Goal: Complete application form: Complete application form

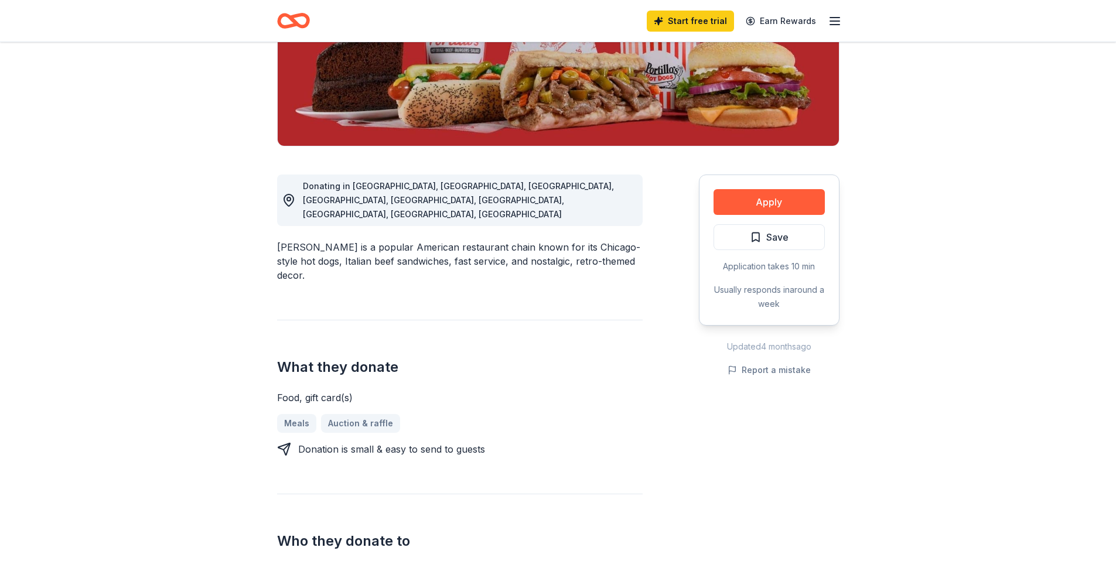
scroll to position [212, 0]
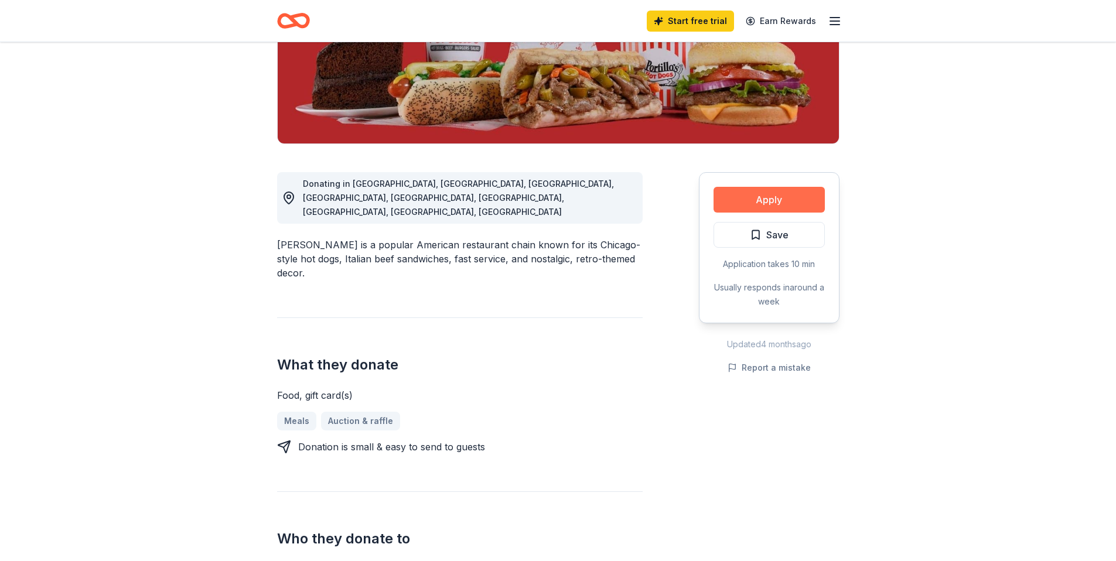
click at [804, 204] on button "Apply" at bounding box center [768, 200] width 111 height 26
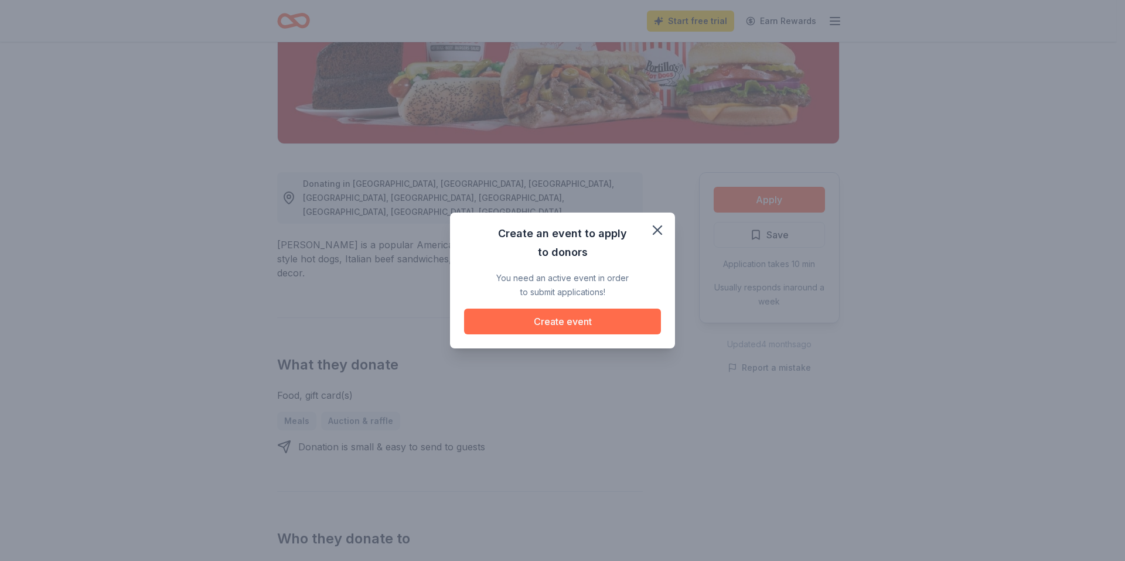
click at [563, 323] on button "Create event" at bounding box center [562, 322] width 197 height 26
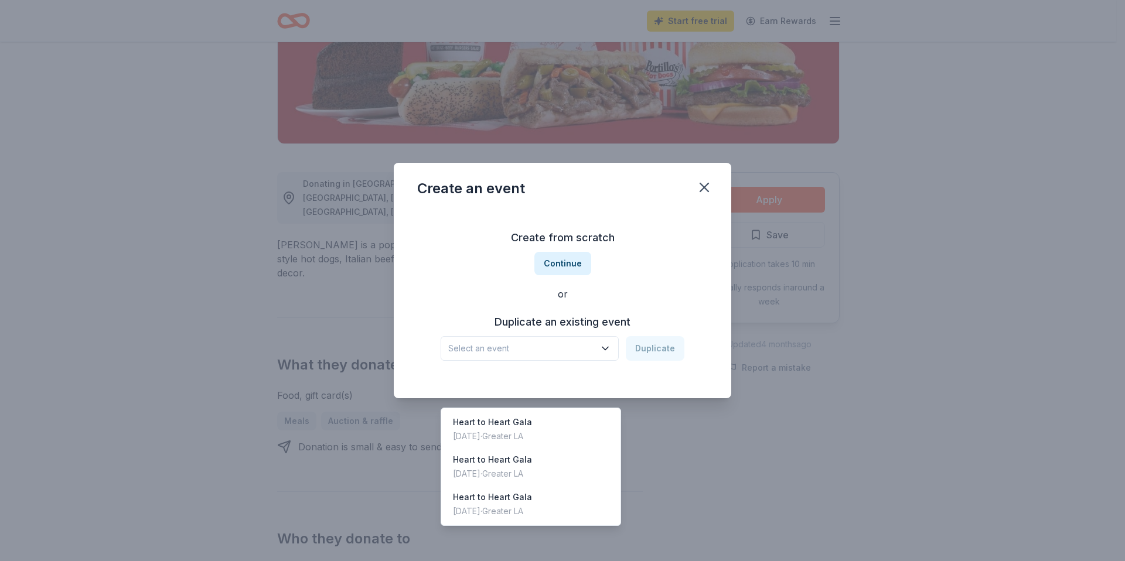
click at [568, 351] on span "Select an event" at bounding box center [521, 348] width 146 height 14
click at [695, 301] on div "Create from scratch Continue or Duplicate an existing event Select an event Dup…" at bounding box center [562, 295] width 291 height 170
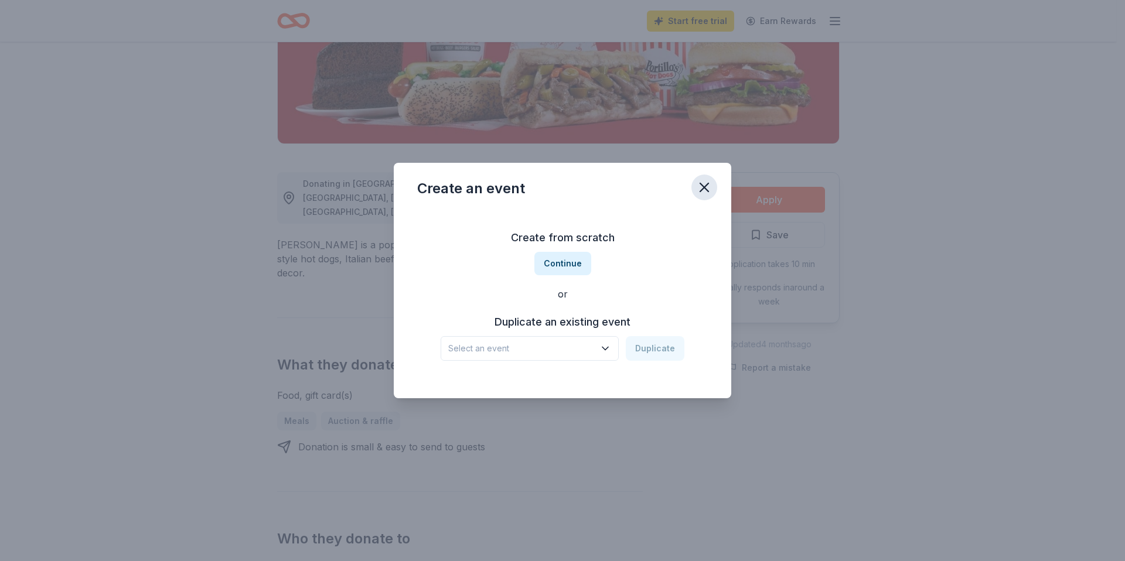
click at [699, 184] on icon "button" at bounding box center [704, 187] width 16 height 16
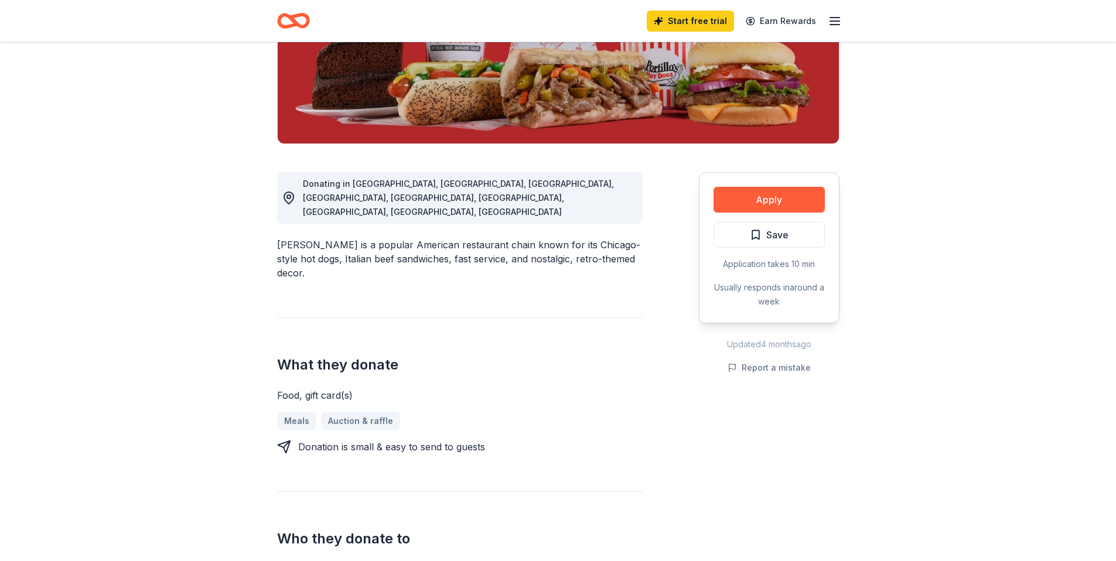
click at [836, 23] on icon "button" at bounding box center [835, 21] width 14 height 14
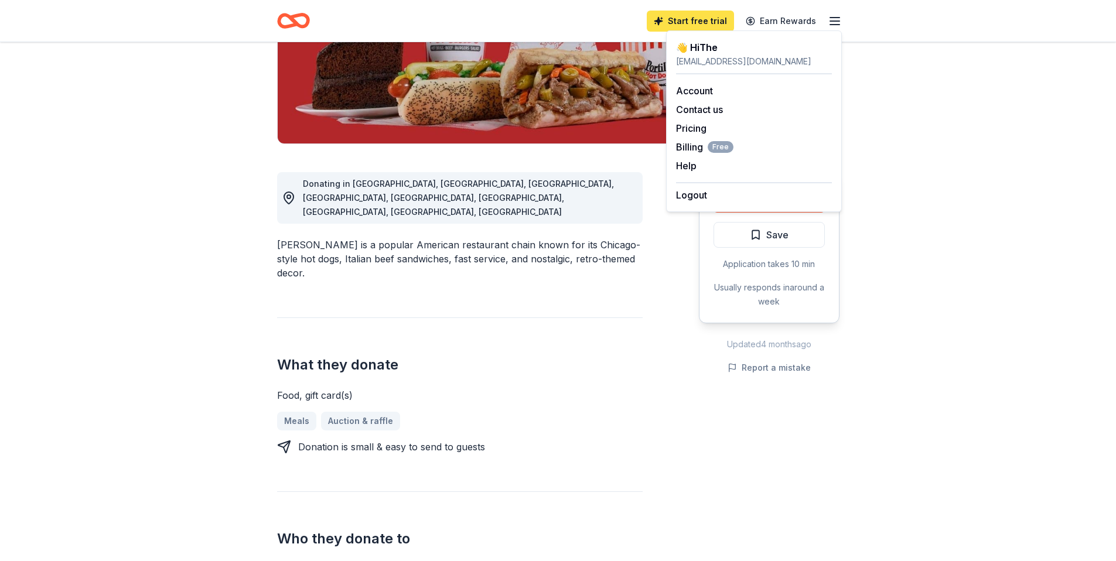
click at [699, 19] on link "Start free trial" at bounding box center [690, 21] width 87 height 21
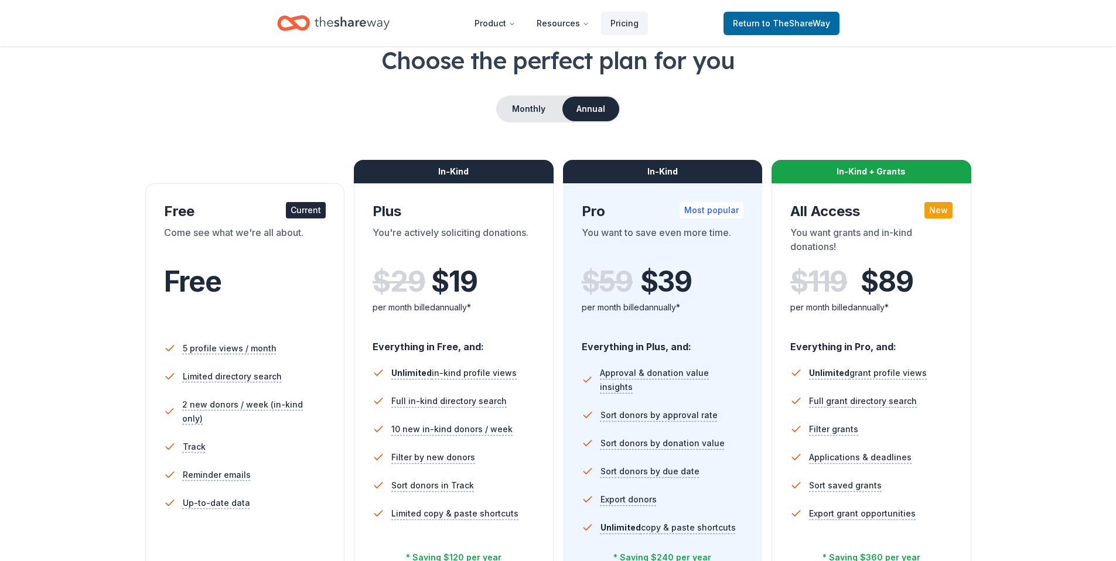
scroll to position [234, 0]
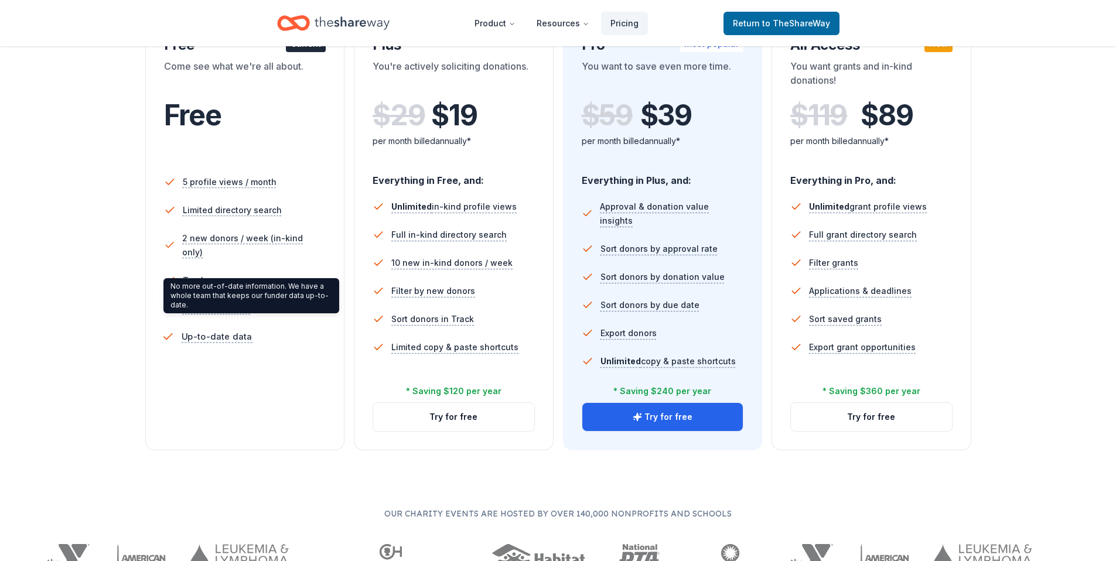
click at [163, 331] on icon at bounding box center [168, 337] width 12 height 12
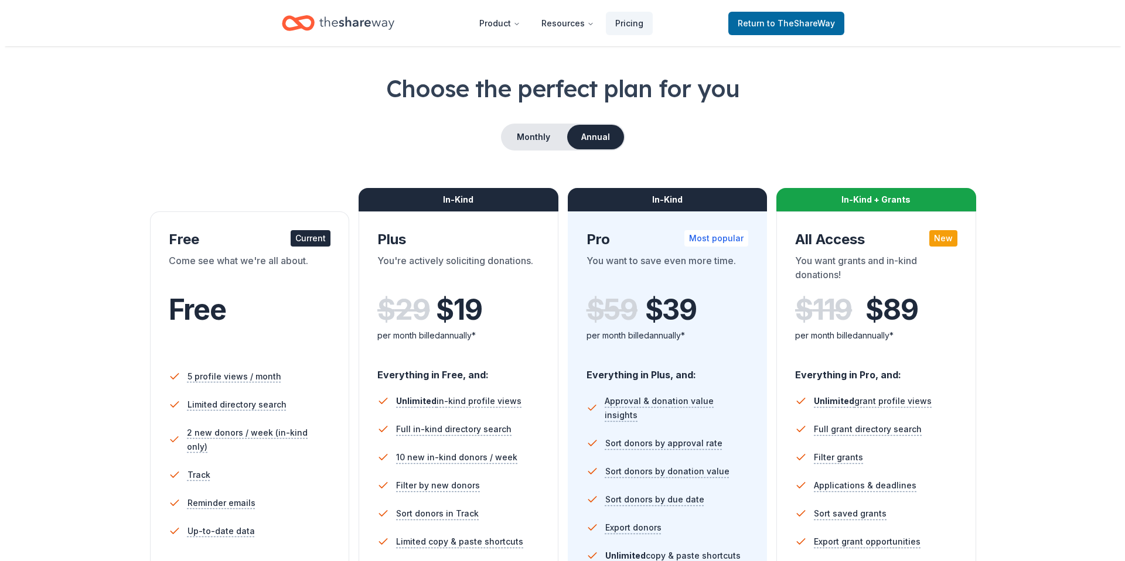
scroll to position [25, 0]
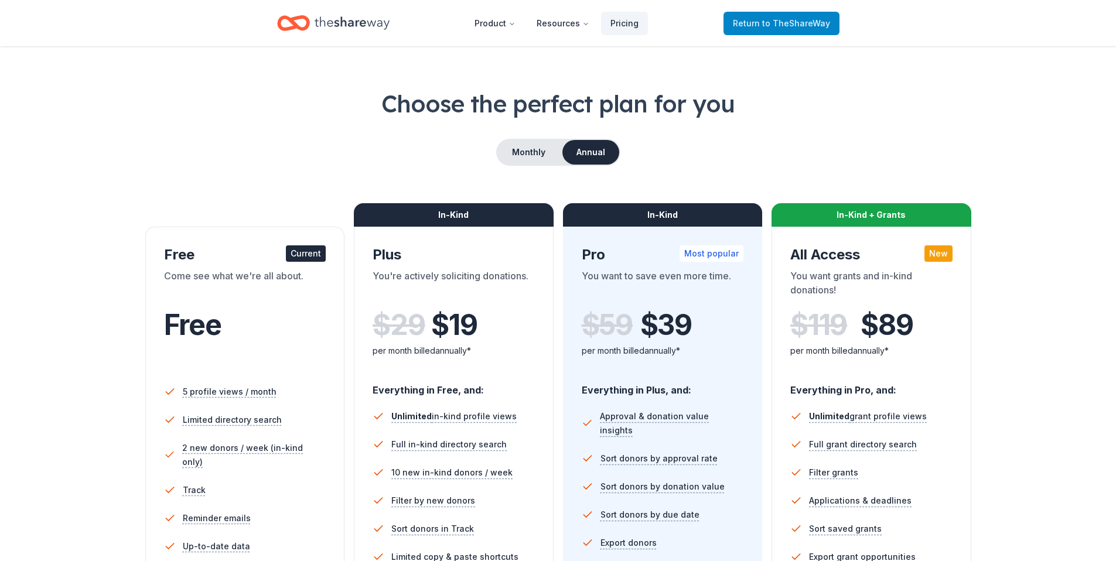
click at [784, 25] on span "to TheShareWay" at bounding box center [796, 23] width 68 height 10
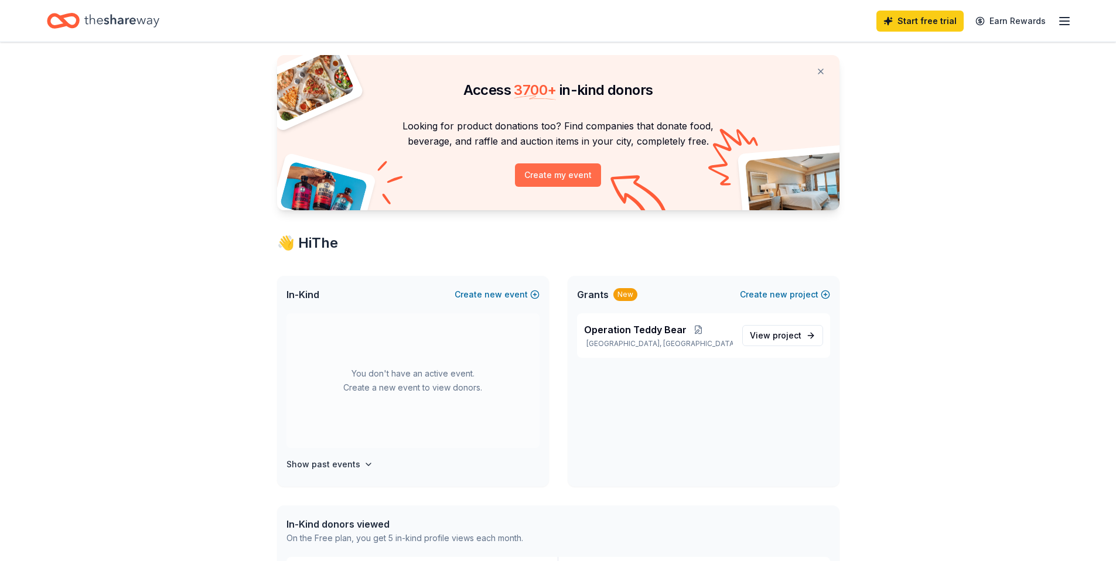
click at [556, 178] on button "Create my event" at bounding box center [558, 174] width 86 height 23
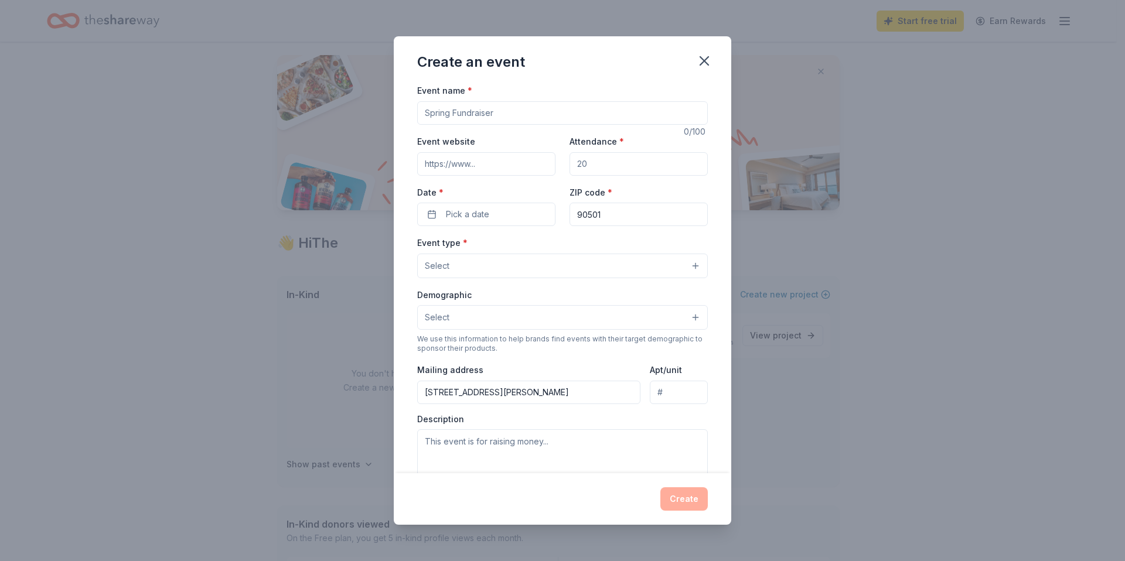
click at [517, 112] on input "Event name *" at bounding box center [562, 112] width 291 height 23
type input "Heart to Heart Gala 2026"
click at [487, 169] on input "Event website" at bounding box center [486, 163] width 138 height 23
type input "[URL][DOMAIN_NAME]"
click at [600, 168] on input "Attendance *" at bounding box center [638, 163] width 138 height 23
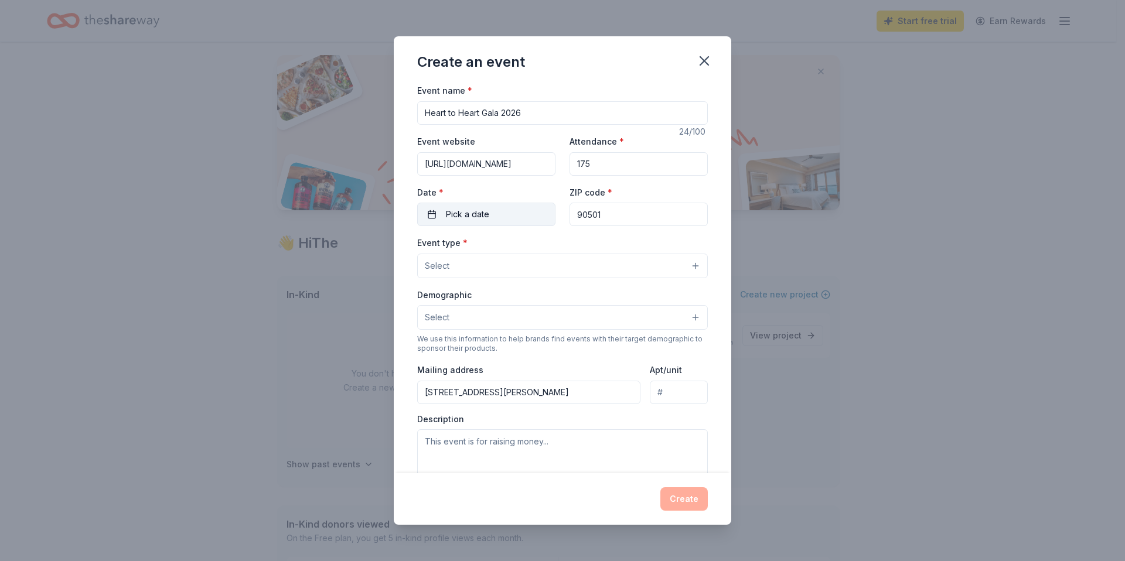
type input "175"
click at [453, 215] on span "Pick a date" at bounding box center [467, 214] width 43 height 14
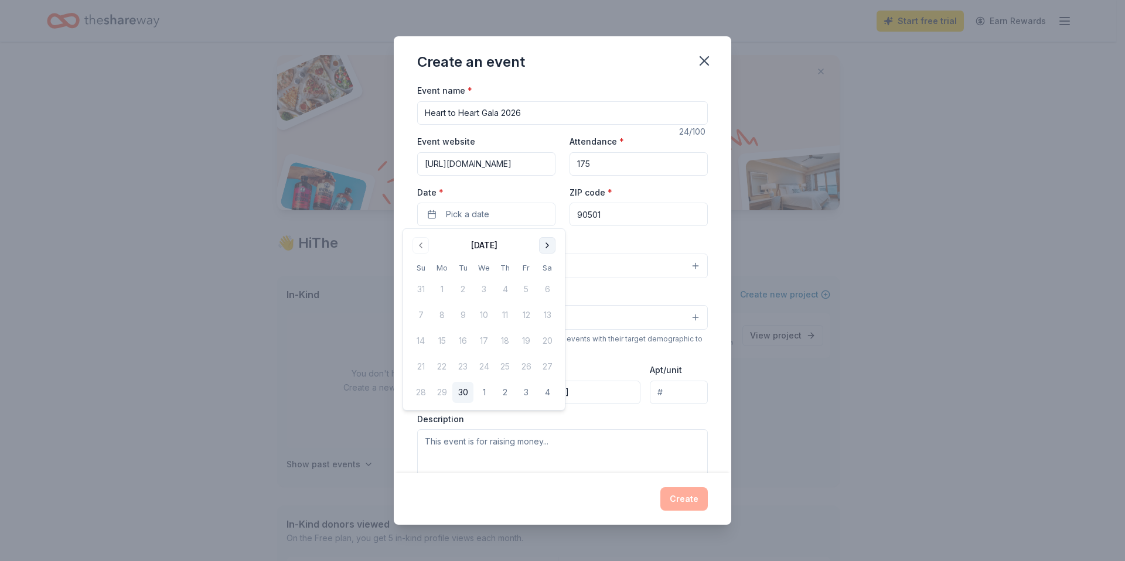
click at [545, 245] on button "Go to next month" at bounding box center [547, 245] width 16 height 16
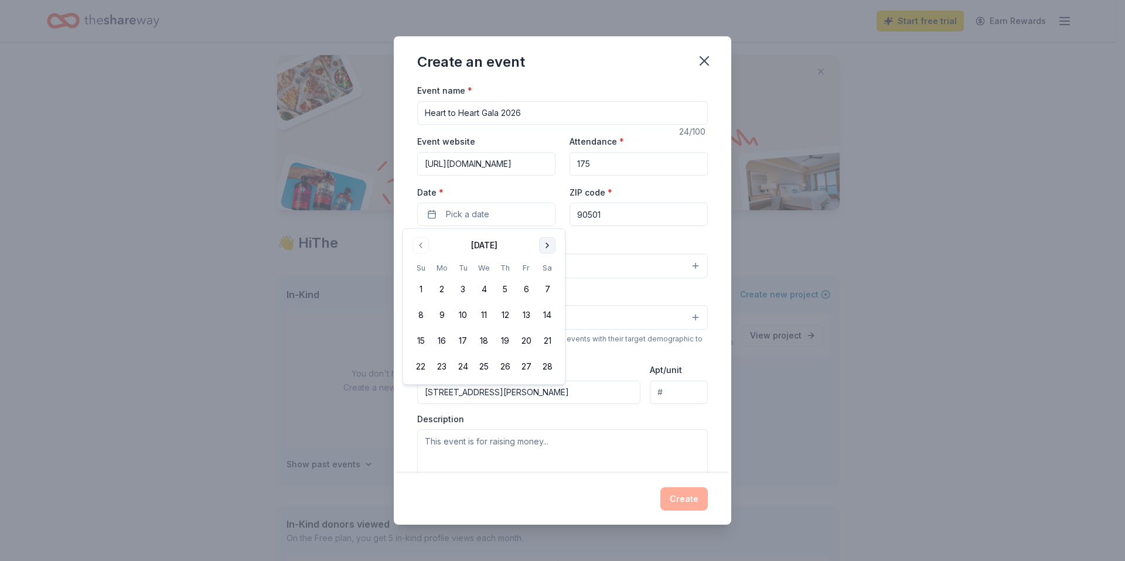
click at [545, 245] on button "Go to next month" at bounding box center [547, 245] width 16 height 16
click at [529, 364] on button "24" at bounding box center [525, 366] width 21 height 21
click at [641, 237] on div "Event type * Select" at bounding box center [562, 256] width 291 height 43
click at [534, 267] on button "Select" at bounding box center [562, 266] width 291 height 25
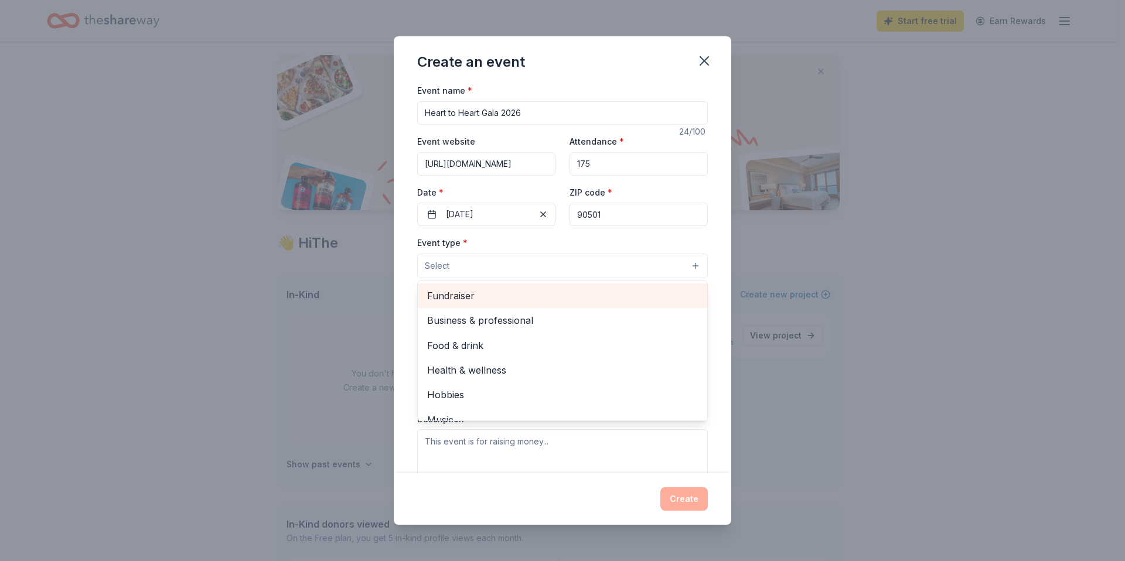
click at [501, 290] on span "Fundraiser" at bounding box center [562, 295] width 271 height 15
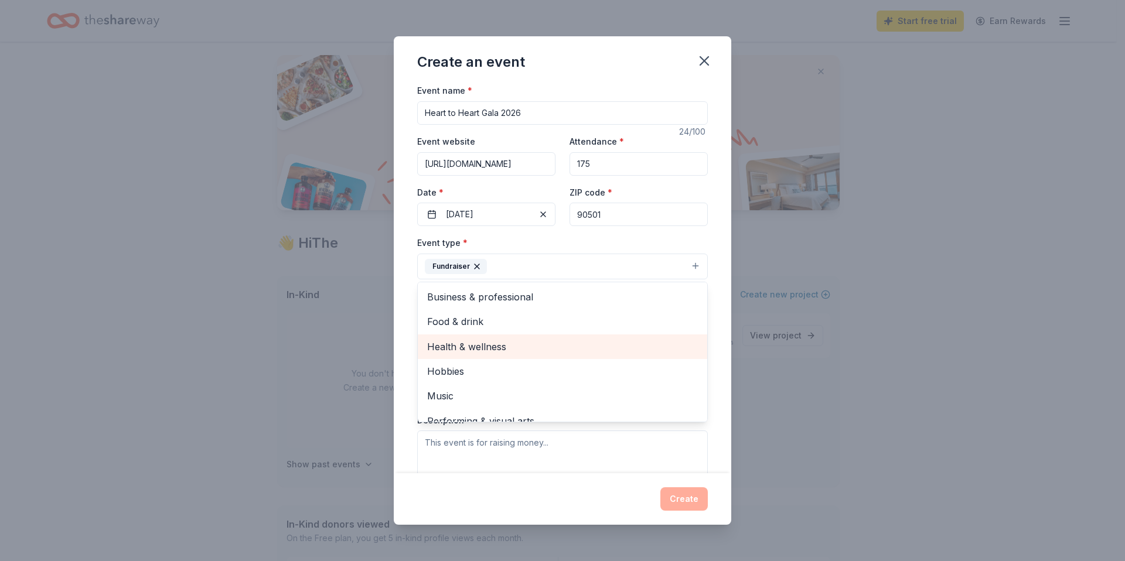
scroll to position [14, 0]
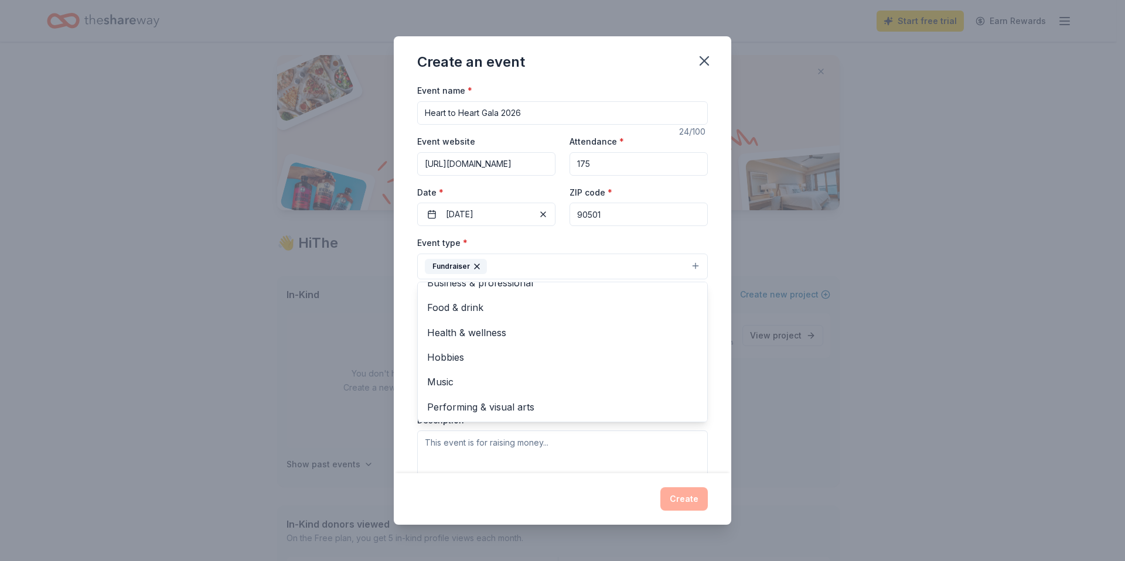
click at [707, 248] on div "Event name * Heart to Heart Gala 2026 24 /100 Event website https://volcenter.o…" at bounding box center [562, 278] width 337 height 390
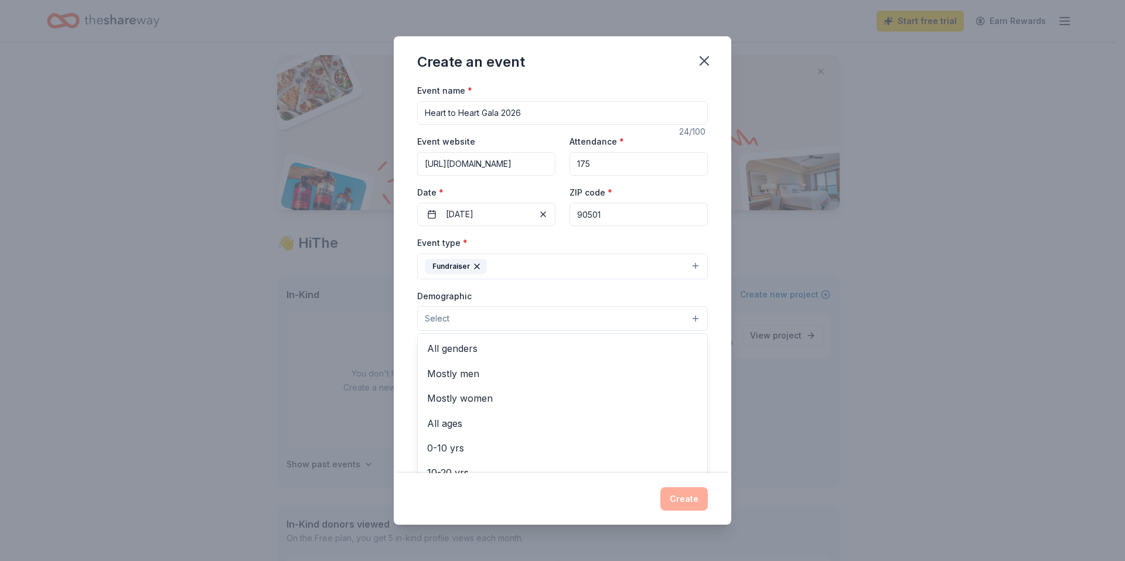
click at [532, 322] on button "Select" at bounding box center [562, 318] width 291 height 25
click at [548, 349] on span "All genders" at bounding box center [562, 348] width 271 height 15
click at [479, 316] on icon "button" at bounding box center [479, 319] width 9 height 9
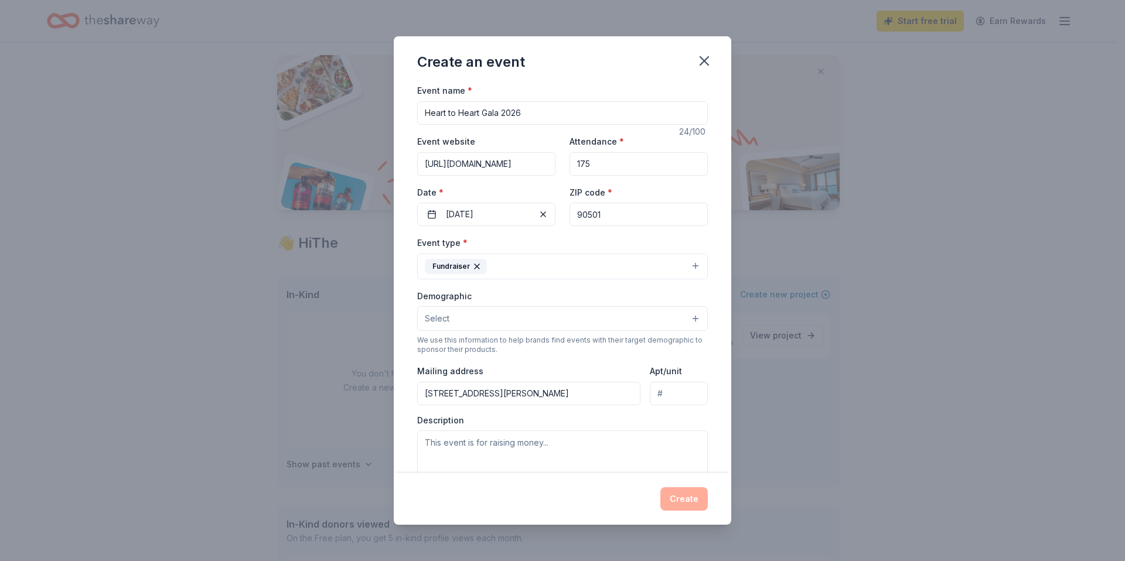
click at [479, 316] on button "Select" at bounding box center [562, 318] width 291 height 25
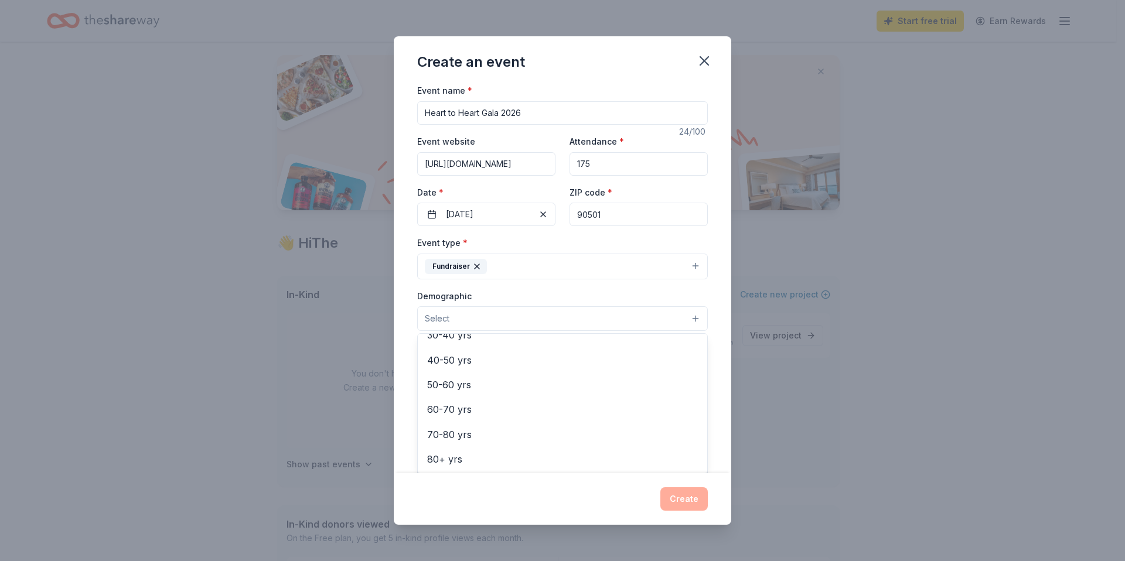
scroll to position [188, 0]
click at [537, 379] on span "50-60 yrs" at bounding box center [562, 384] width 271 height 15
click at [544, 360] on span "30-40 yrs" at bounding box center [562, 360] width 271 height 15
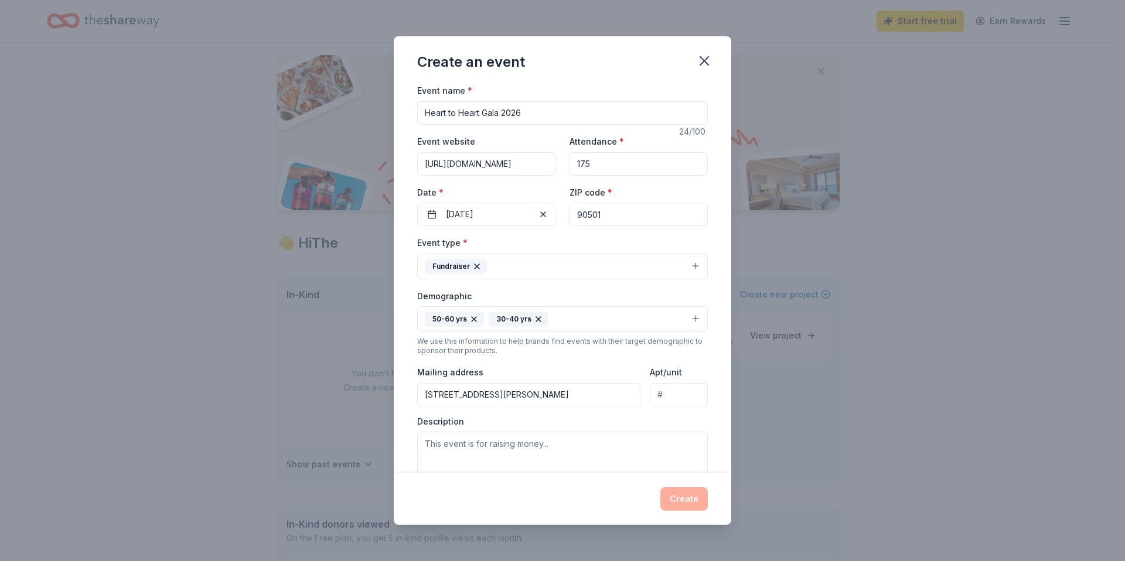
click at [472, 318] on icon "button" at bounding box center [474, 319] width 5 height 5
click at [547, 298] on div "Demographic 30-40 yrs" at bounding box center [562, 311] width 291 height 44
click at [526, 323] on button "30-40 yrs" at bounding box center [562, 319] width 291 height 26
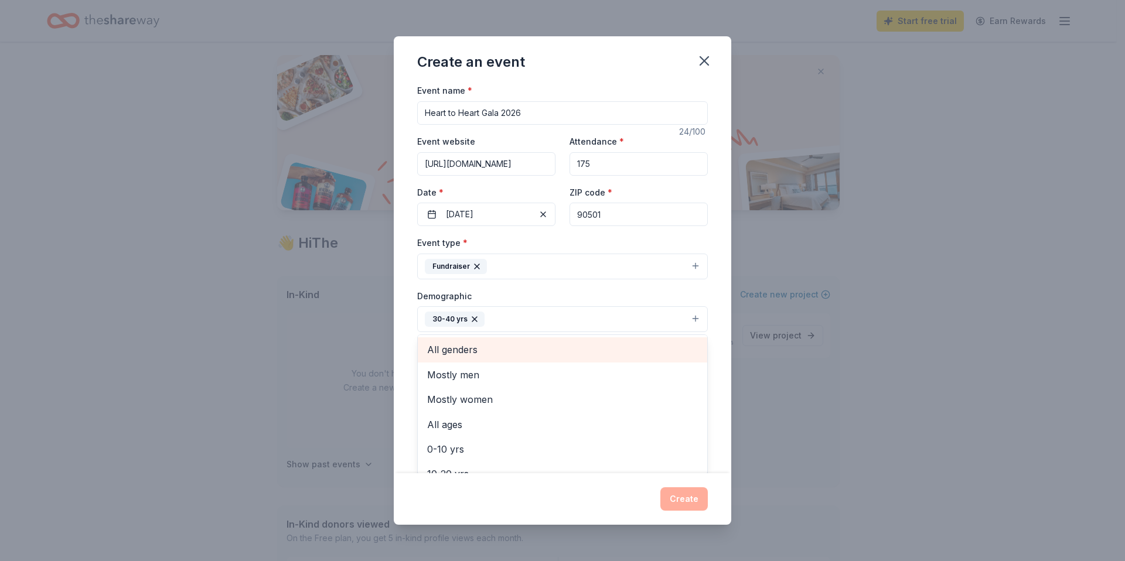
click at [478, 346] on span "All genders" at bounding box center [562, 349] width 271 height 15
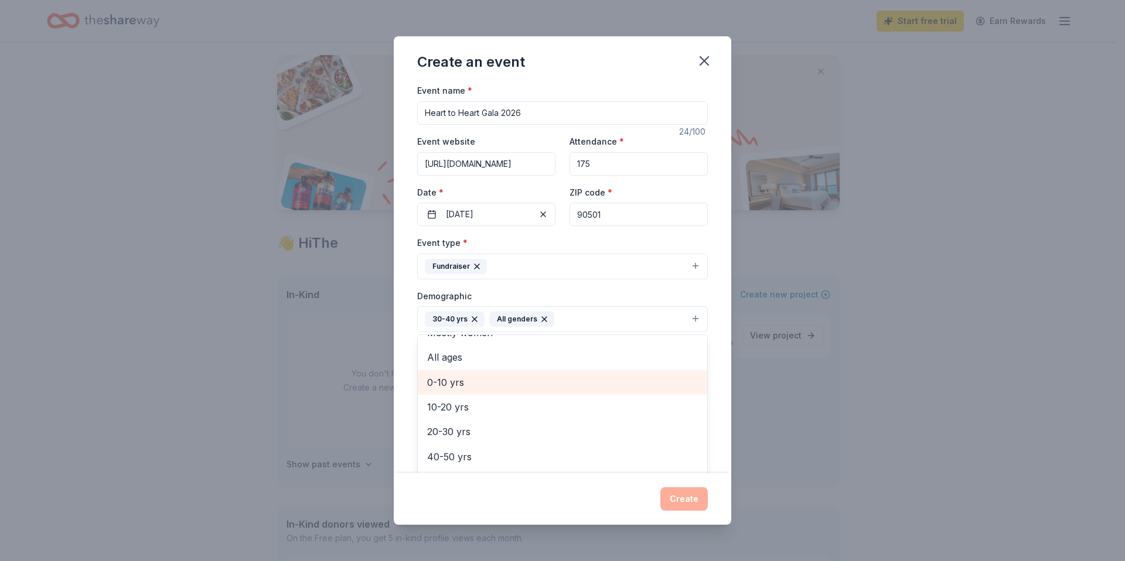
scroll to position [60, 0]
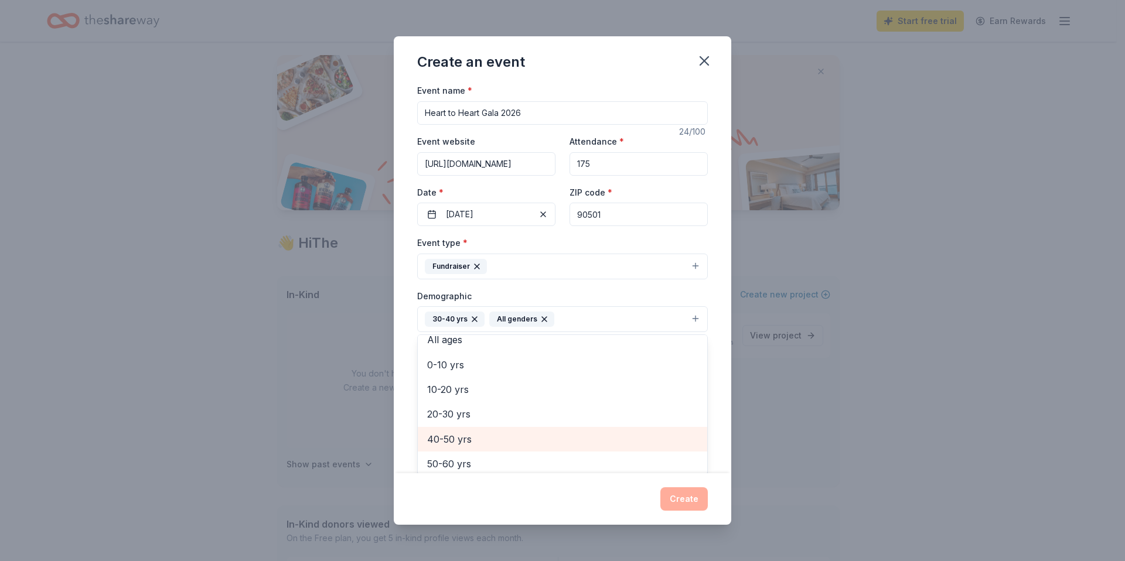
click at [524, 436] on span "40-50 yrs" at bounding box center [562, 439] width 271 height 15
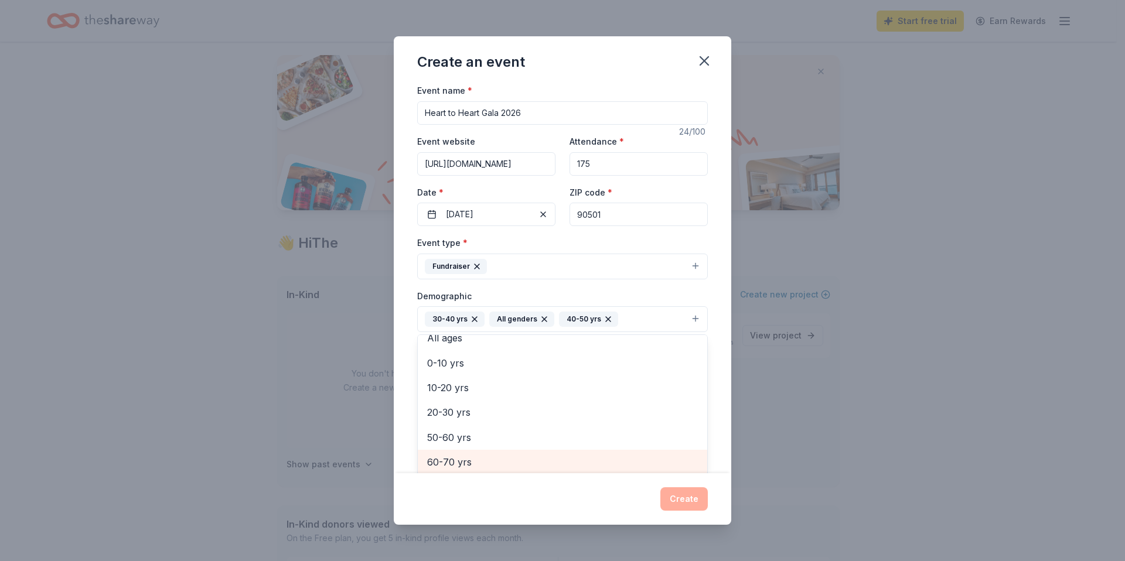
scroll to position [2, 0]
click at [521, 460] on span "60-70 yrs" at bounding box center [562, 460] width 271 height 15
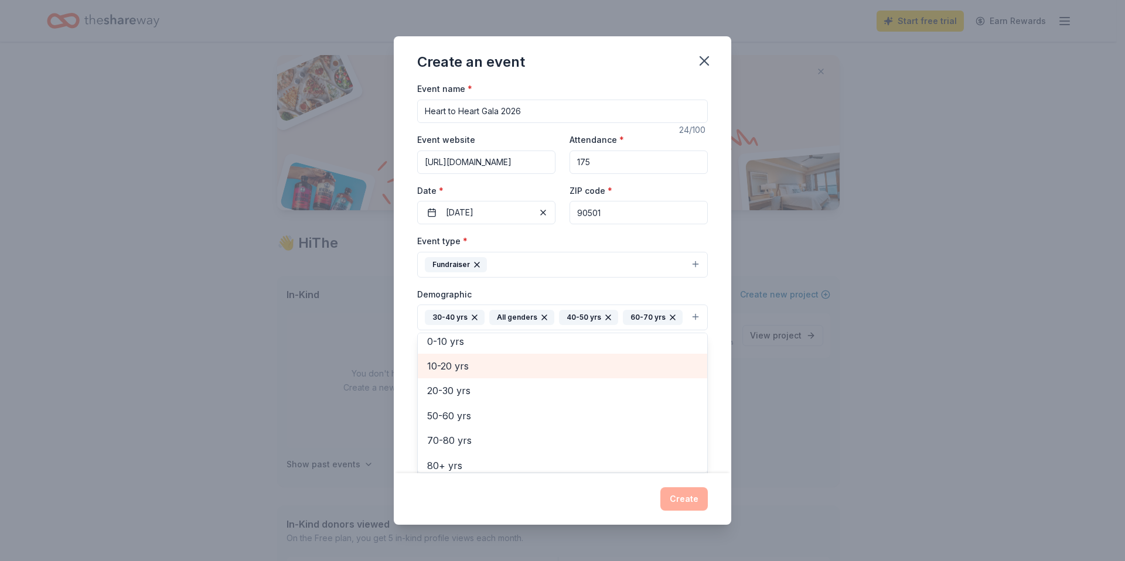
scroll to position [89, 0]
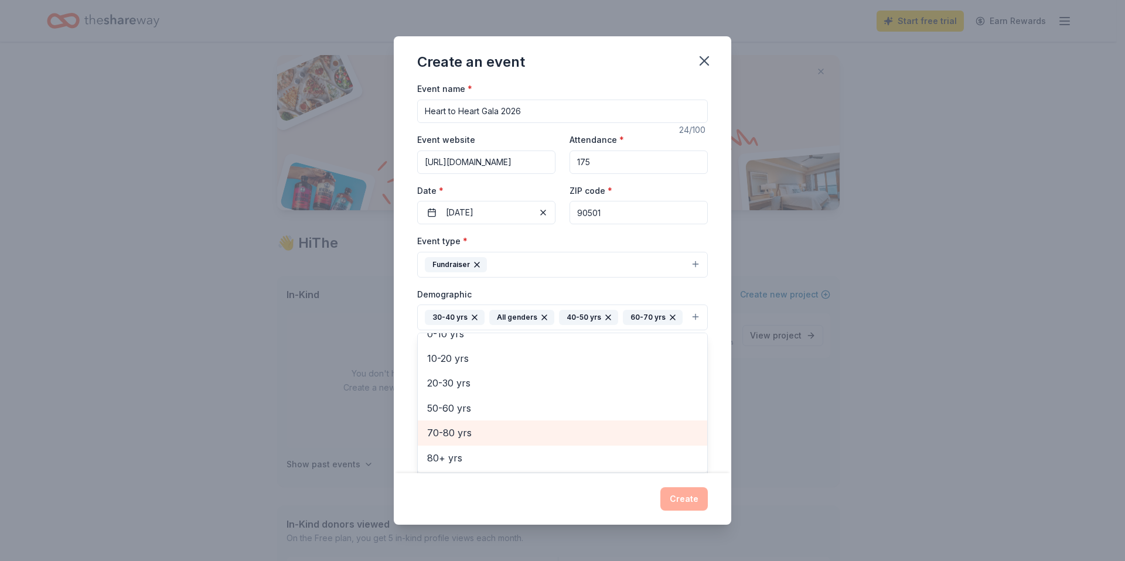
click at [492, 440] on span "70-80 yrs" at bounding box center [562, 432] width 271 height 15
click at [712, 304] on div "Event name * Heart to Heart Gala 2026 24 /100 Event website https://volcenter.o…" at bounding box center [562, 278] width 337 height 390
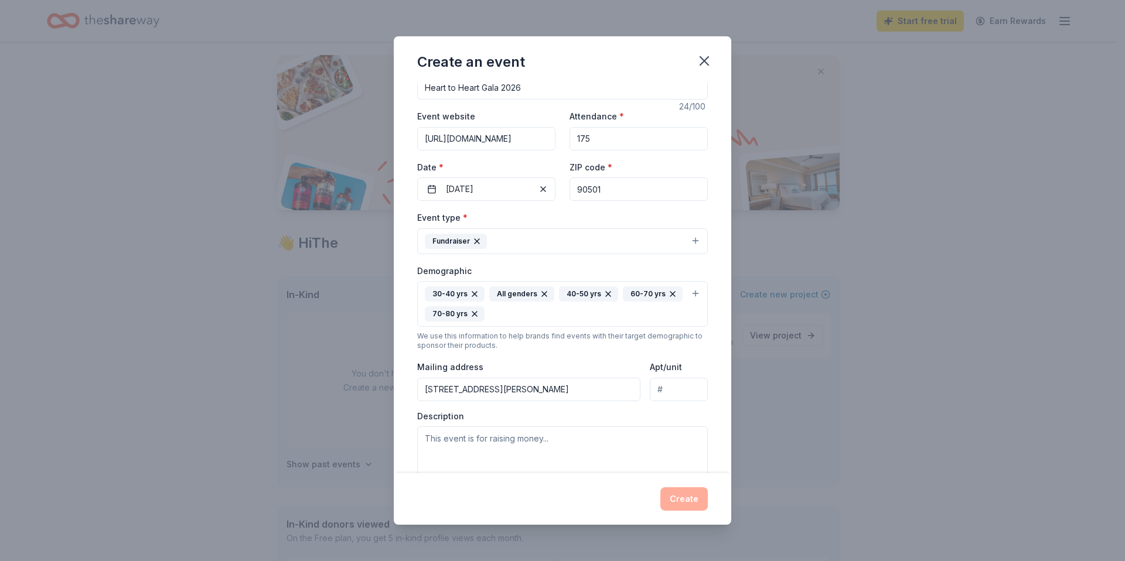
scroll to position [192, 0]
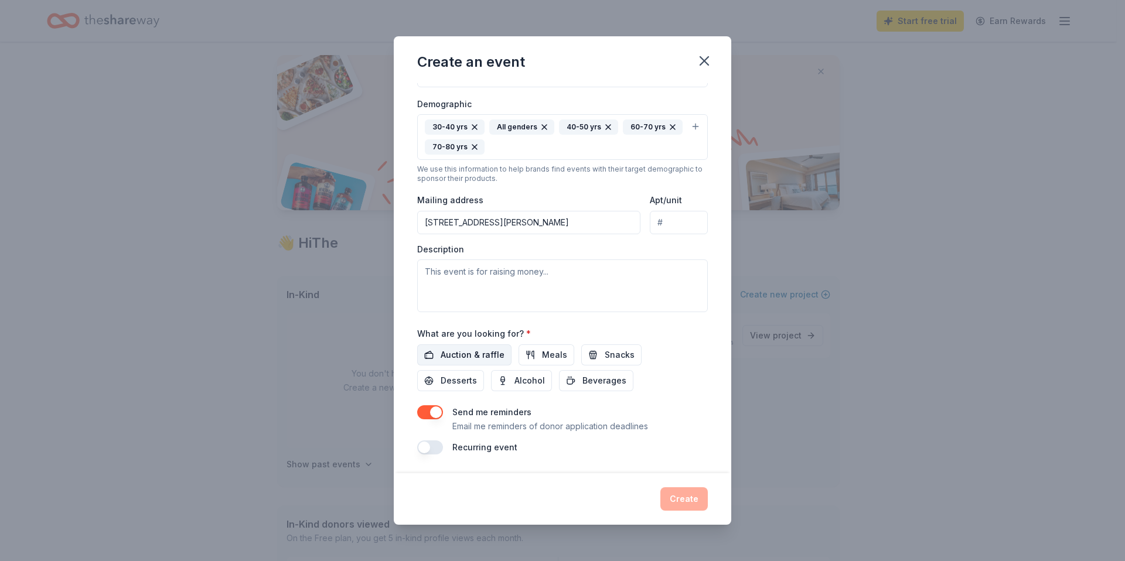
click at [494, 352] on span "Auction & raffle" at bounding box center [472, 355] width 64 height 14
click at [638, 279] on textarea at bounding box center [562, 285] width 291 height 53
paste textarea "The Volunteer Center’s Heart to Heart Gala celebrates our mission to uplift com…"
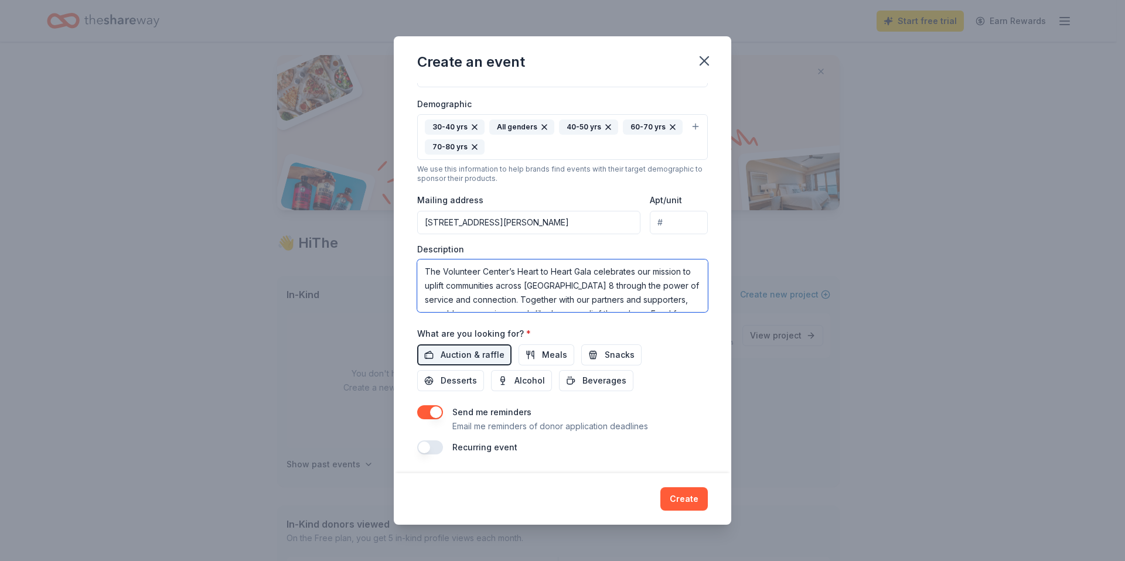
scroll to position [190, 0]
drag, startPoint x: 676, startPoint y: 280, endPoint x: 668, endPoint y: 279, distance: 8.2
click at [668, 279] on textarea "The Volunteer Center’s Heart to Heart Gala celebrates our mission to uplift com…" at bounding box center [562, 285] width 291 height 53
type textarea "The Volunteer Center’s Heart to Heart Gala celebrates our mission to uplift com…"
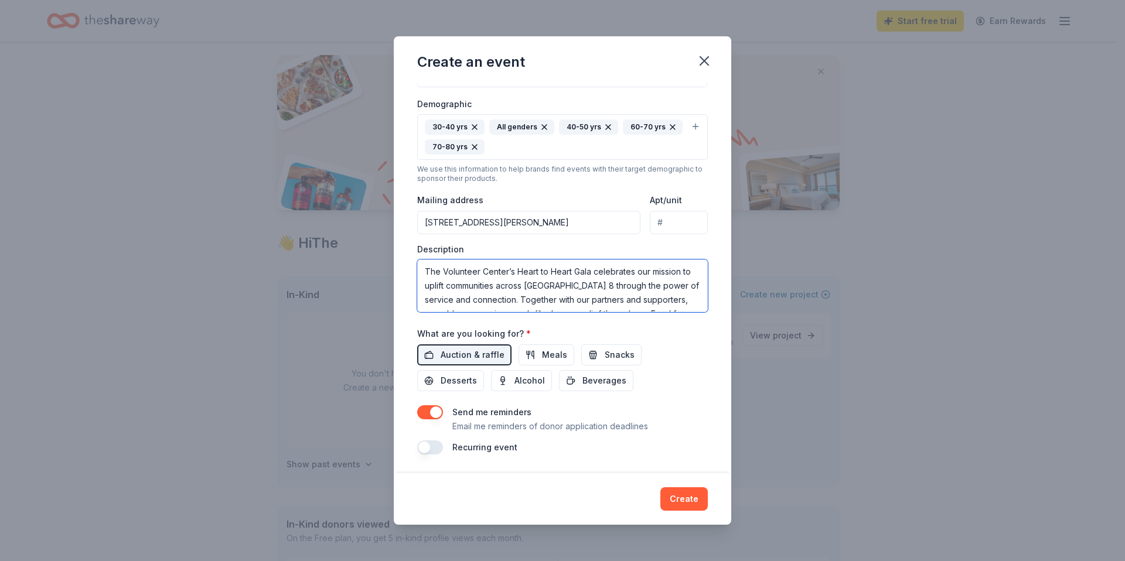
click at [606, 286] on textarea "The Volunteer Center’s Heart to Heart Gala celebrates our mission to uplift com…" at bounding box center [562, 285] width 291 height 53
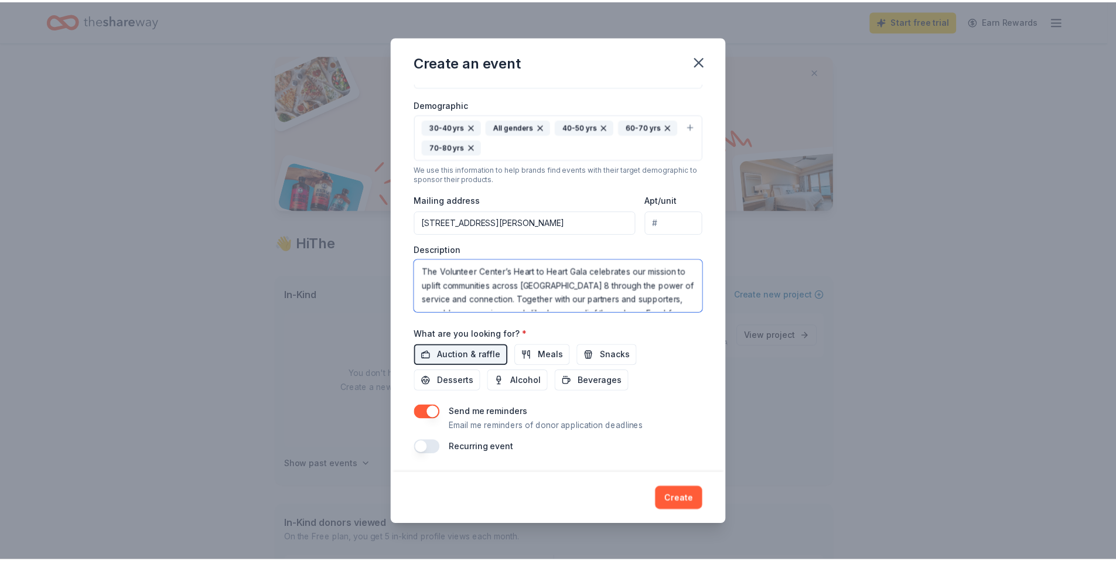
scroll to position [197, 0]
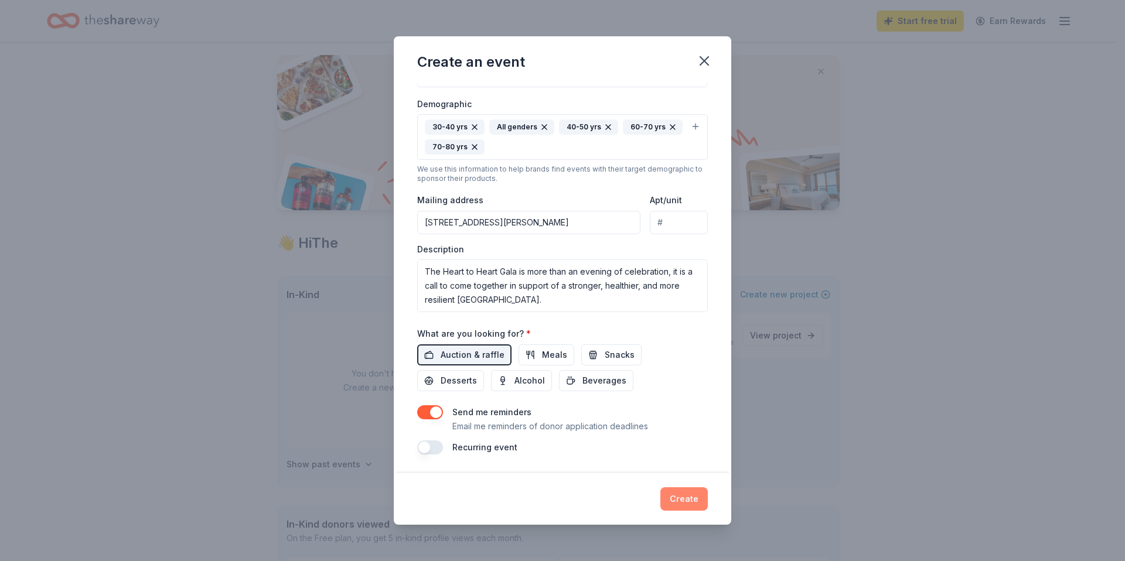
click at [678, 498] on button "Create" at bounding box center [683, 498] width 47 height 23
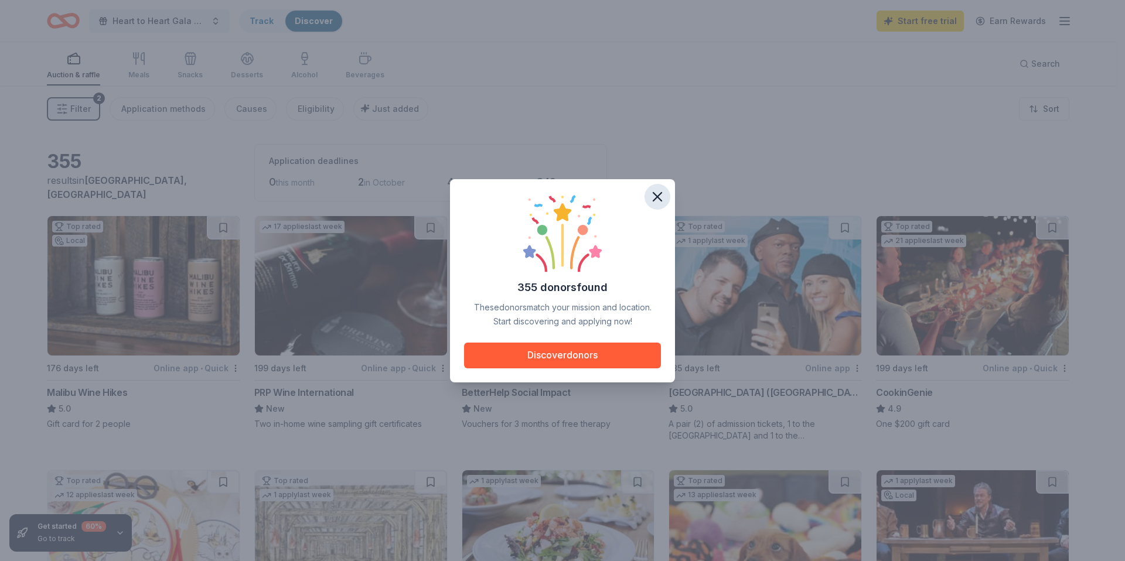
click at [657, 196] on icon "button" at bounding box center [657, 197] width 8 height 8
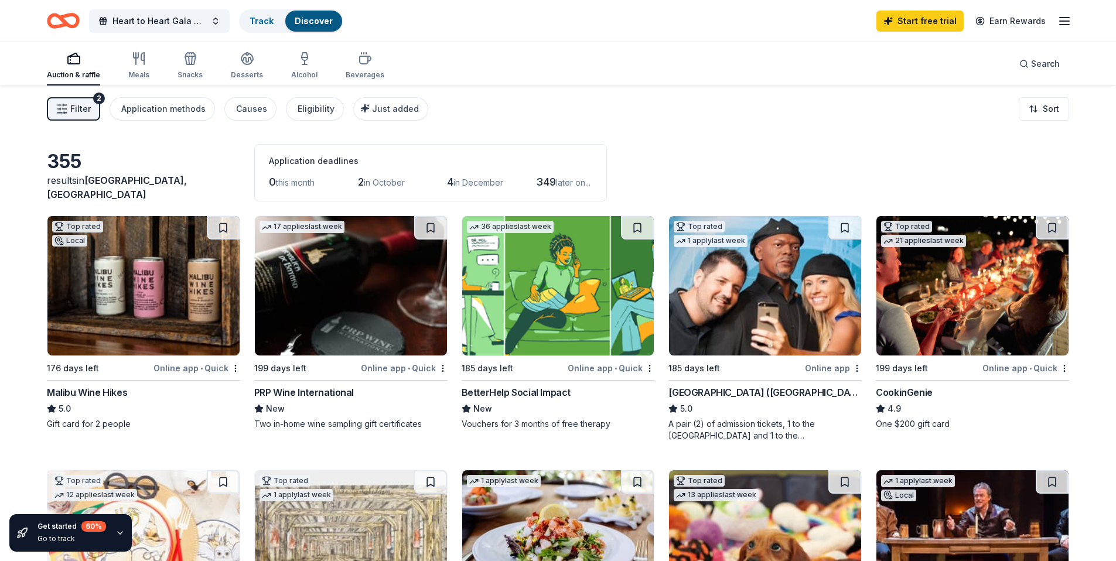
click at [525, 339] on img at bounding box center [558, 285] width 192 height 139
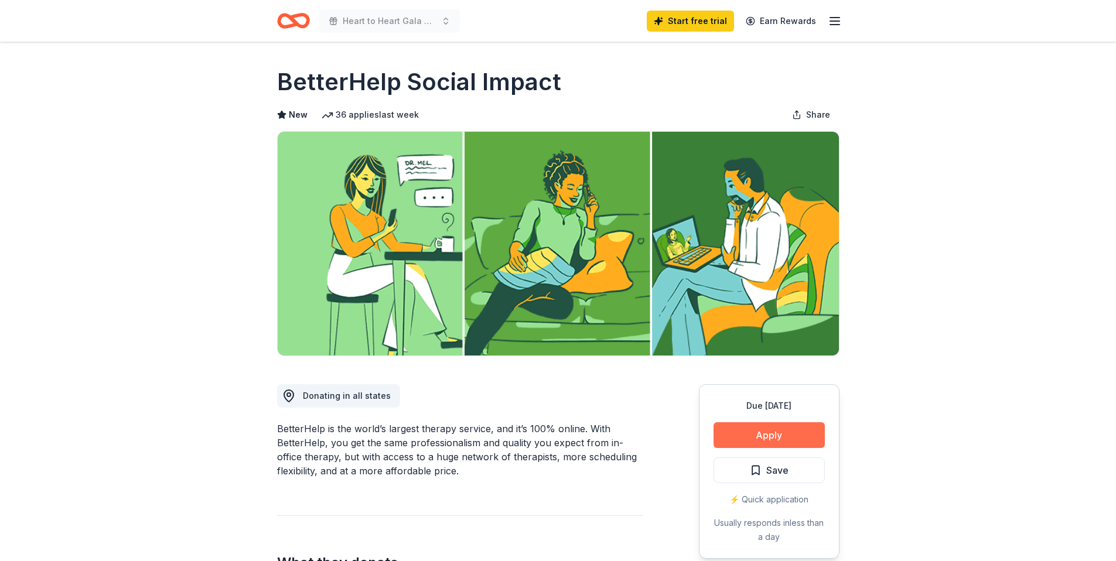
click at [795, 431] on button "Apply" at bounding box center [768, 435] width 111 height 26
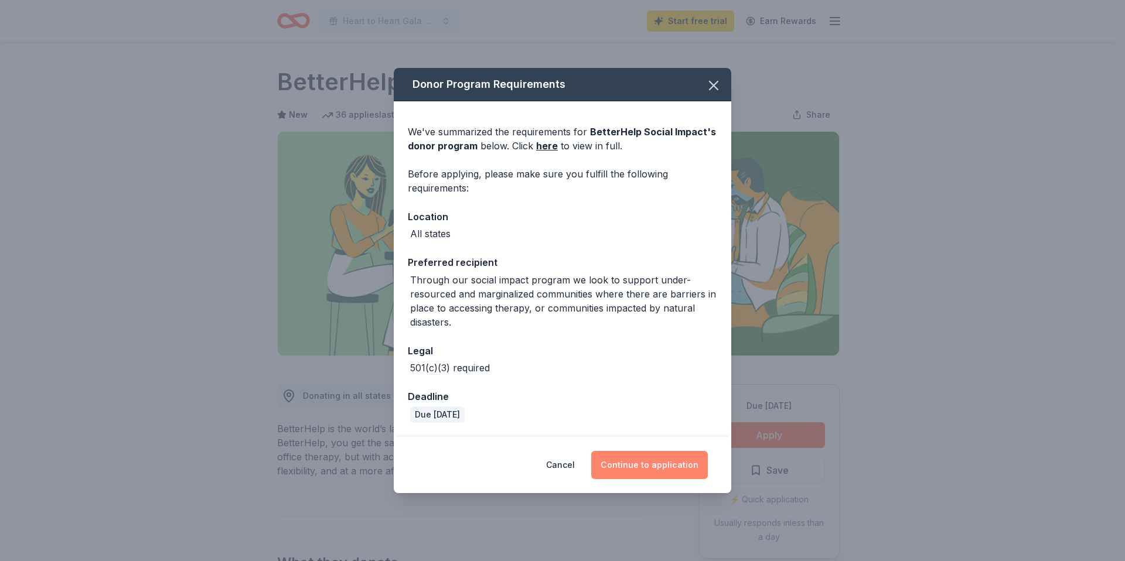
click at [672, 469] on button "Continue to application" at bounding box center [649, 465] width 117 height 28
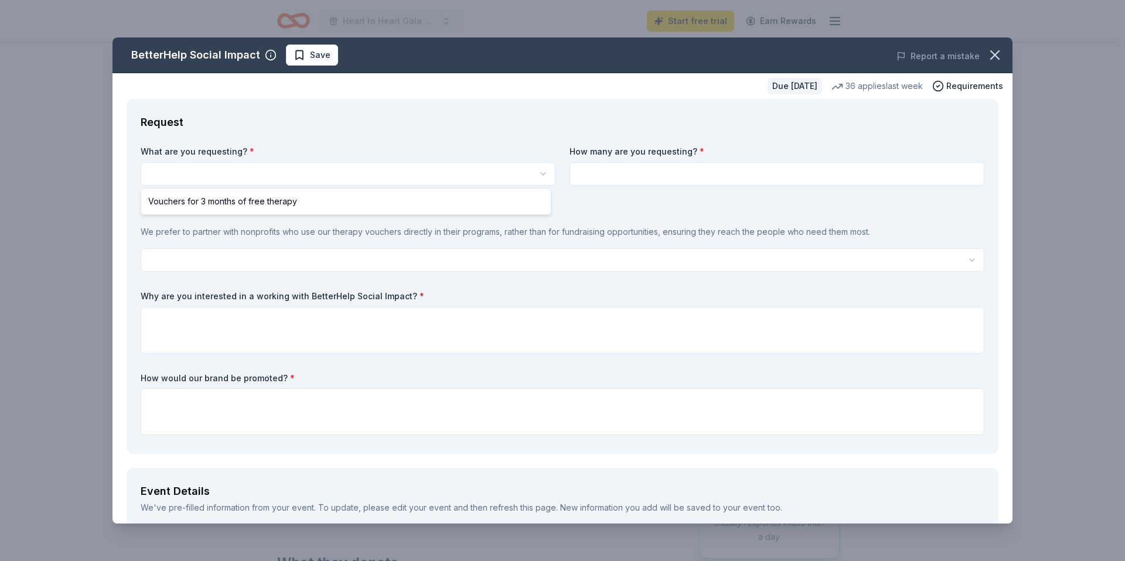
click at [241, 172] on html "Heart to Heart Gala 2026 Start free trial Earn Rewards Due in 185 days Share Be…" at bounding box center [562, 280] width 1125 height 561
select select "Vouchers for 3 months of free therapy"
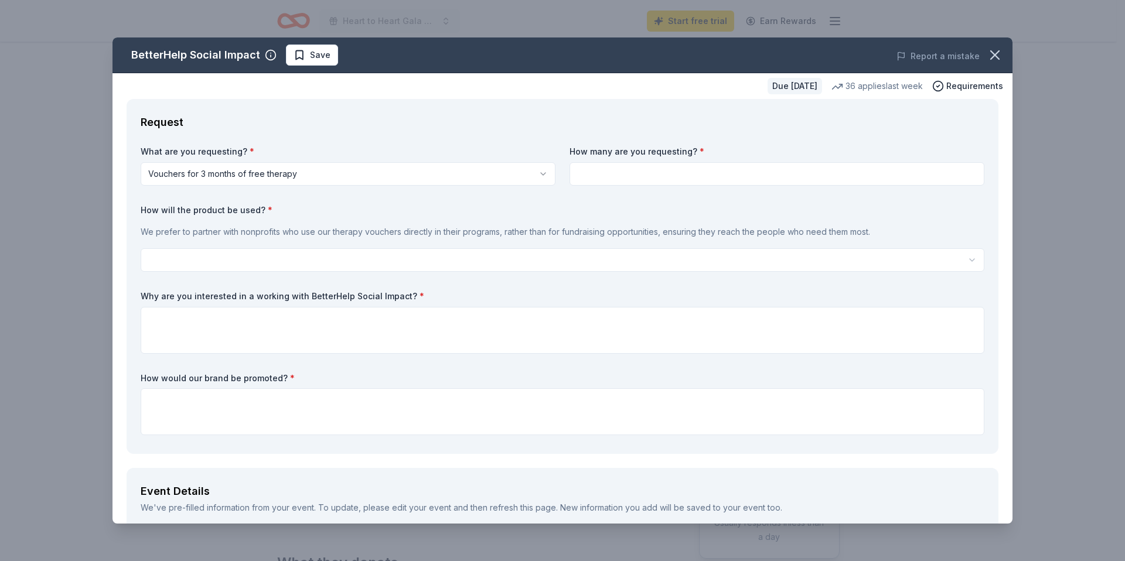
click at [613, 180] on input at bounding box center [776, 173] width 415 height 23
drag, startPoint x: 590, startPoint y: 181, endPoint x: 497, endPoint y: 160, distance: 95.5
click at [497, 160] on div "What are you requesting? * Vouchers for 3 months of free therapy Vouchers for 3…" at bounding box center [562, 293] width 843 height 294
type input "5"
click at [246, 264] on html "Heart to Heart Gala 2026 Start free trial Earn Rewards Due in 185 days Share Be…" at bounding box center [562, 280] width 1125 height 561
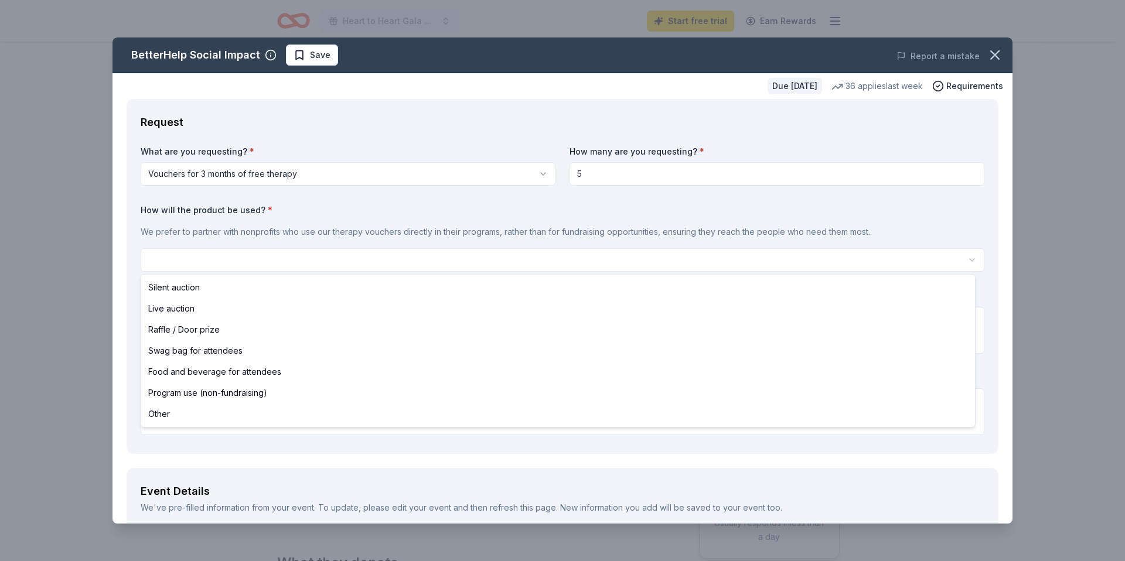
select select "silentAuction"
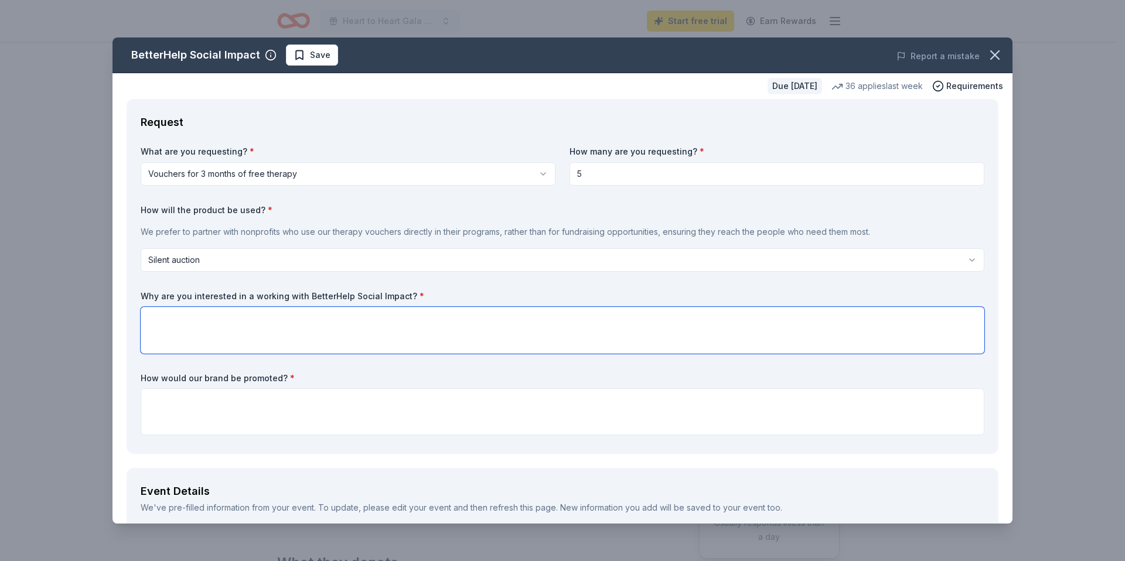
click at [254, 344] on textarea at bounding box center [562, 330] width 843 height 47
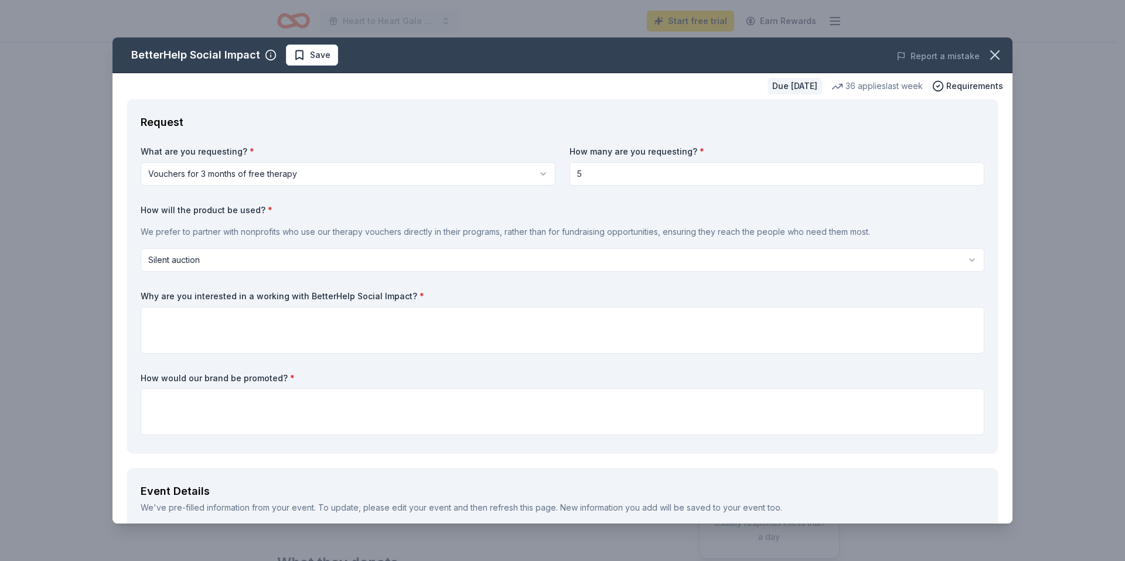
drag, startPoint x: 432, startPoint y: 295, endPoint x: 153, endPoint y: 298, distance: 278.8
click at [153, 298] on label "Why are you interested in a working with BetterHelp Social Impact? *" at bounding box center [562, 297] width 843 height 12
drag, startPoint x: 159, startPoint y: 293, endPoint x: 448, endPoint y: 301, distance: 288.9
click at [391, 297] on label "Why are you interested in a working with BetterHelp Social Impact? *" at bounding box center [562, 297] width 843 height 12
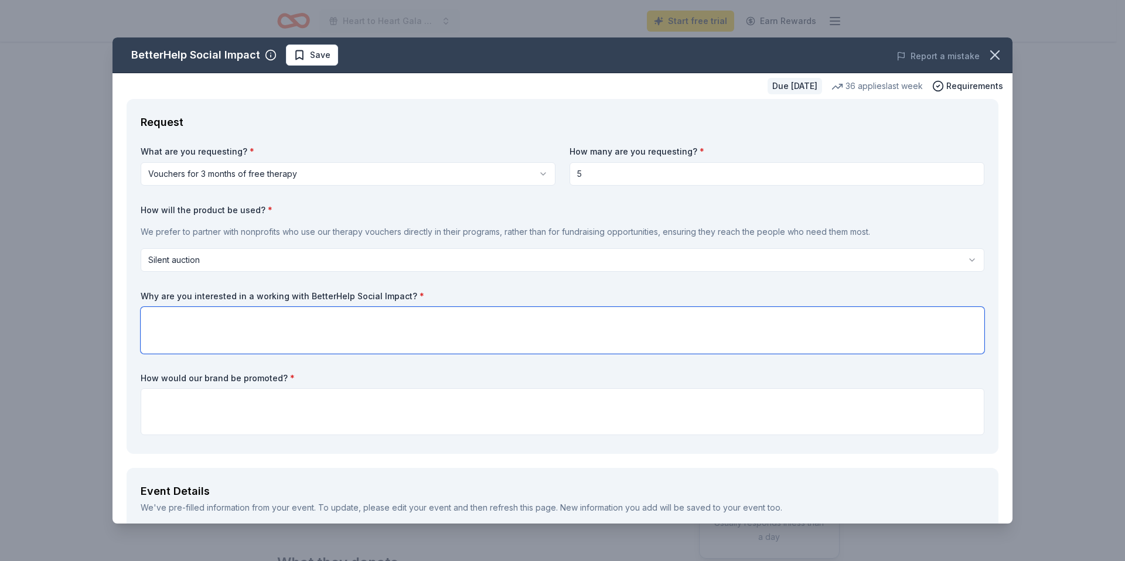
click at [396, 332] on textarea at bounding box center [562, 330] width 843 height 47
paste textarea "We are excited about the opportunity to work with BetterHelp Social Impact beca…"
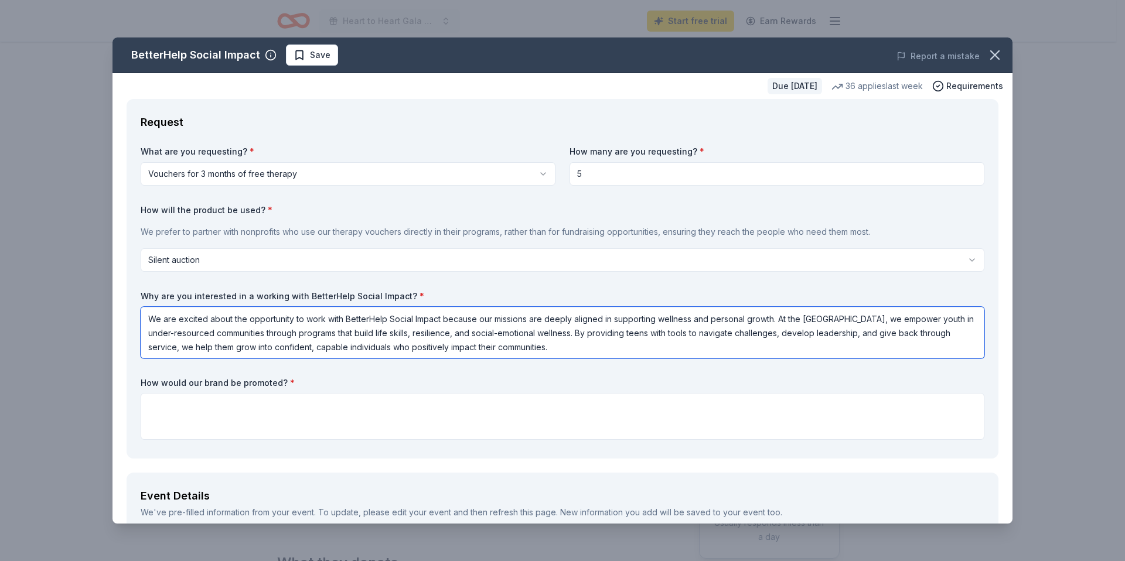
drag, startPoint x: 293, startPoint y: 320, endPoint x: 323, endPoint y: 319, distance: 29.9
click at [323, 319] on textarea "We are excited about the opportunity to work with BetterHelp Social Impact beca…" at bounding box center [562, 333] width 843 height 52
click at [407, 323] on textarea "We are excited about the opportunity partner with BetterHelp Social Impact beca…" at bounding box center [562, 333] width 843 height 52
click at [572, 328] on textarea "We are excited about the opportunity partner with BetterHelp Social Impact beca…" at bounding box center [562, 333] width 843 height 52
click at [293, 319] on textarea "We are excited about the opportunity partner with BetterHelp Social Impact beca…" at bounding box center [562, 333] width 843 height 52
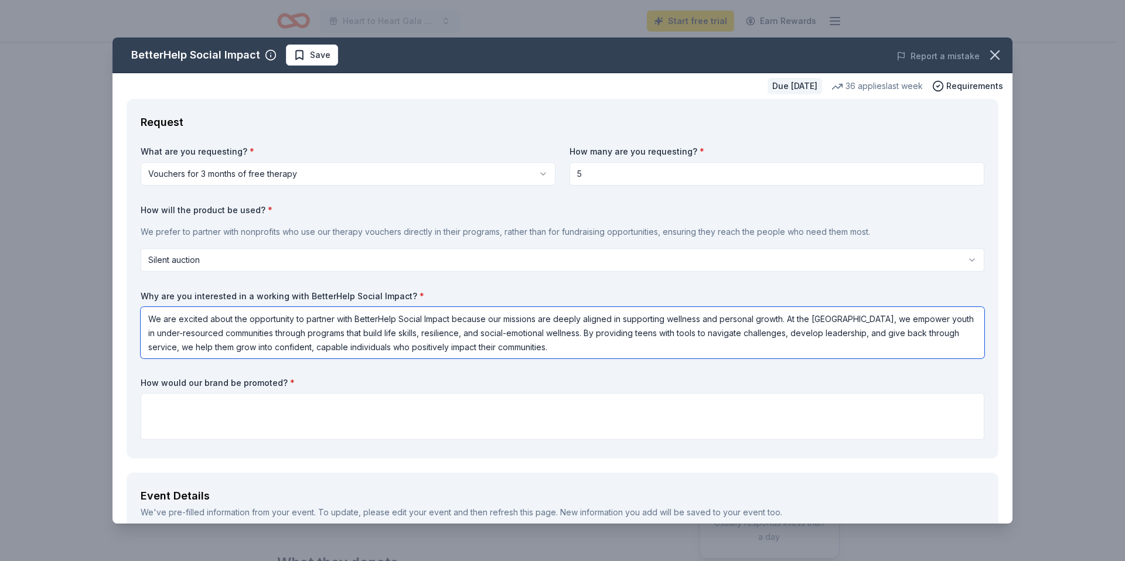
drag, startPoint x: 275, startPoint y: 335, endPoint x: 136, endPoint y: 333, distance: 138.8
click at [136, 333] on div "Request What are you requesting? * Vouchers for 3 months of free therapy Vouche…" at bounding box center [563, 279] width 872 height 360
click at [578, 352] on textarea "We are excited about the opportunity to partner with BetterHelp Social Impact b…" at bounding box center [562, 333] width 843 height 52
paste textarea "Partnering with BetterHelp Social Impact allows us to extend this mission, rein…"
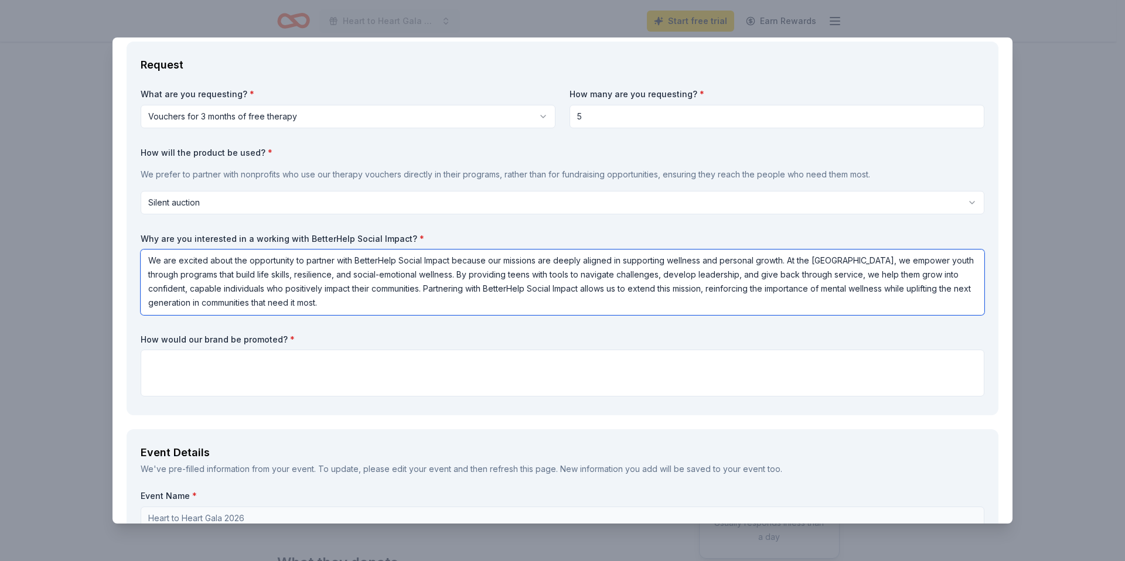
scroll to position [67, 0]
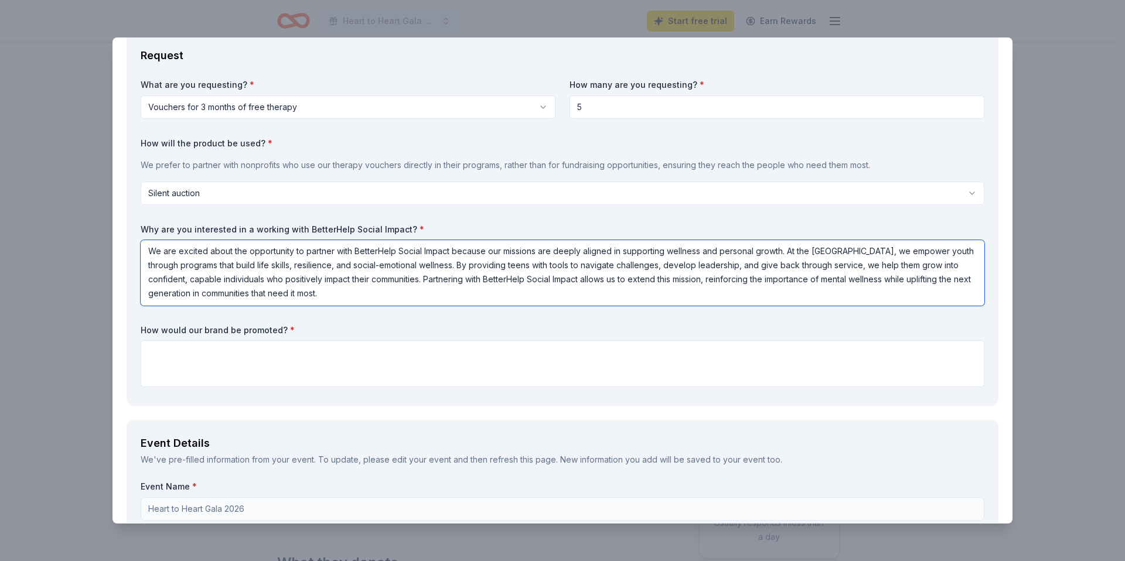
type textarea "We are excited about the opportunity to partner with BetterHelp Social Impact b…"
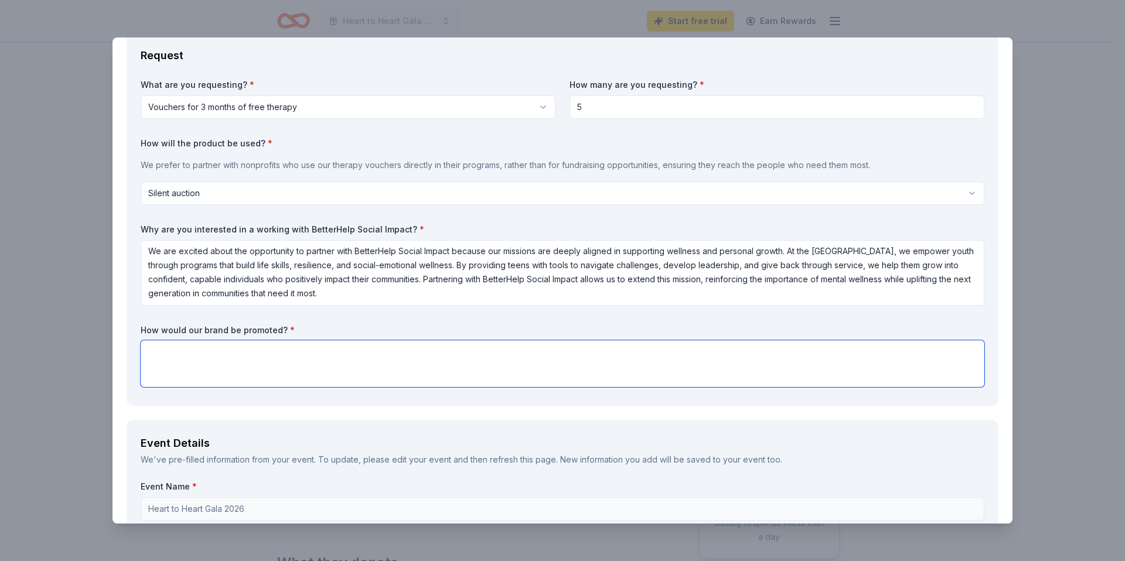
click at [842, 371] on textarea at bounding box center [562, 363] width 843 height 47
paste textarea "BetterHelp would be prominently promoted through multiple channels, including: …"
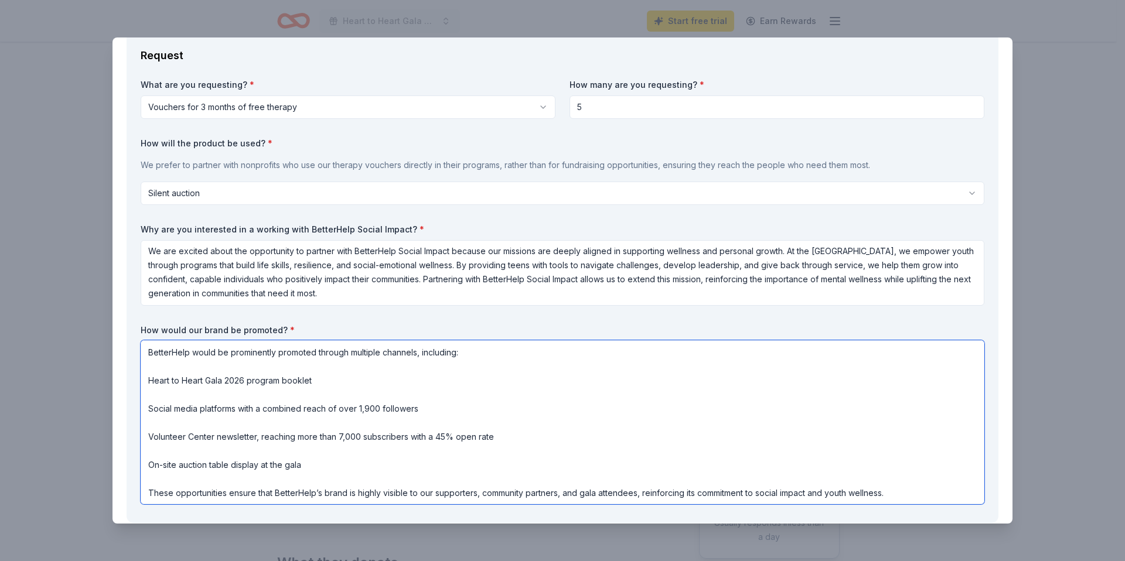
click at [149, 382] on textarea "BetterHelp would be prominently promoted through multiple channels, including: …" at bounding box center [562, 422] width 843 height 164
click at [146, 410] on textarea "BetterHelp would be prominently promoted through multiple channels, including: …" at bounding box center [562, 422] width 843 height 164
click at [148, 438] on textarea "BetterHelp would be prominently promoted through multiple channels, including: …" at bounding box center [562, 422] width 843 height 164
click at [148, 464] on textarea "BetterHelp would be prominently promoted through multiple channels, including: …" at bounding box center [562, 422] width 843 height 164
click at [174, 394] on textarea "BetterHelp would be prominently promoted through multiple channels, including: …" at bounding box center [562, 422] width 843 height 164
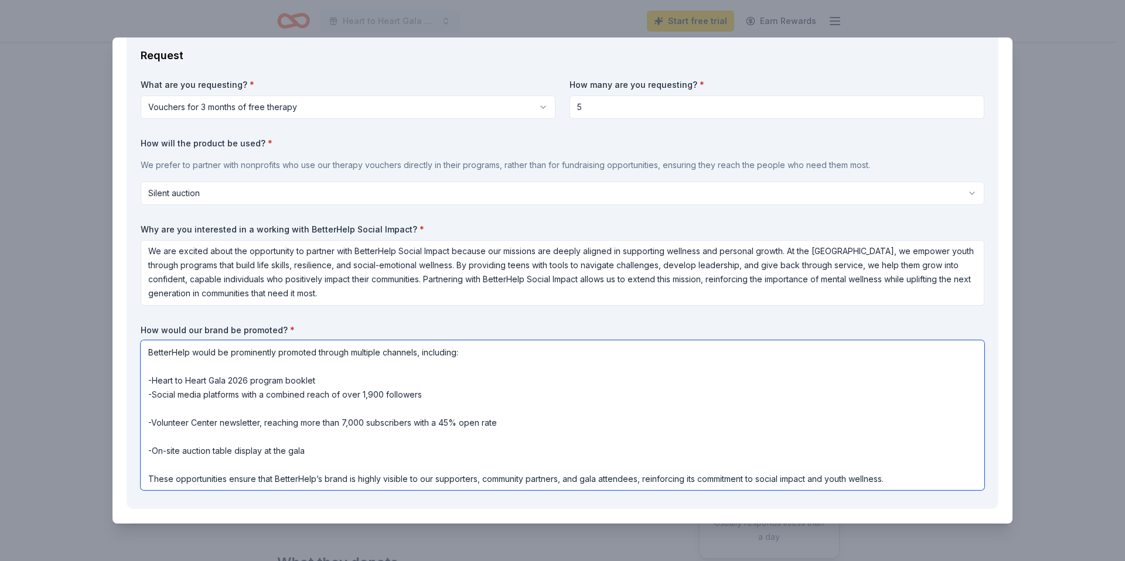
click at [176, 406] on textarea "BetterHelp would be prominently promoted through multiple channels, including: …" at bounding box center [562, 415] width 843 height 150
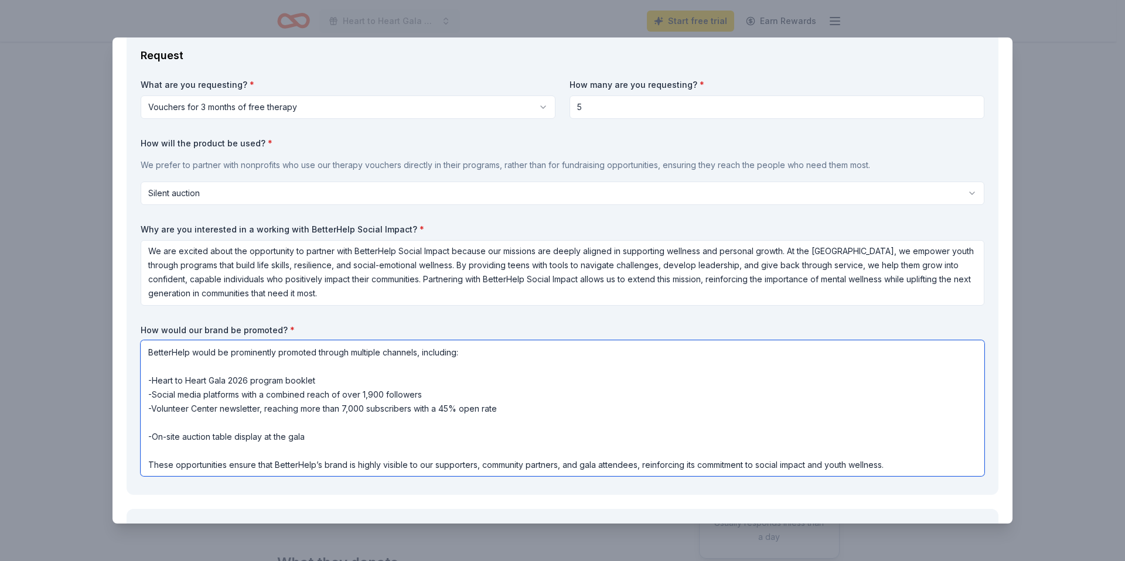
click at [173, 422] on textarea "BetterHelp would be prominently promoted through multiple channels, including: …" at bounding box center [562, 408] width 843 height 136
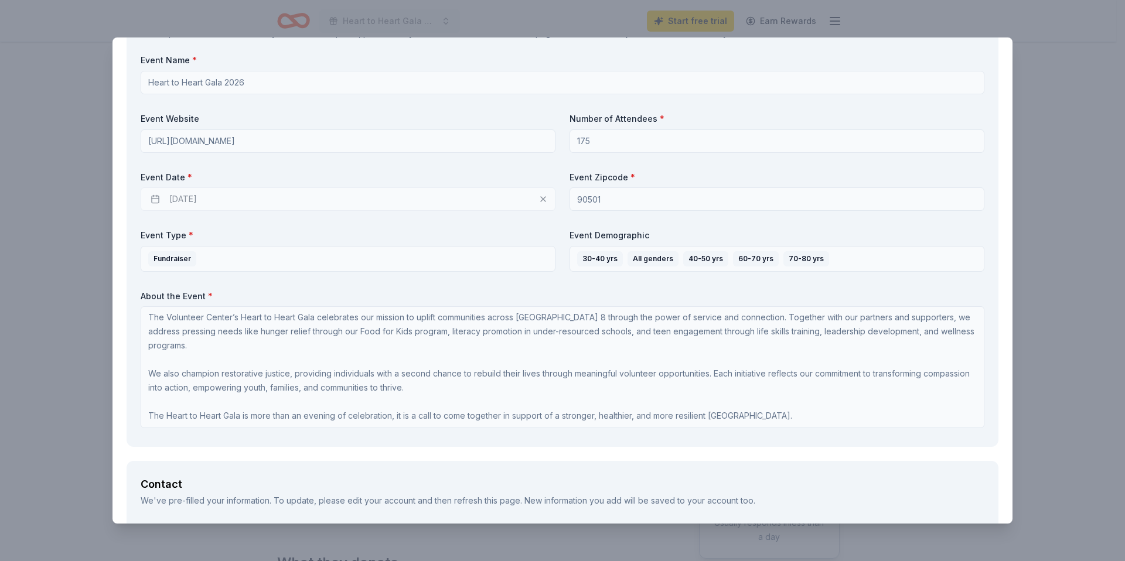
scroll to position [572, 0]
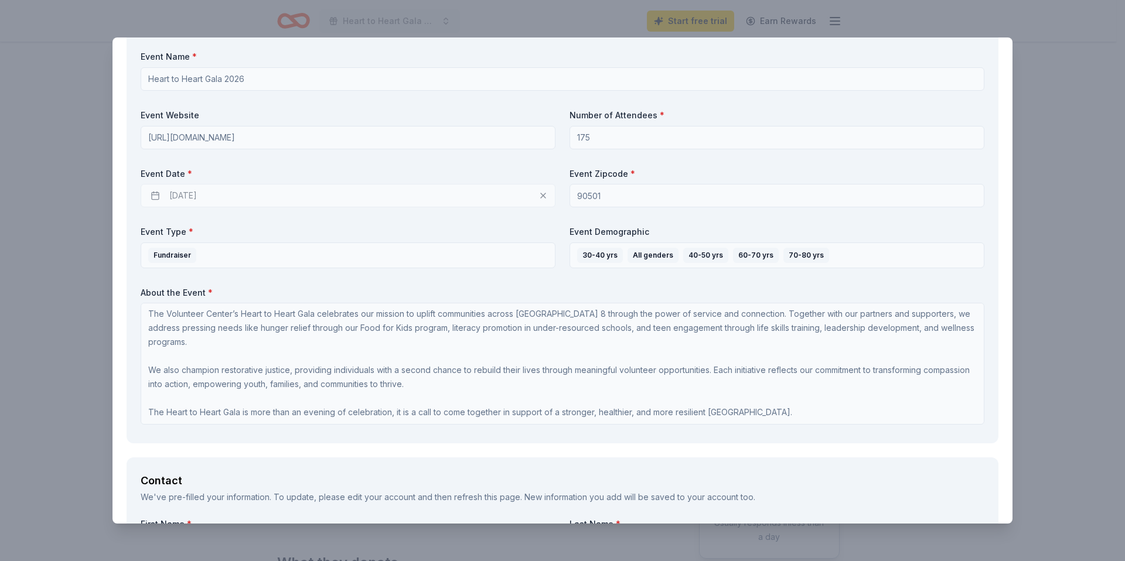
type textarea "BetterHelp would be prominently promoted through multiple channels, including: …"
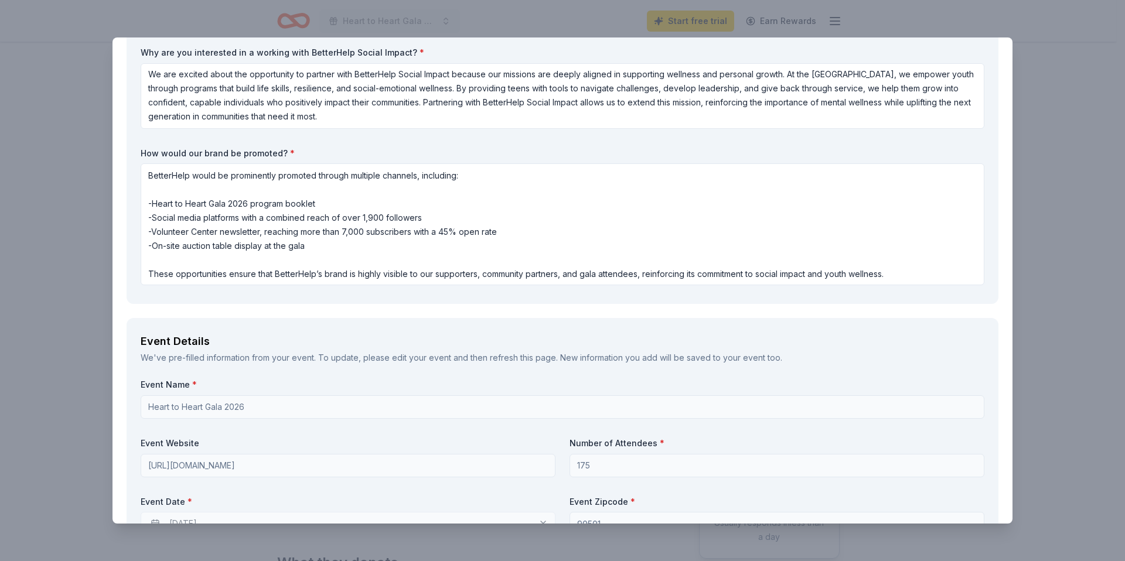
scroll to position [0, 0]
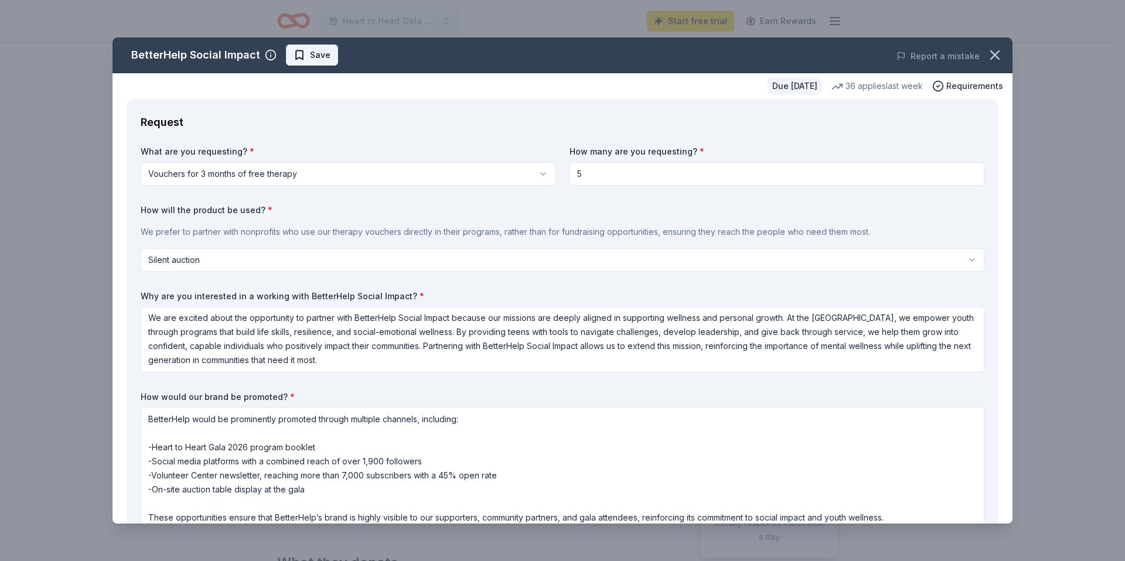
click at [314, 57] on span "Save" at bounding box center [320, 55] width 21 height 14
click at [990, 53] on icon "button" at bounding box center [994, 55] width 8 height 8
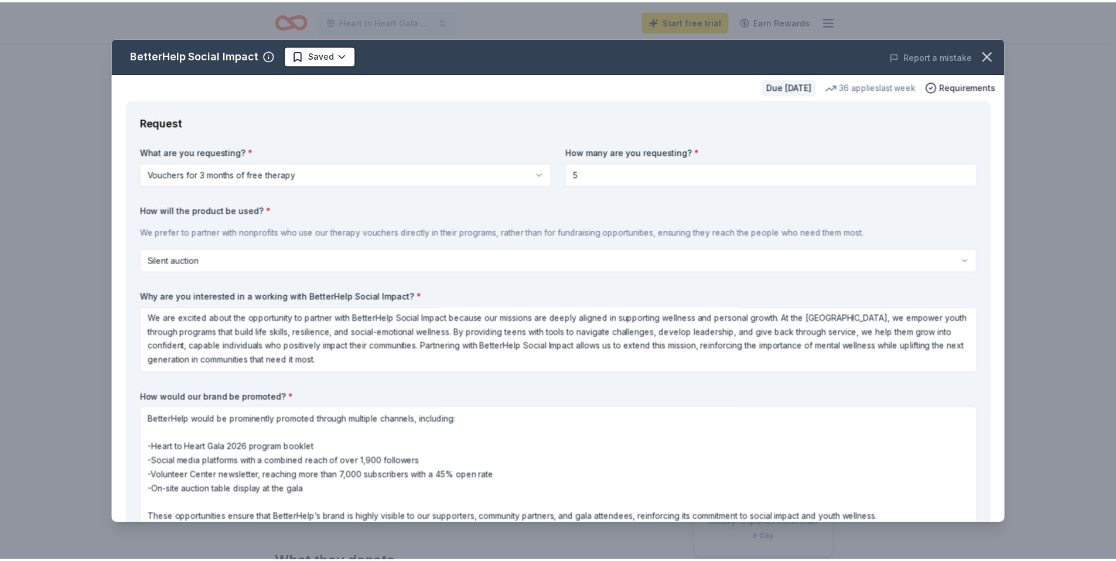
scroll to position [1, 0]
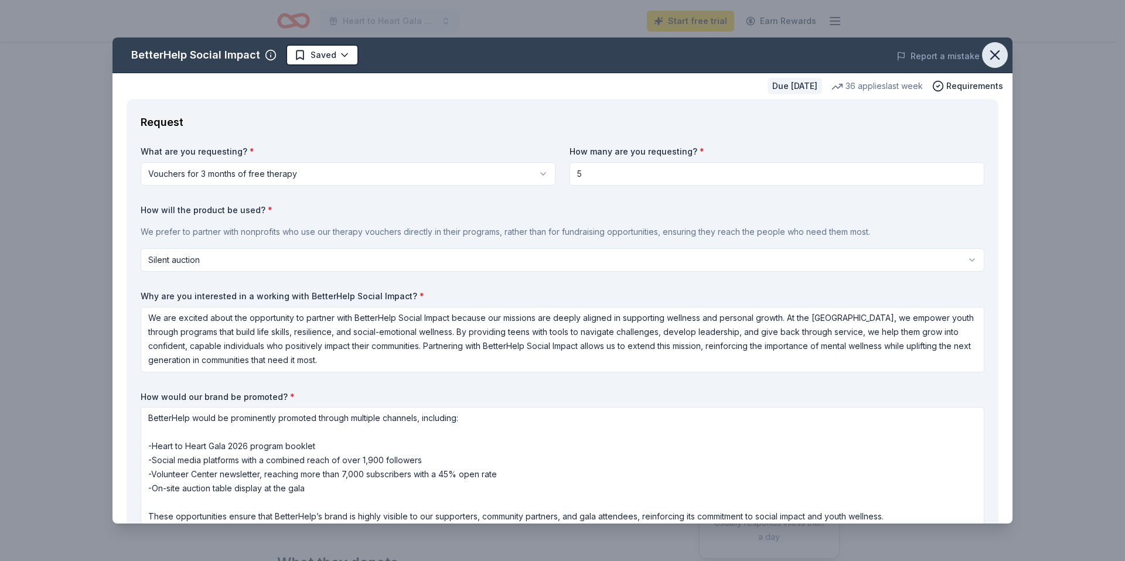
click at [992, 53] on icon "button" at bounding box center [994, 55] width 16 height 16
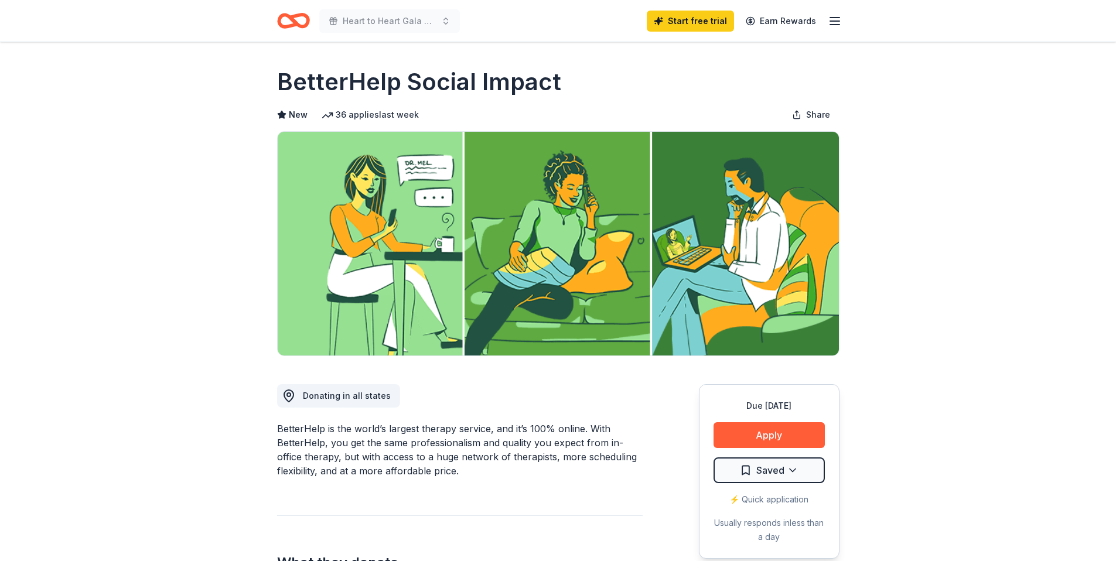
click at [835, 22] on icon "button" at bounding box center [835, 21] width 14 height 14
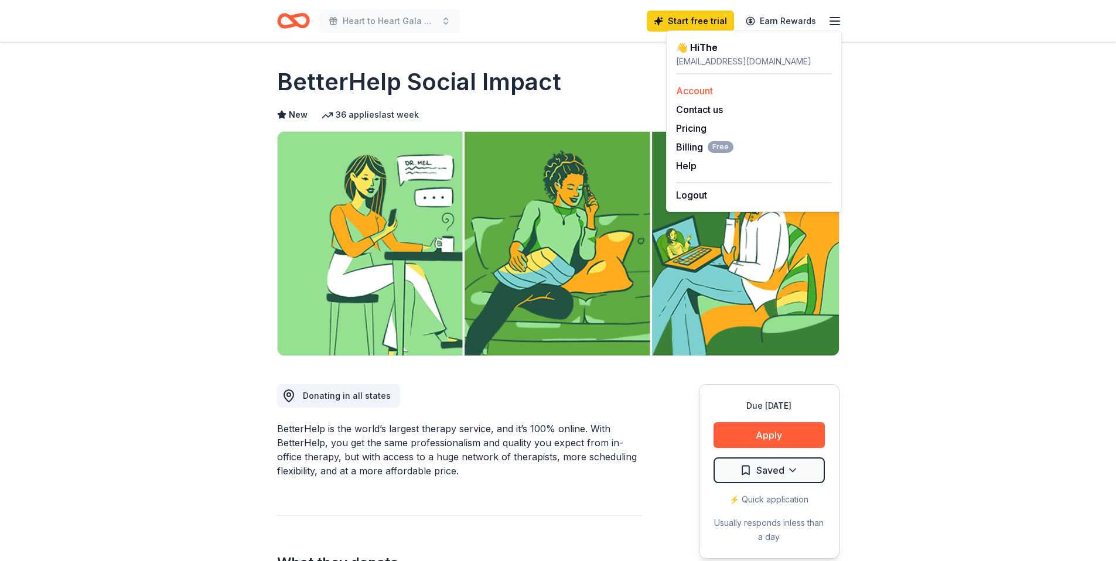
click at [705, 89] on link "Account" at bounding box center [694, 91] width 37 height 12
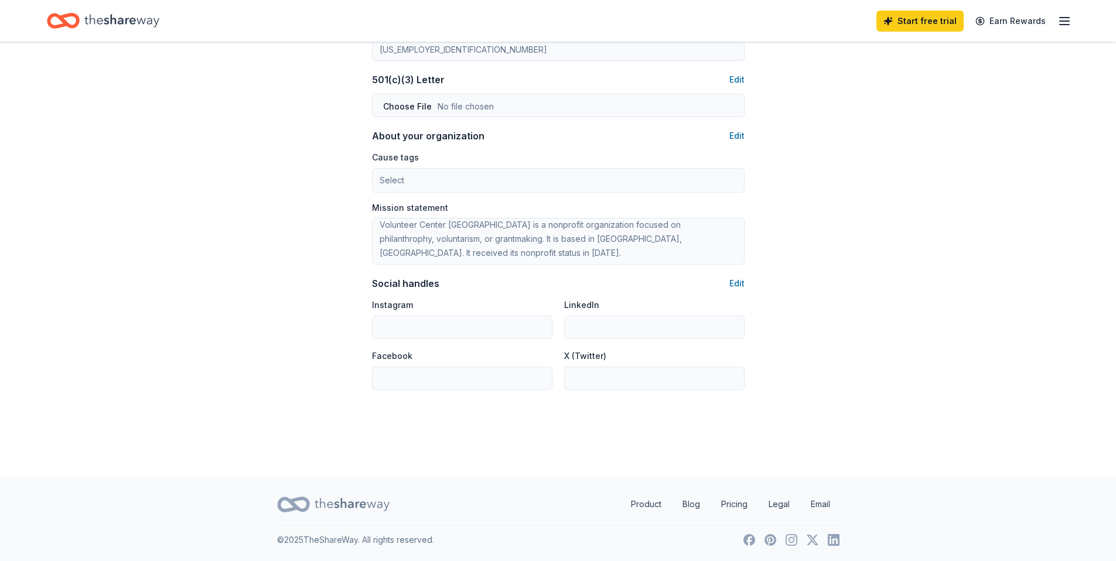
scroll to position [6, 0]
click at [739, 285] on button "Edit" at bounding box center [736, 283] width 15 height 14
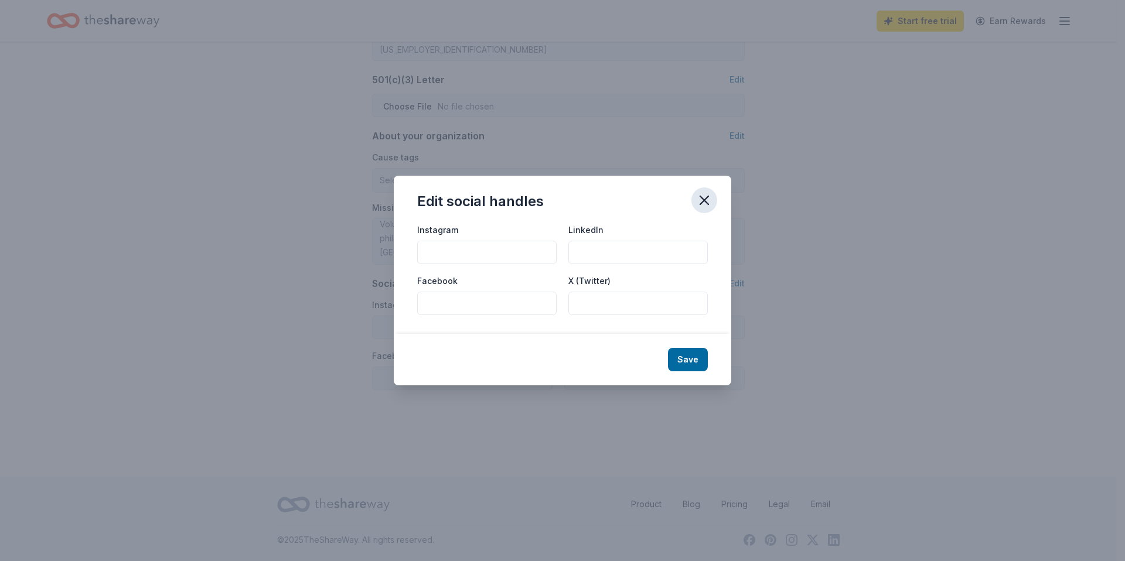
click at [708, 200] on icon "button" at bounding box center [704, 200] width 16 height 16
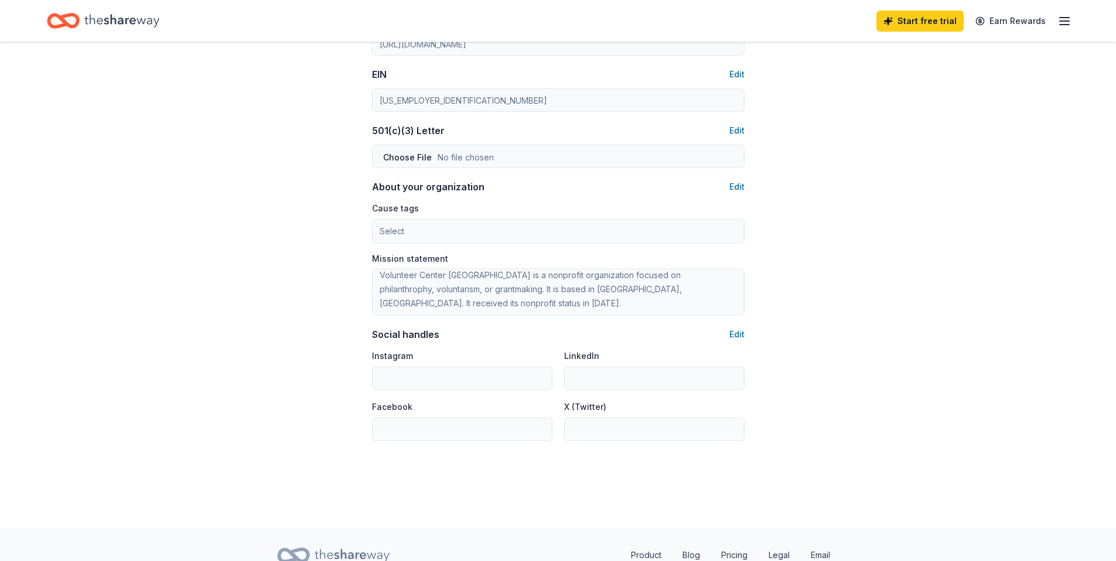
scroll to position [0, 0]
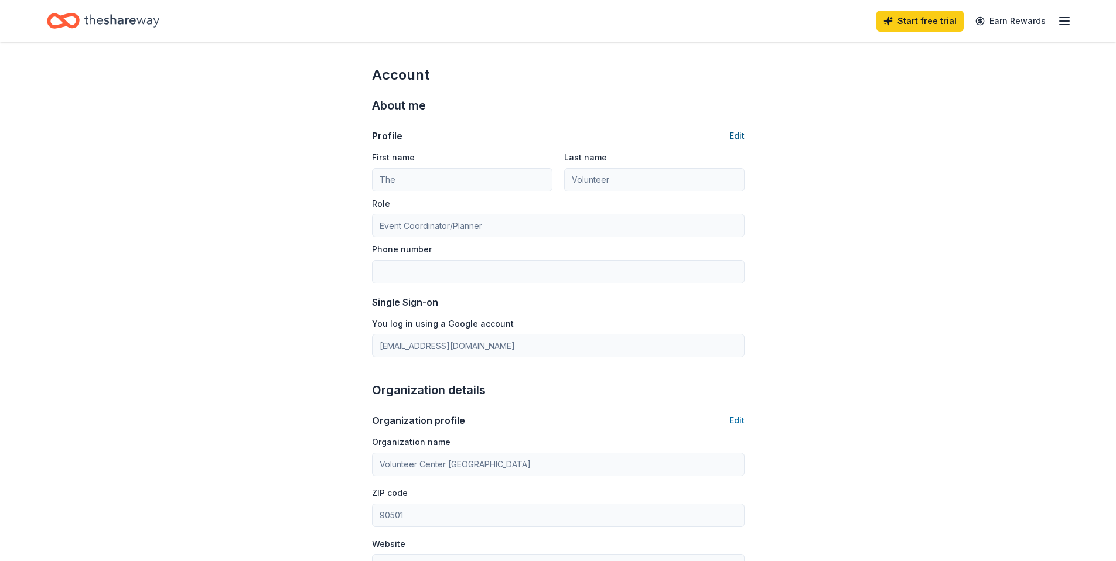
click at [737, 136] on button "Edit" at bounding box center [736, 136] width 15 height 14
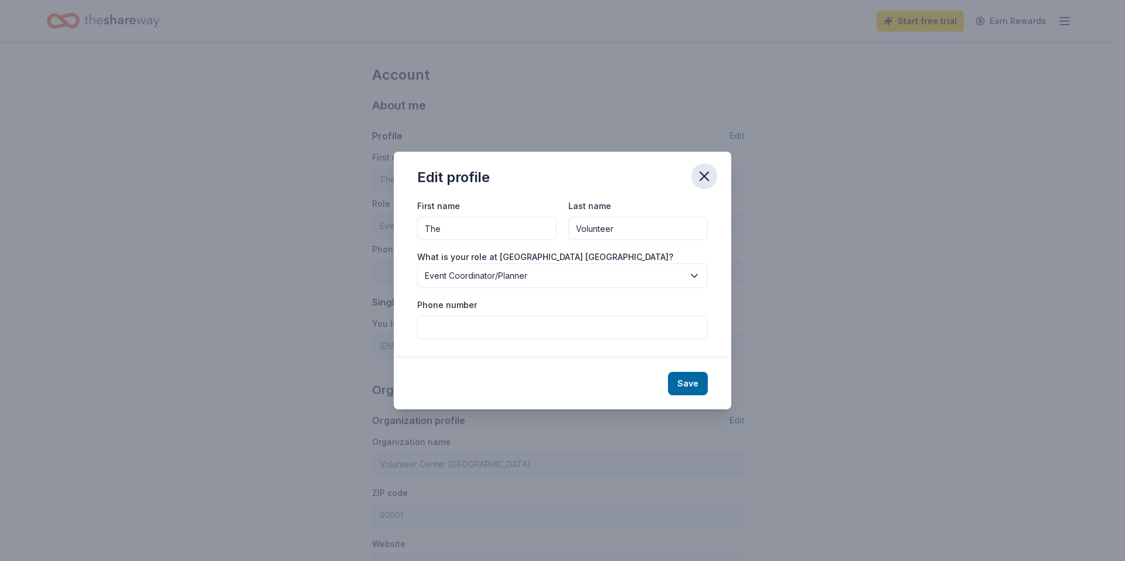
click at [708, 176] on icon "button" at bounding box center [704, 176] width 16 height 16
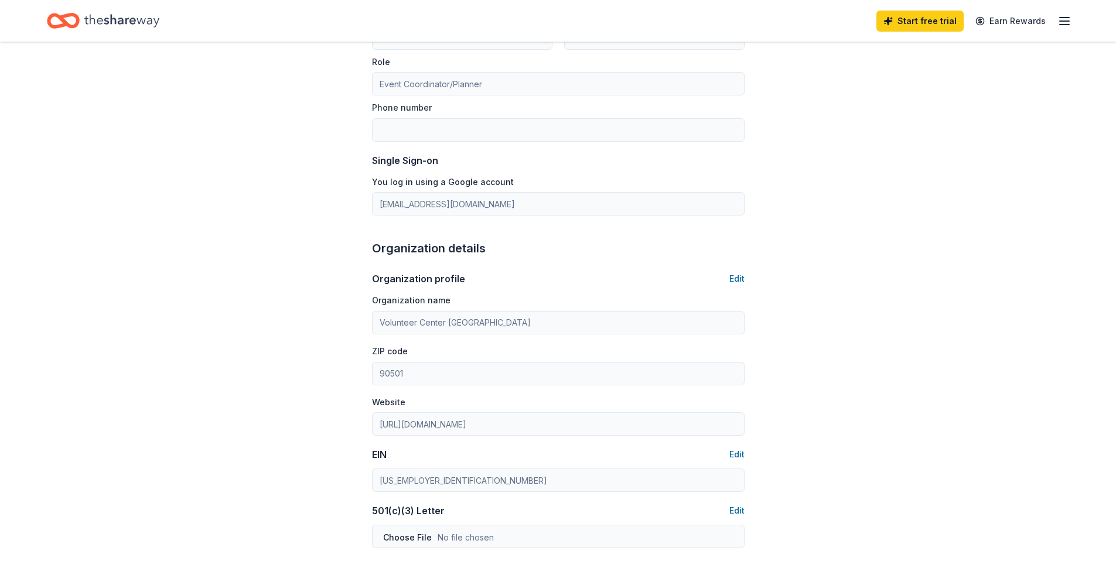
scroll to position [199, 0]
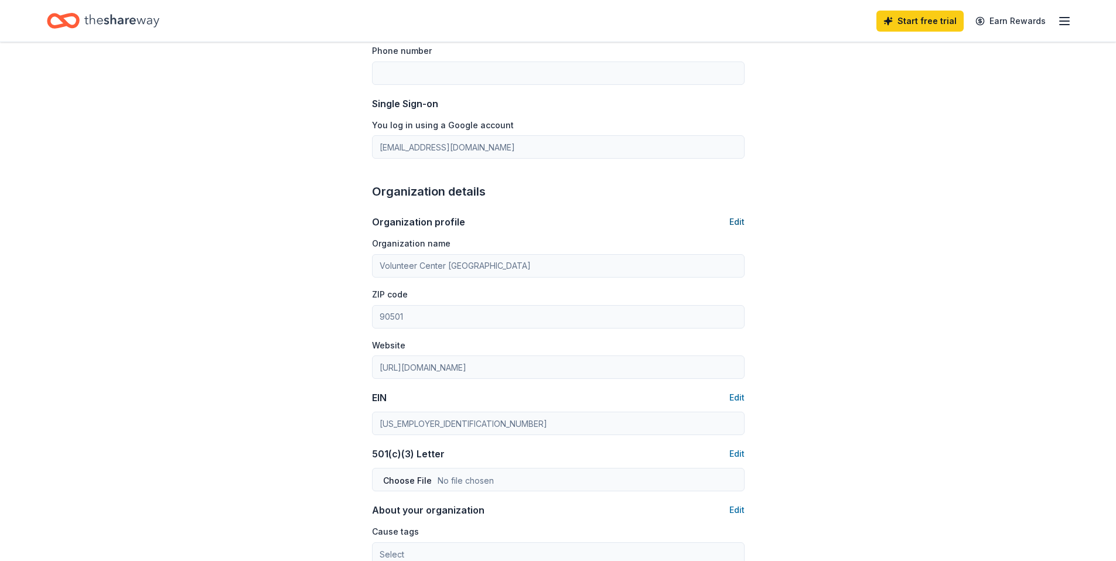
click at [737, 221] on button "Edit" at bounding box center [736, 222] width 15 height 14
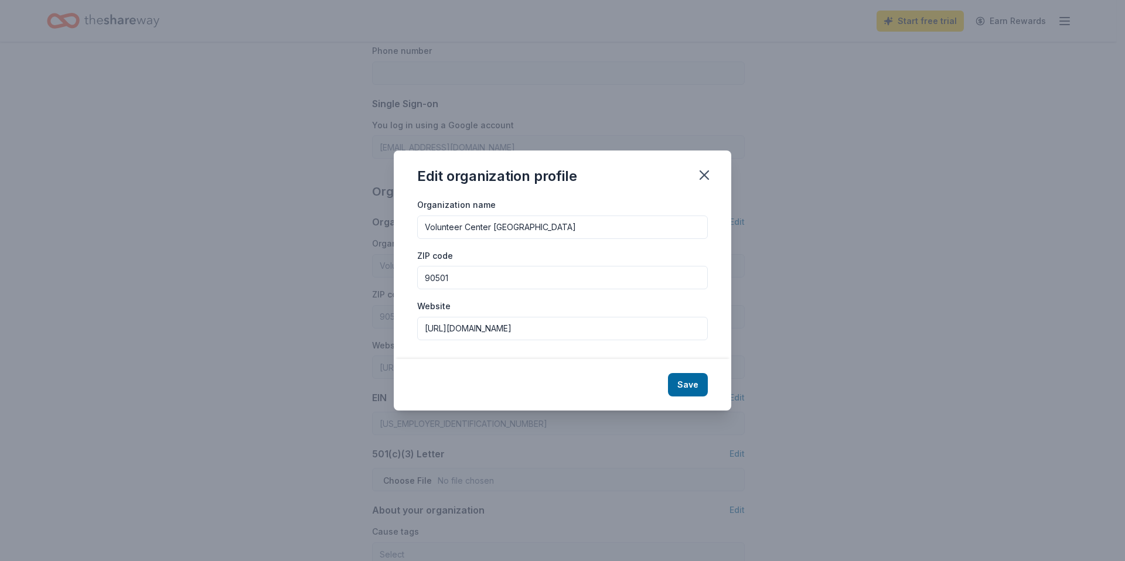
click at [876, 232] on div "Edit organization profile Organization name Volunteer Center South Bay Harbor L…" at bounding box center [562, 280] width 1125 height 561
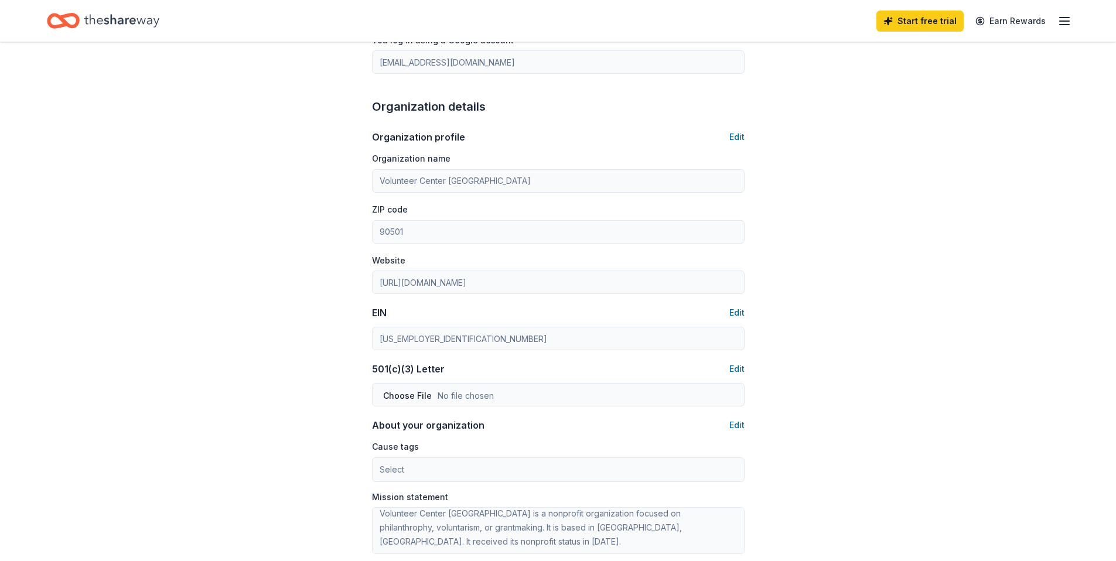
scroll to position [293, 0]
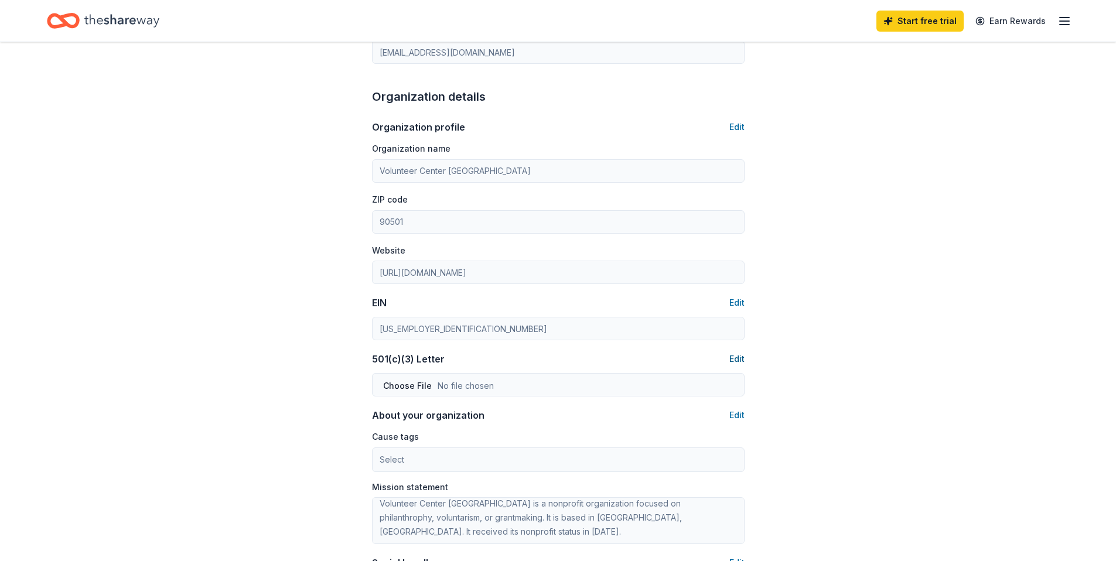
click at [736, 359] on button "Edit" at bounding box center [736, 359] width 15 height 14
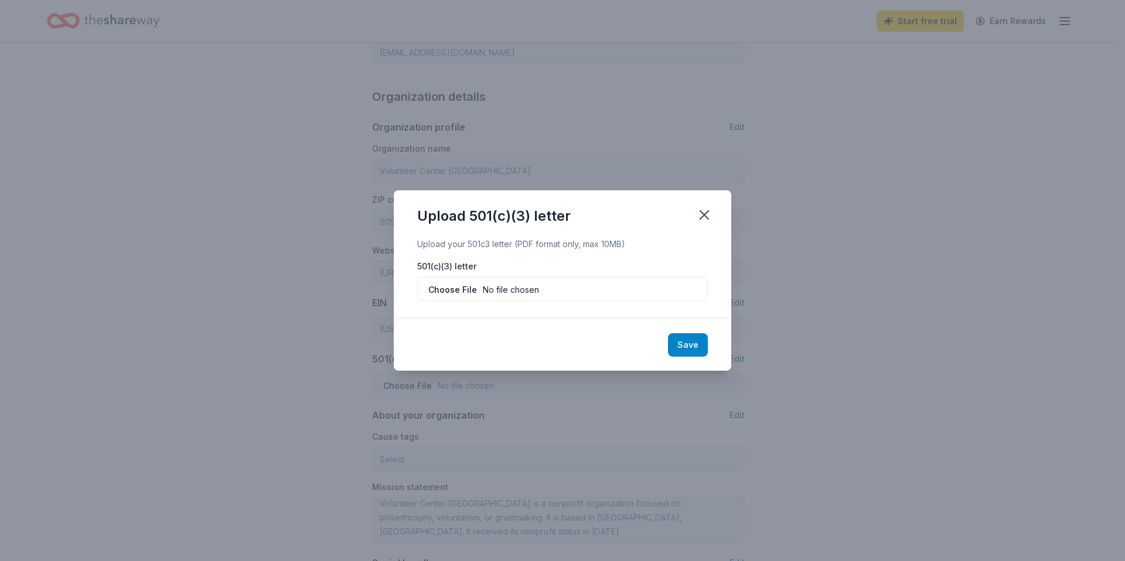
click at [689, 345] on button "Save" at bounding box center [688, 344] width 40 height 23
click at [500, 290] on input "file" at bounding box center [562, 288] width 291 height 23
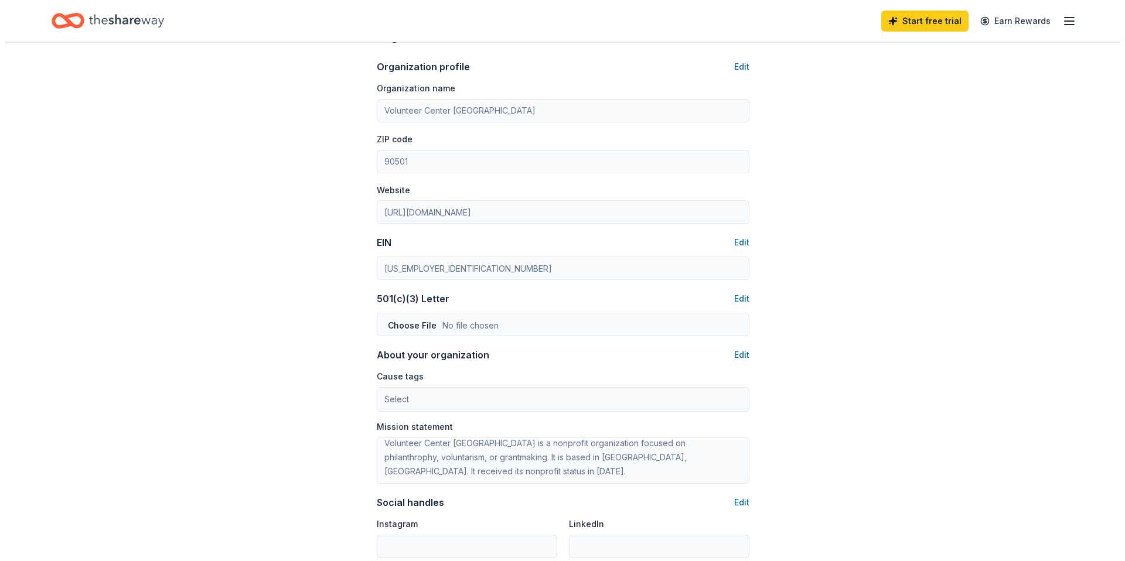
scroll to position [534, 0]
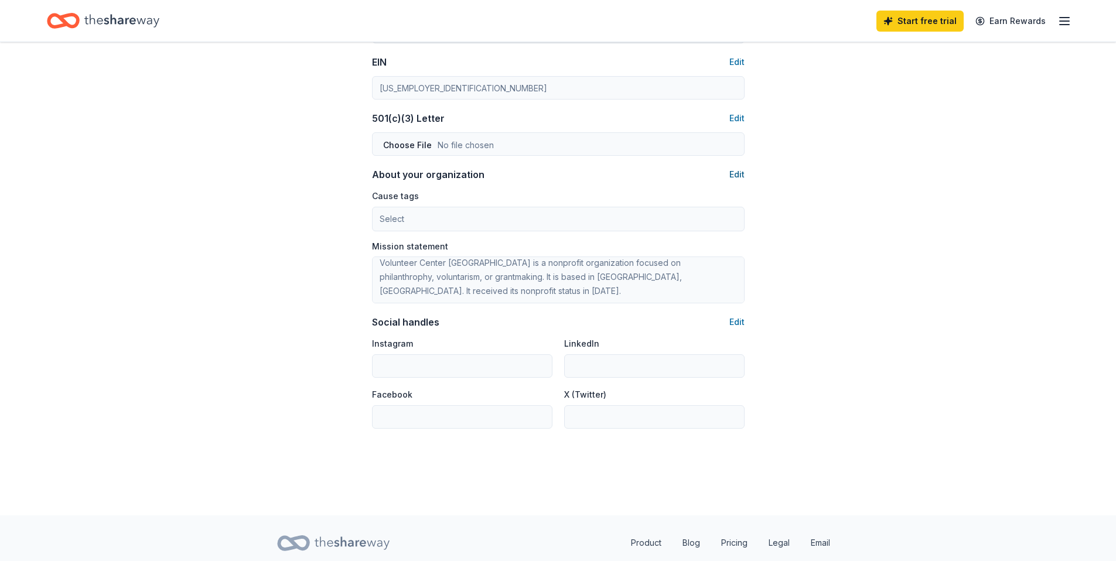
click at [737, 179] on button "Edit" at bounding box center [736, 175] width 15 height 14
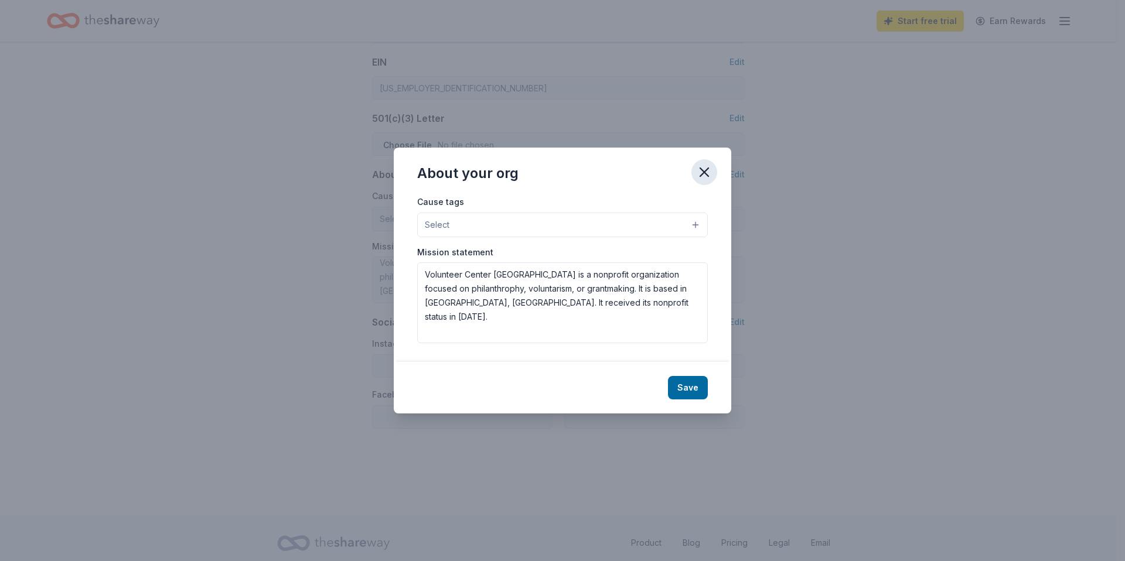
click at [706, 179] on icon "button" at bounding box center [704, 172] width 16 height 16
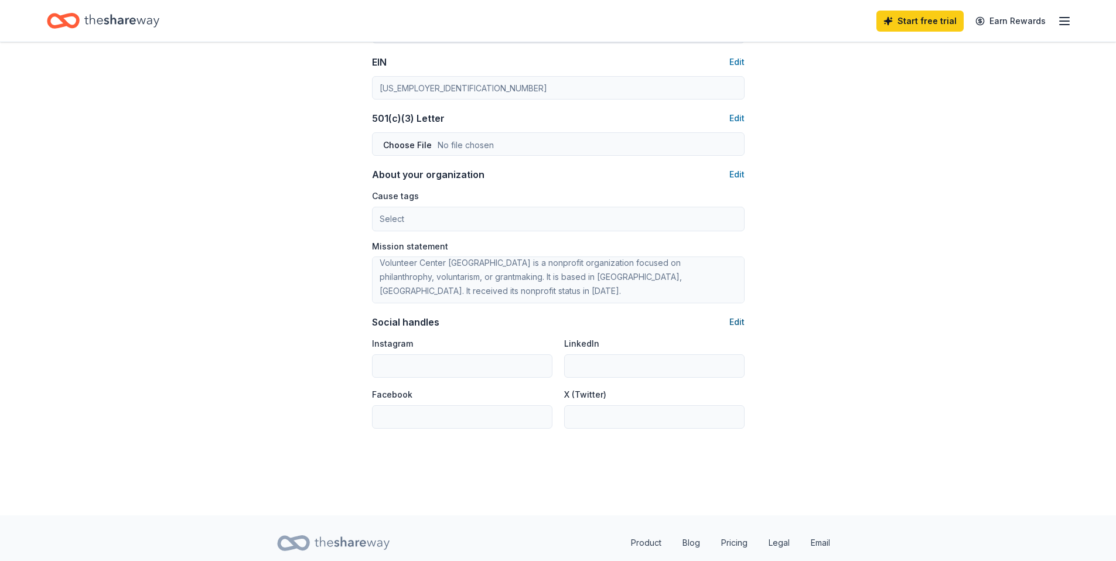
click at [740, 326] on button "Edit" at bounding box center [736, 322] width 15 height 14
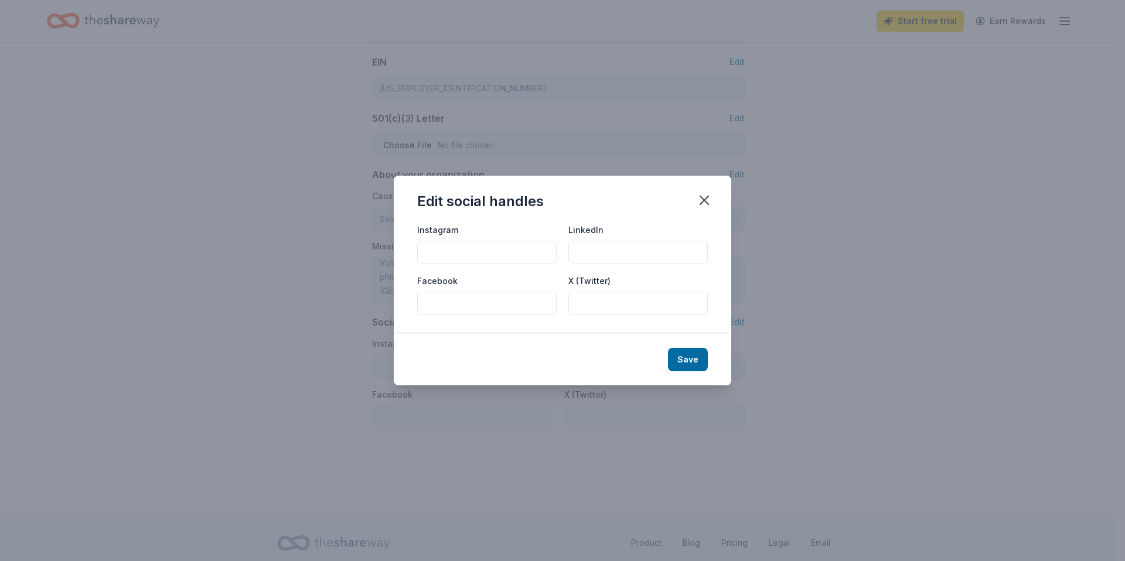
click at [493, 248] on input "Instagram" at bounding box center [486, 252] width 139 height 23
paste input "https://www.instagram.com/thevolunteercenter/"
type input "https://www.instagram.com/thevolunteercenter/"
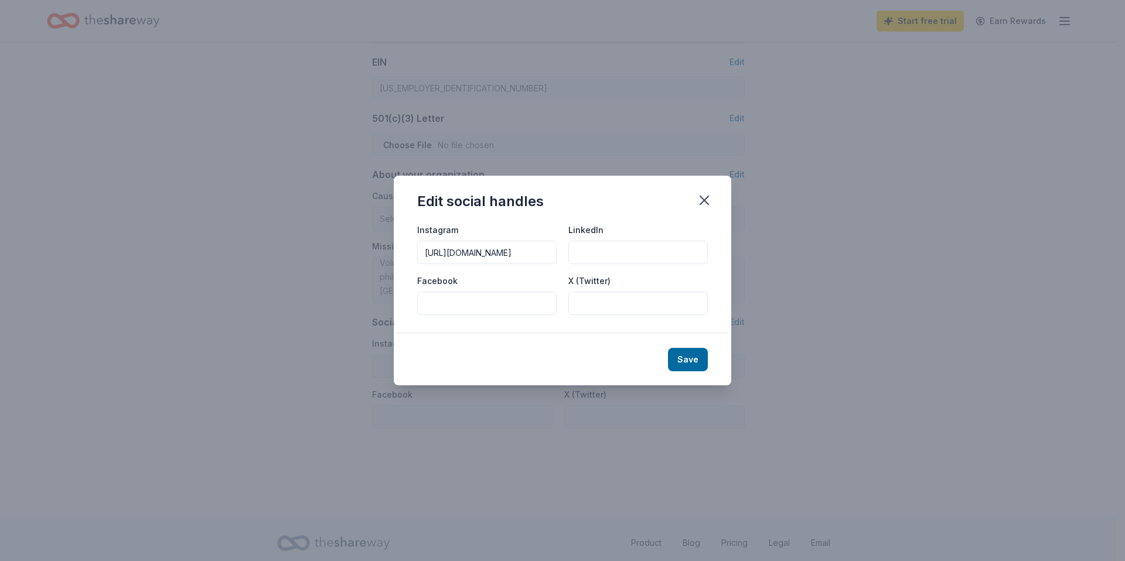
click at [537, 308] on input "Facebook" at bounding box center [486, 303] width 139 height 23
paste input "https://www.facebook.com/TheVolunteerCenterSouthBayHarborLongBeach/"
type input "https://www.facebook.com/TheVolunteerCenterSouthBayHarborLongBeach/"
click at [706, 357] on button "Save" at bounding box center [688, 359] width 40 height 23
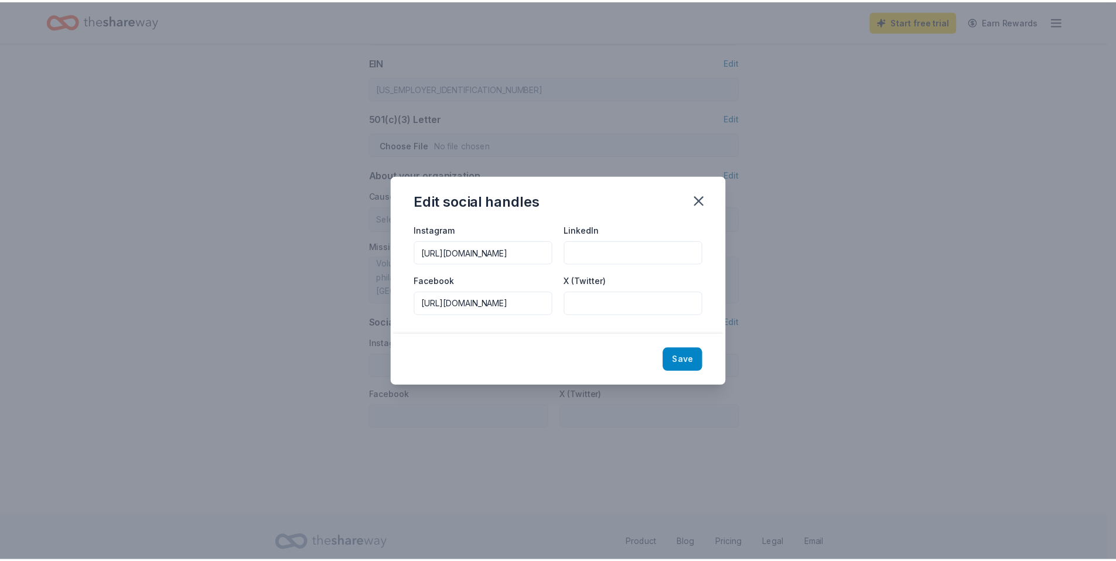
scroll to position [0, 0]
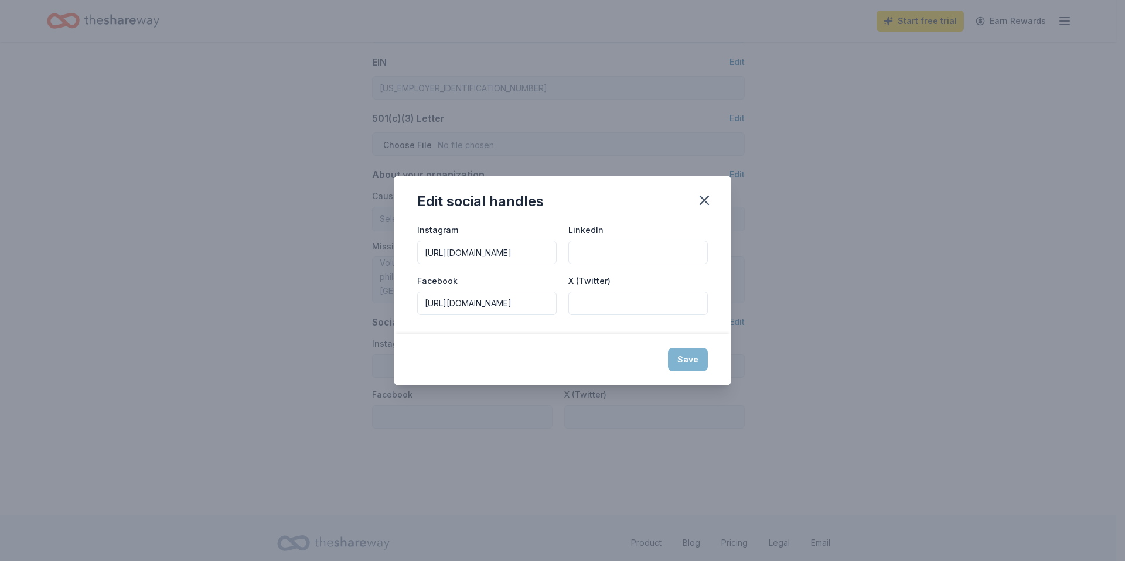
type input "https://www.instagram.com/thevolunteercenter/"
type input "https://www.facebook.com/TheVolunteerCenterSouthBayHarborLongBeach/"
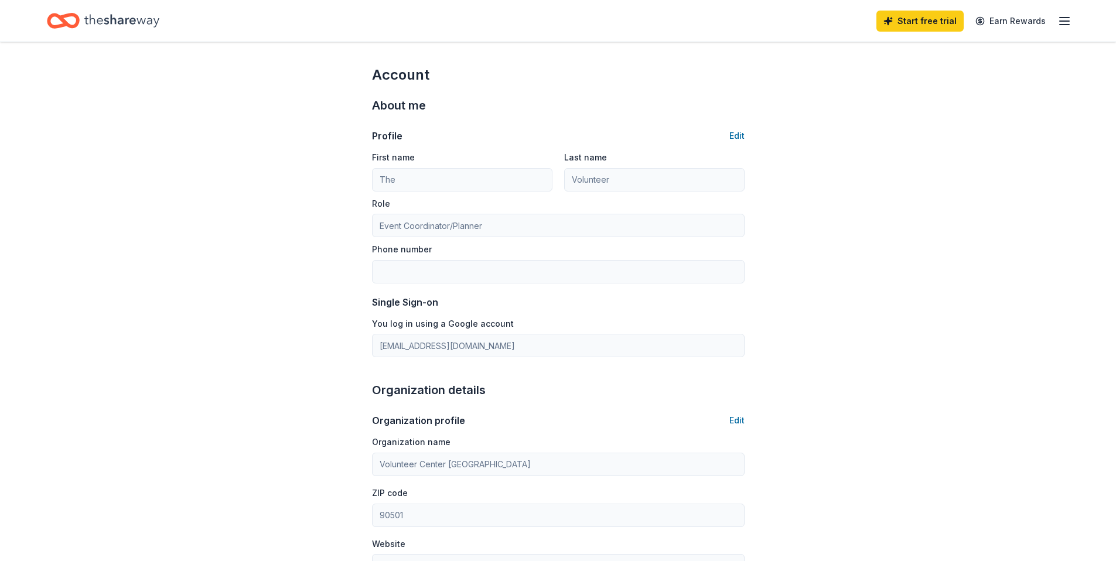
click at [1068, 22] on icon "button" at bounding box center [1064, 21] width 14 height 14
click at [729, 135] on div "Profile Edit" at bounding box center [558, 136] width 373 height 14
click at [733, 135] on button "Edit" at bounding box center [736, 136] width 15 height 14
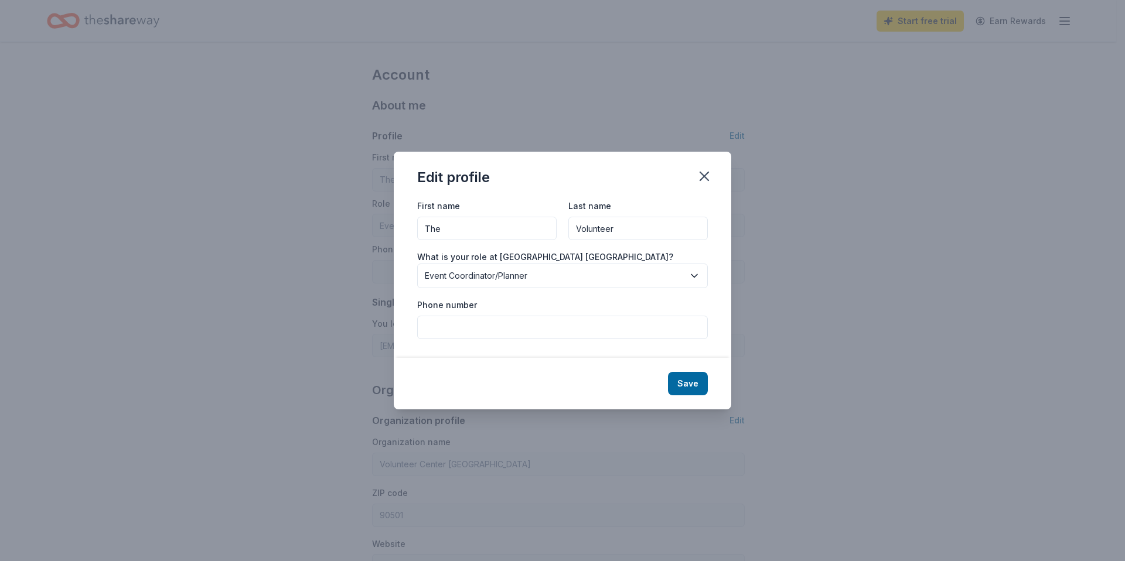
drag, startPoint x: 464, startPoint y: 228, endPoint x: 395, endPoint y: 213, distance: 71.5
click at [395, 213] on div "First name The Last name Volunteer What is your role at Volunteer Center South …" at bounding box center [562, 278] width 337 height 159
type input "Volunteer Center"
drag, startPoint x: 608, startPoint y: 226, endPoint x: 511, endPoint y: 209, distance: 98.0
click at [511, 209] on div "First name Volunteer Center Last name Volunteer" at bounding box center [562, 220] width 291 height 42
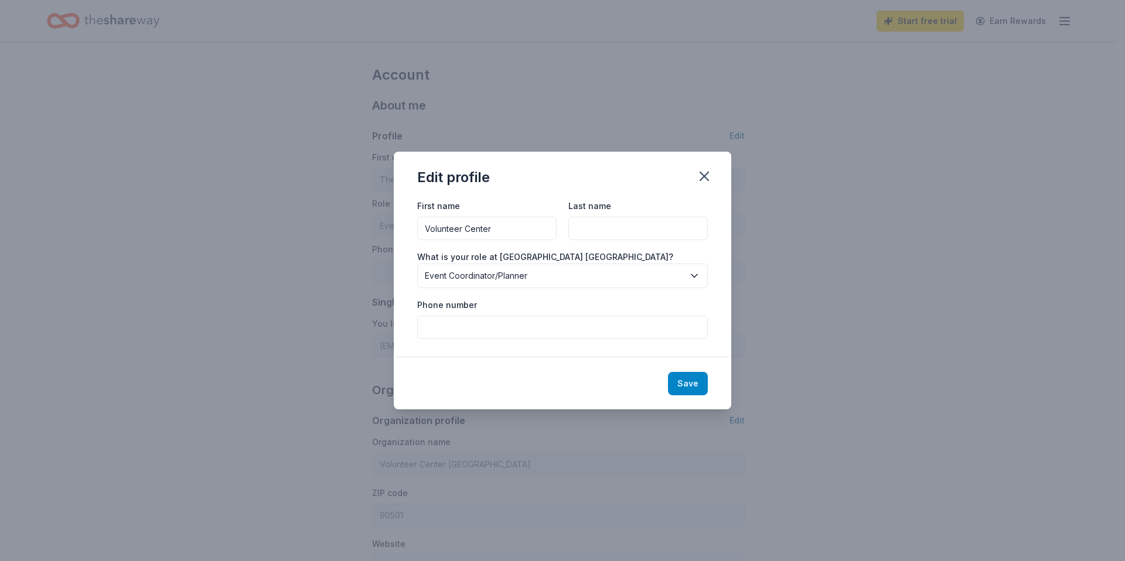
click at [697, 385] on button "Save" at bounding box center [688, 383] width 40 height 23
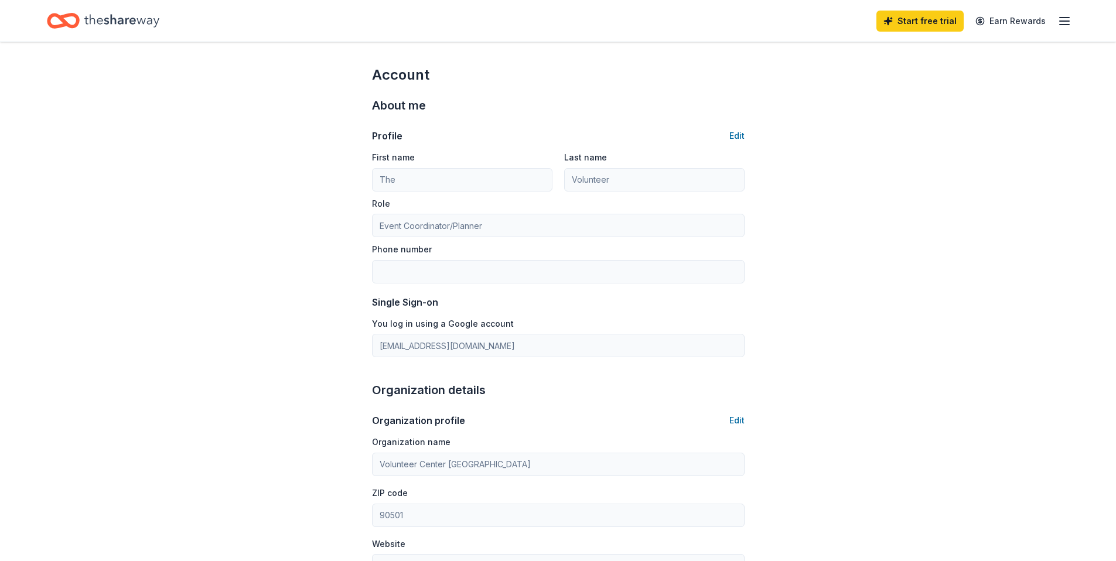
click at [1067, 15] on icon "button" at bounding box center [1064, 21] width 14 height 14
click at [98, 18] on icon "Home" at bounding box center [121, 20] width 75 height 13
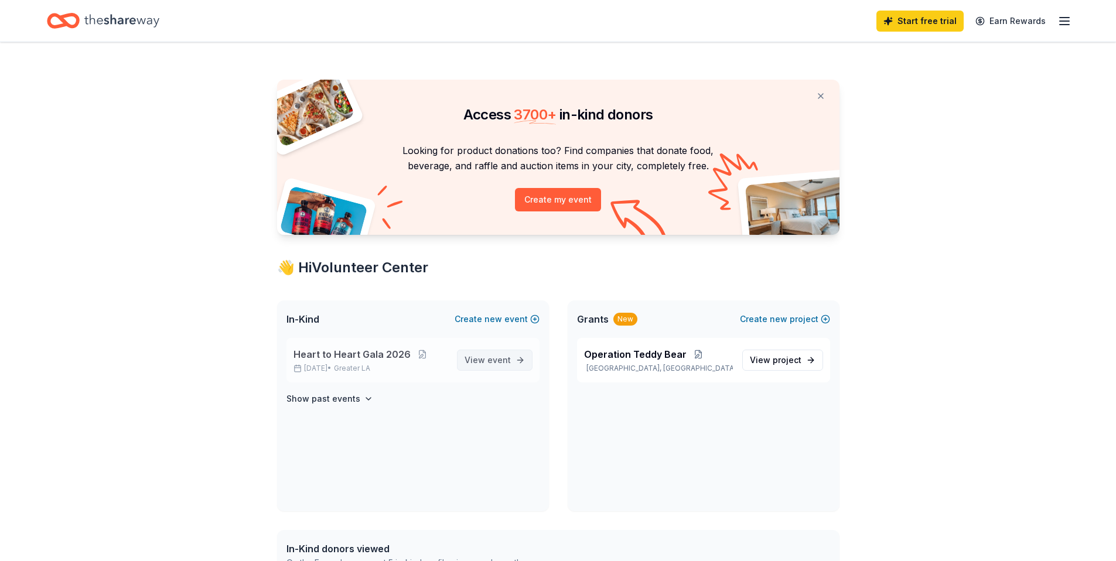
scroll to position [2, 0]
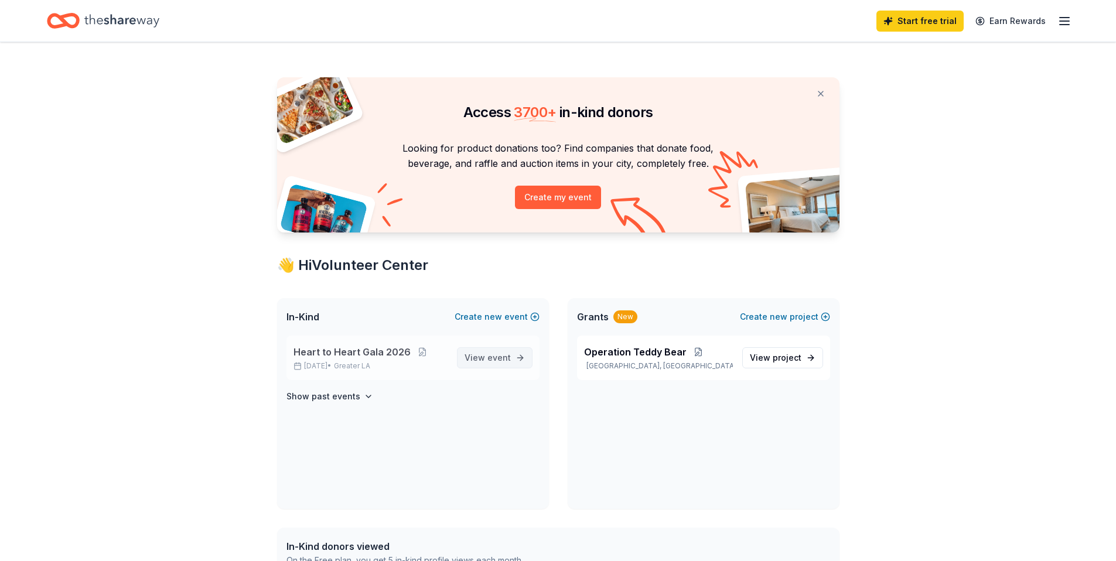
click at [490, 351] on span "View event" at bounding box center [487, 358] width 46 height 14
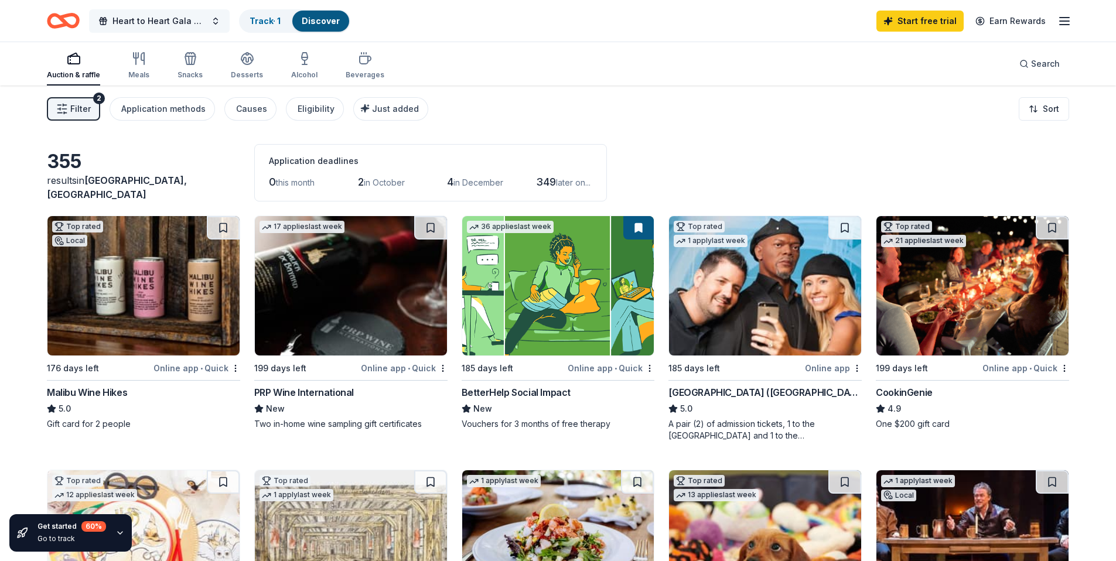
click at [217, 22] on button "Heart to Heart Gala 2026" at bounding box center [159, 20] width 141 height 23
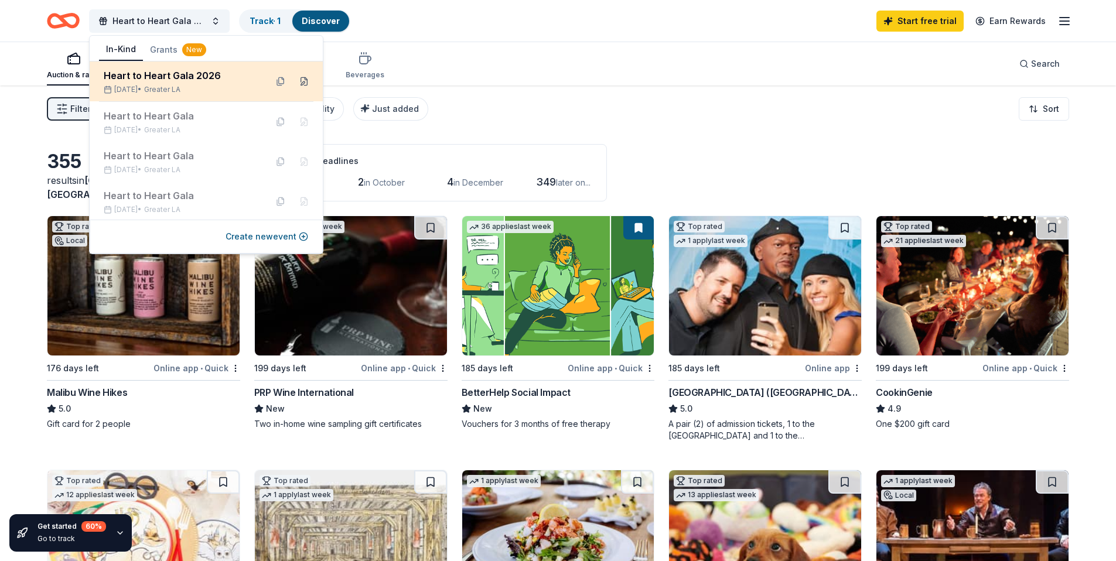
click at [300, 80] on button at bounding box center [304, 81] width 19 height 19
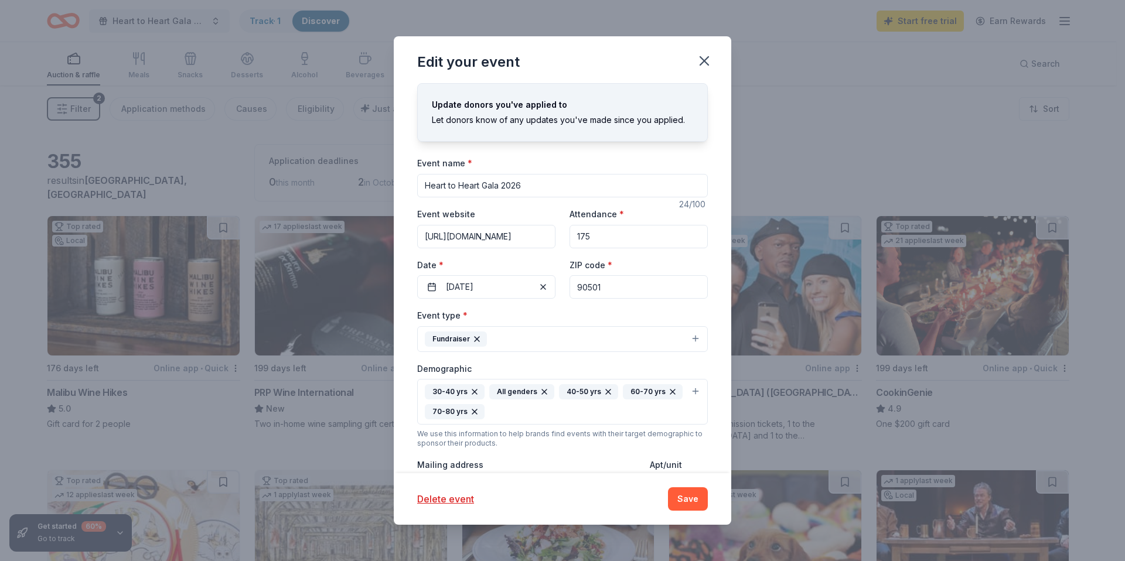
scroll to position [261, 0]
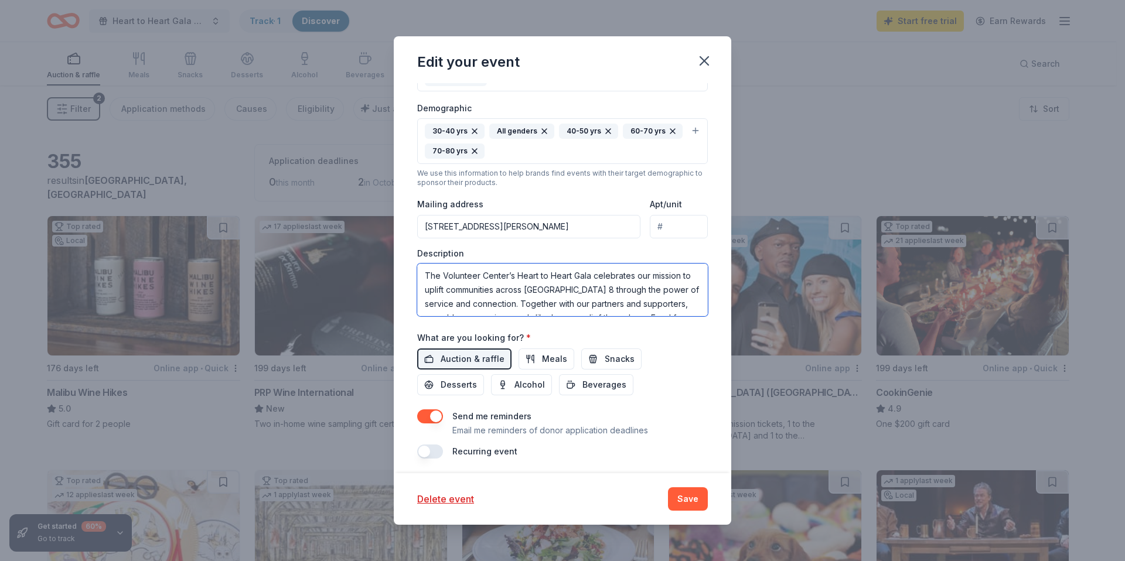
click at [634, 299] on textarea "The Volunteer Center’s Heart to Heart Gala celebrates our mission to uplift com…" at bounding box center [562, 290] width 291 height 53
click at [481, 296] on textarea "The Volunteer Center’s Heart to Heart Gala celebrates our mission to uplift com…" at bounding box center [562, 290] width 291 height 53
click at [661, 296] on textarea "The Volunteer Center’s Heart to Heart Gala celebrates our mission to uplift com…" at bounding box center [562, 290] width 291 height 53
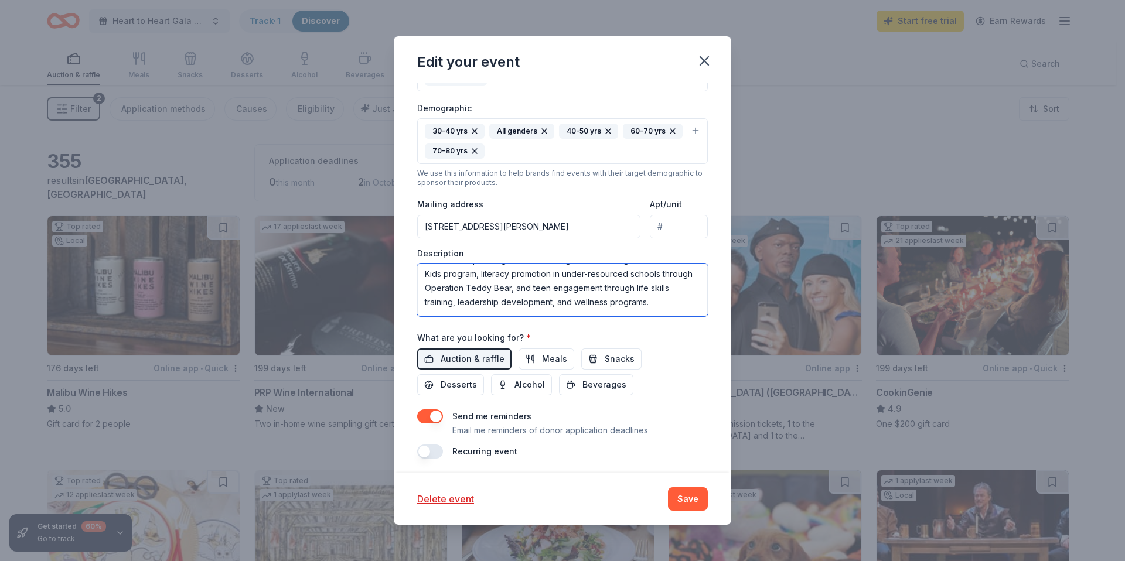
click at [561, 289] on textarea "The Volunteer Center’s Heart to Heart Gala celebrates our mission to uplift com…" at bounding box center [562, 290] width 291 height 53
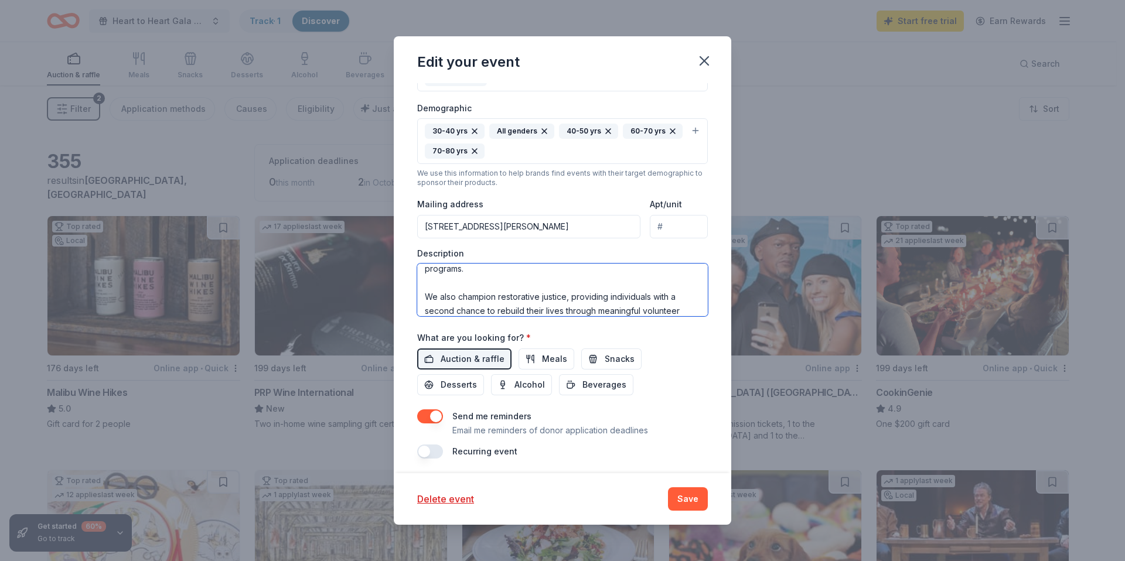
scroll to position [108, 0]
click at [569, 296] on textarea "The Volunteer Center’s Heart to Heart Gala celebrates our mission to uplift com…" at bounding box center [562, 290] width 291 height 53
drag, startPoint x: 567, startPoint y: 297, endPoint x: 590, endPoint y: 297, distance: 23.4
click at [566, 298] on textarea "The Volunteer Center’s Heart to Heart Gala celebrates our mission to uplift com…" at bounding box center [562, 290] width 291 height 53
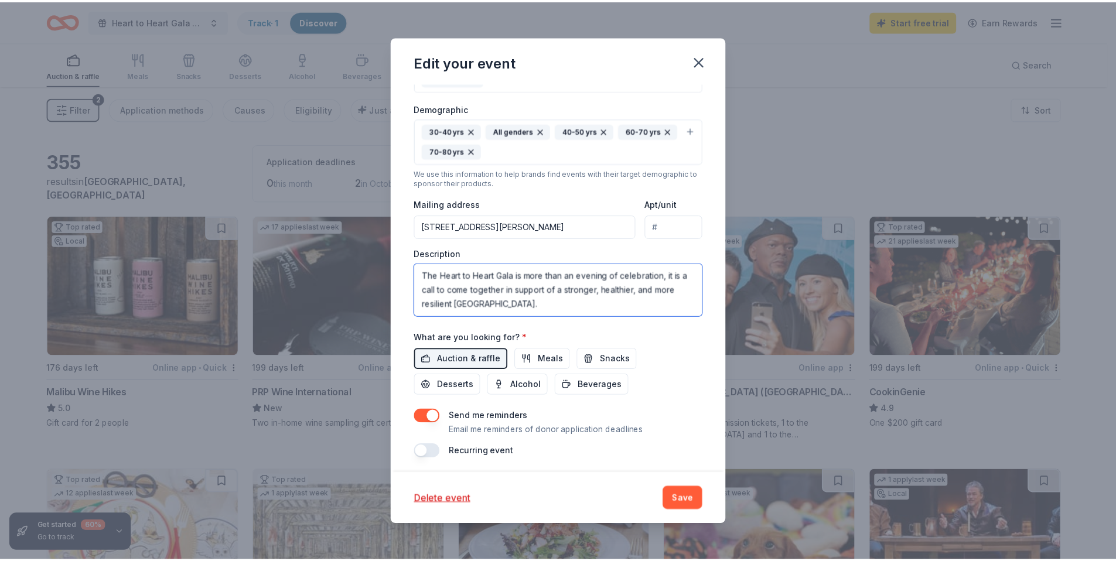
scroll to position [263, 0]
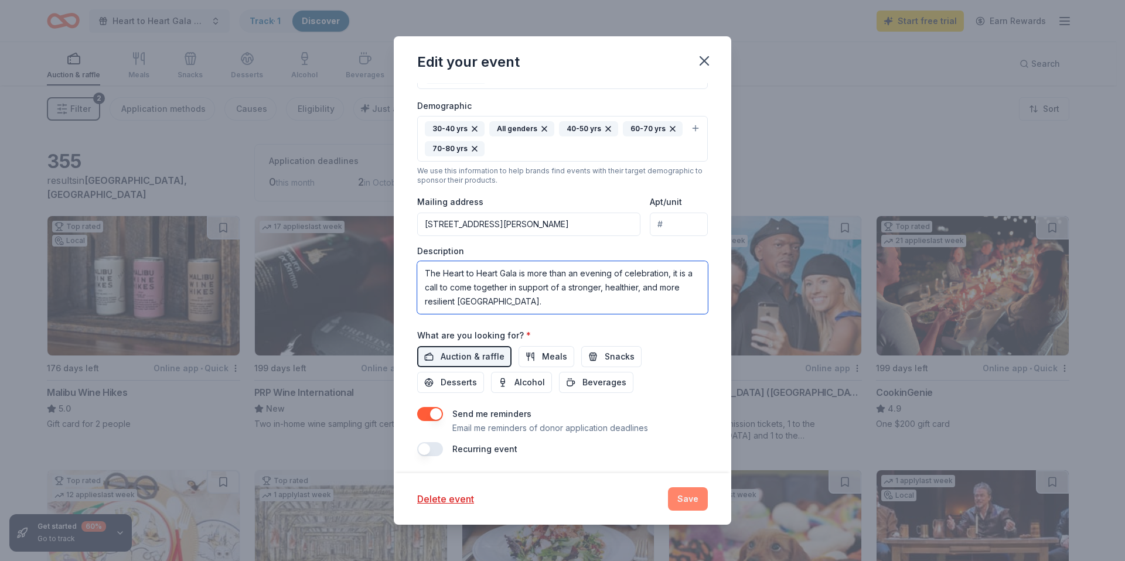
type textarea "The Volunteer Center’s Heart to Heart Gala celebrates our mission to uplift com…"
click at [694, 491] on button "Save" at bounding box center [688, 498] width 40 height 23
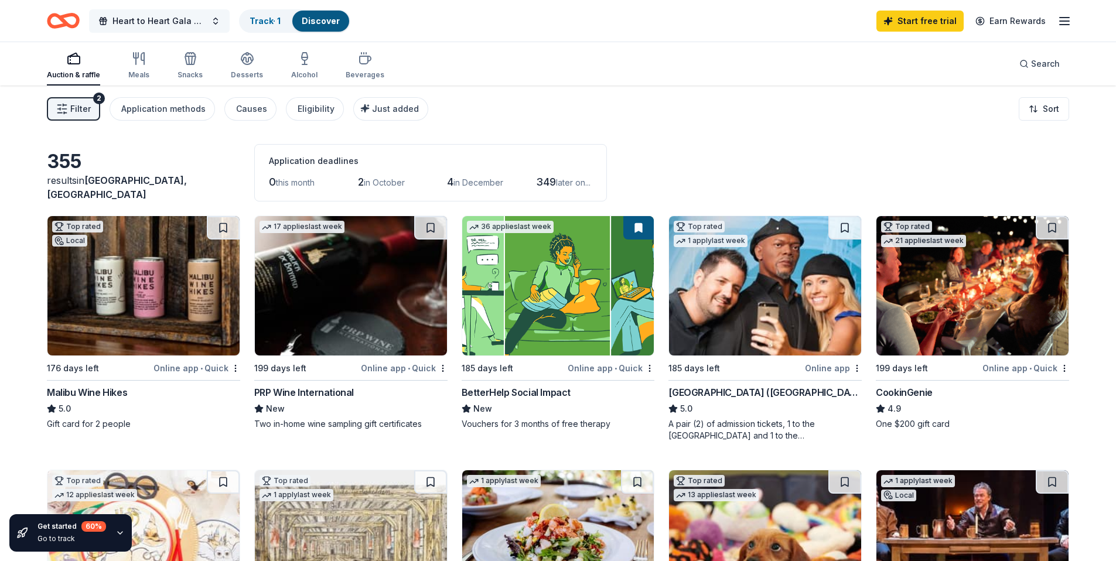
click at [217, 21] on button "Heart to Heart Gala 2026" at bounding box center [159, 20] width 141 height 23
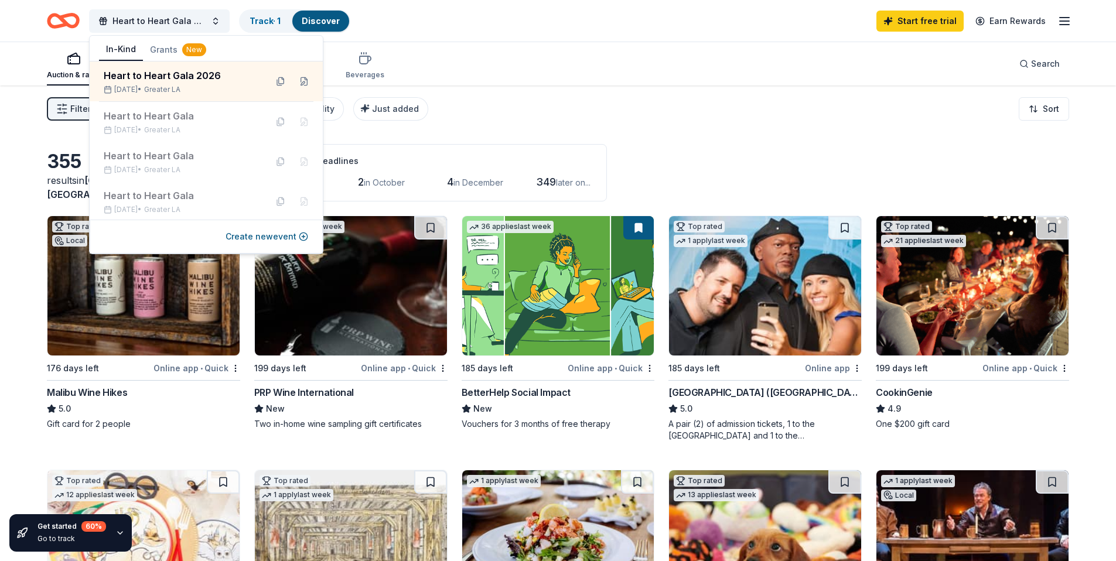
click at [1065, 18] on icon "button" at bounding box center [1064, 21] width 14 height 14
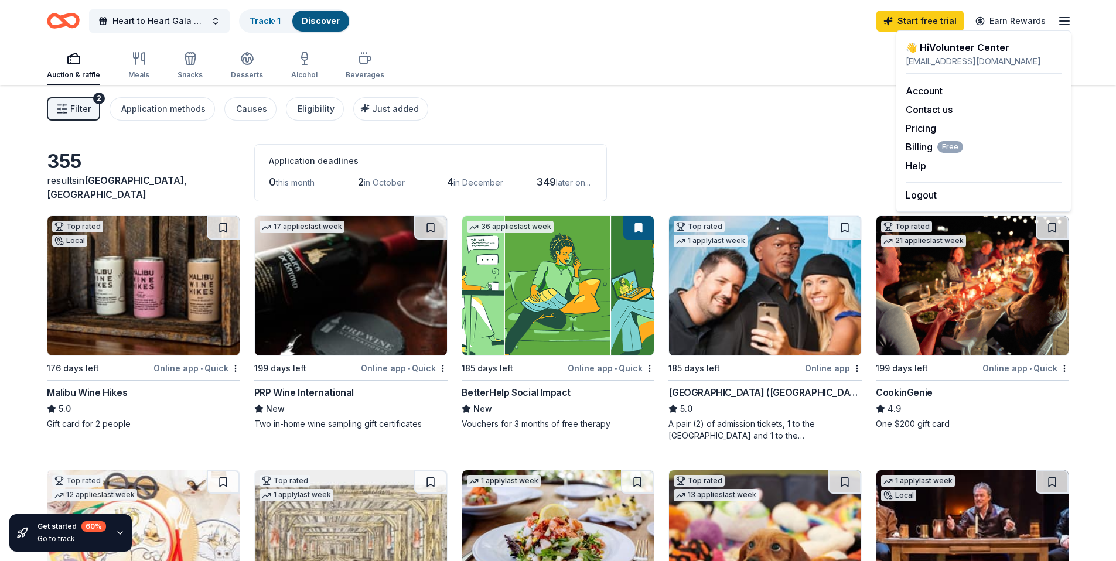
click at [550, 287] on img at bounding box center [558, 285] width 192 height 139
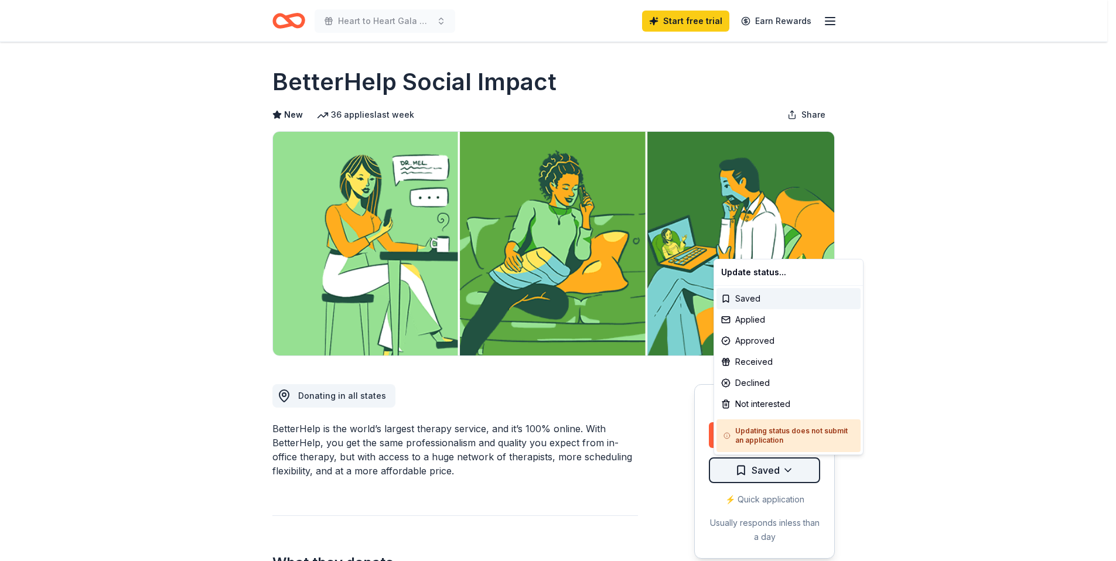
click at [793, 474] on html "Heart to Heart Gala 2026 Start free trial Earn Rewards Due [DATE] Share BetterH…" at bounding box center [558, 280] width 1116 height 561
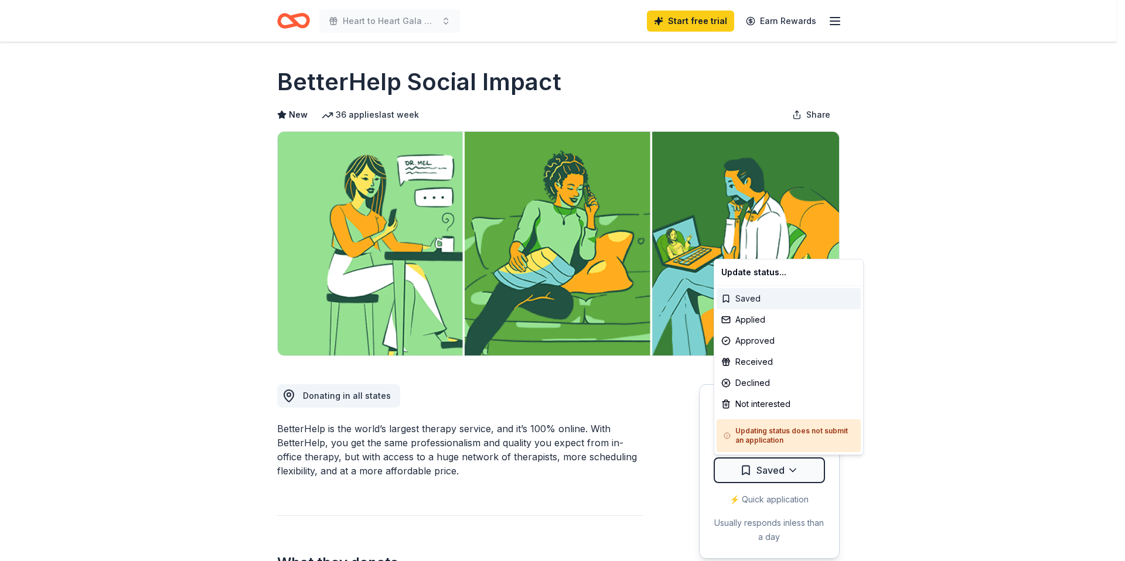
click at [780, 298] on div "Saved" at bounding box center [788, 298] width 144 height 21
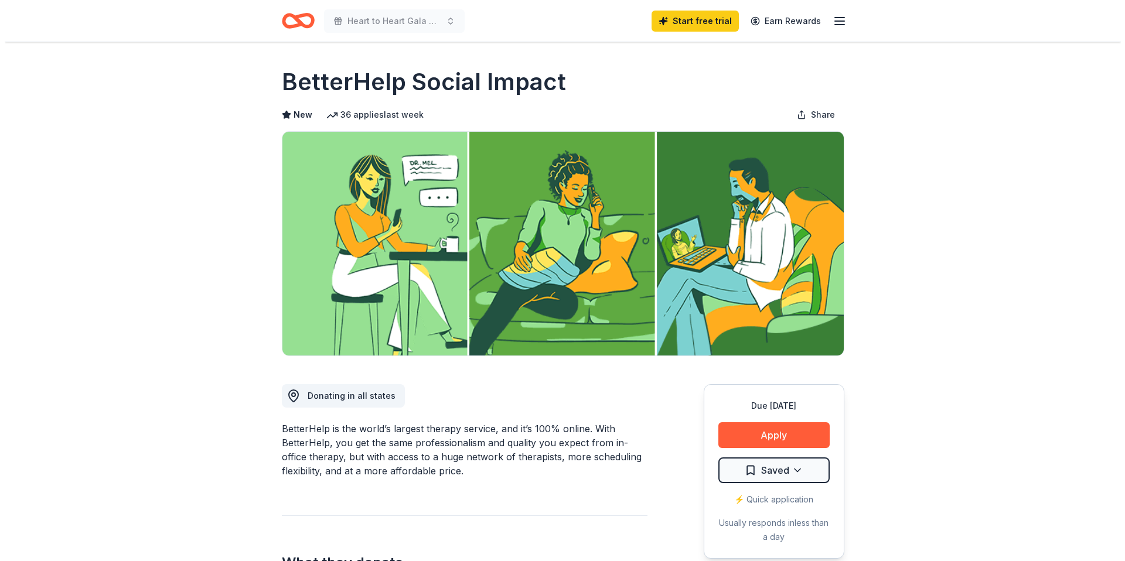
scroll to position [331, 0]
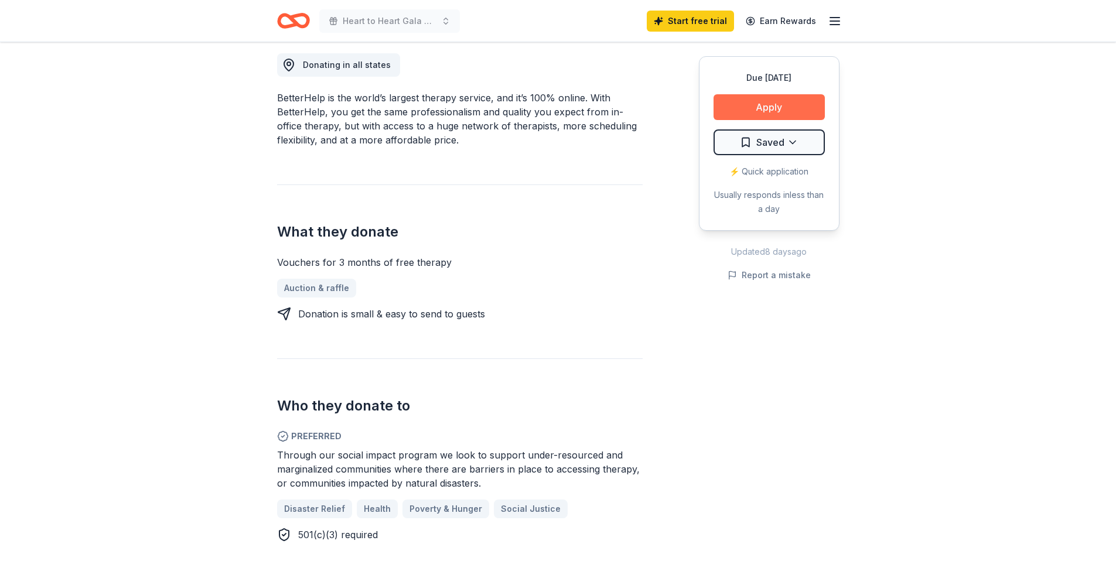
click at [770, 101] on button "Apply" at bounding box center [768, 107] width 111 height 26
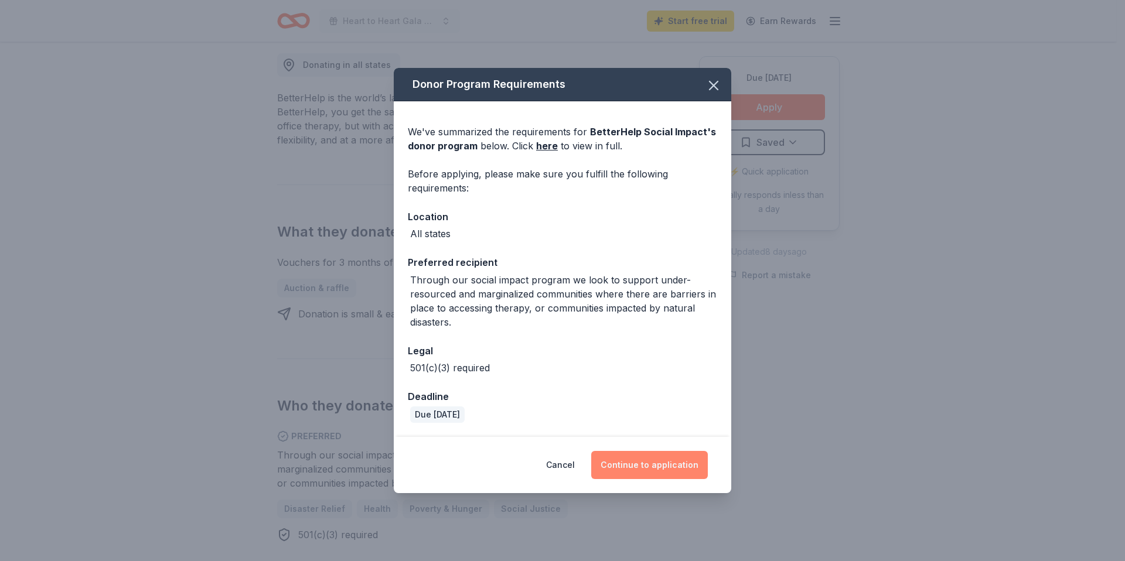
click at [673, 463] on button "Continue to application" at bounding box center [649, 465] width 117 height 28
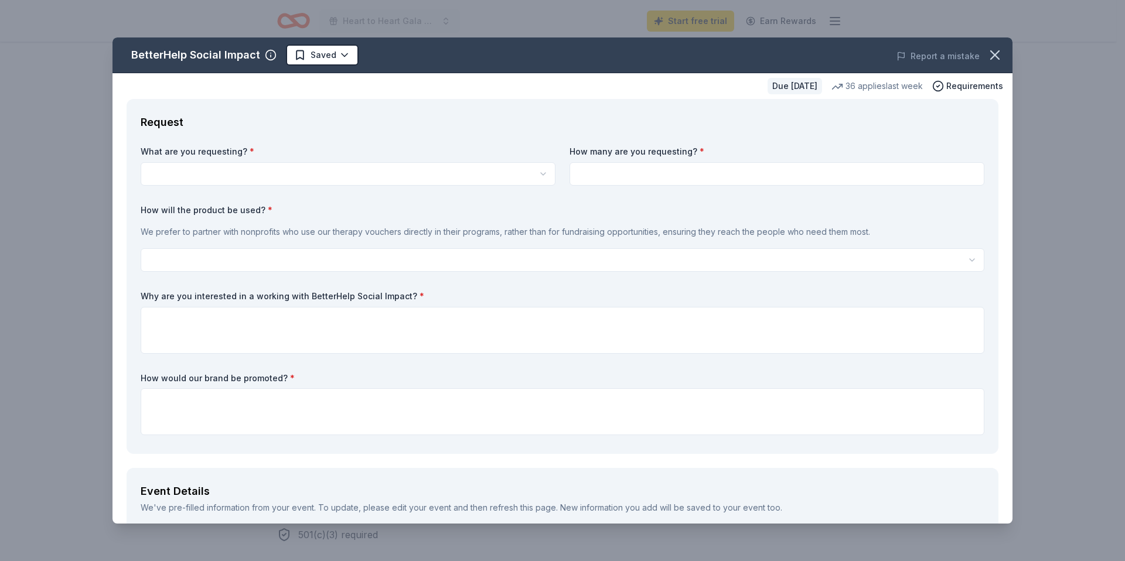
scroll to position [0, 0]
click at [505, 173] on html "Heart to Heart Gala 2026 Start free trial Earn Rewards Due in 185 days Share Be…" at bounding box center [562, 280] width 1125 height 561
select select "Vouchers for 3 months of free therapy"
click at [592, 183] on input at bounding box center [776, 173] width 415 height 23
type input "5"
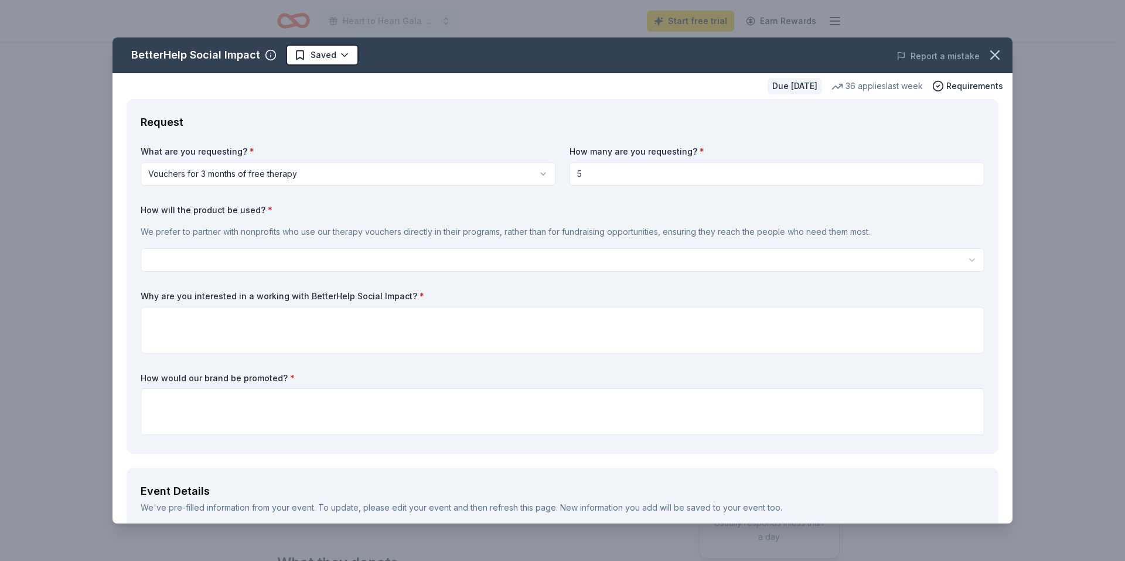
click at [391, 257] on html "Heart to Heart Gala 2026 Start free trial Earn Rewards Due in 185 days Share Be…" at bounding box center [562, 280] width 1125 height 561
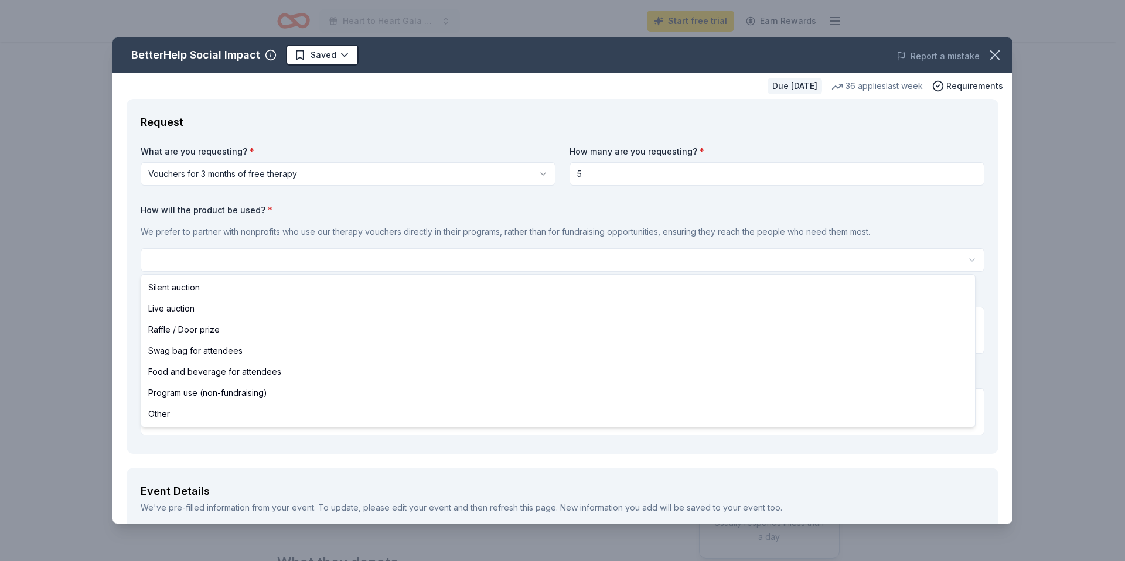
select select "silentAuction"
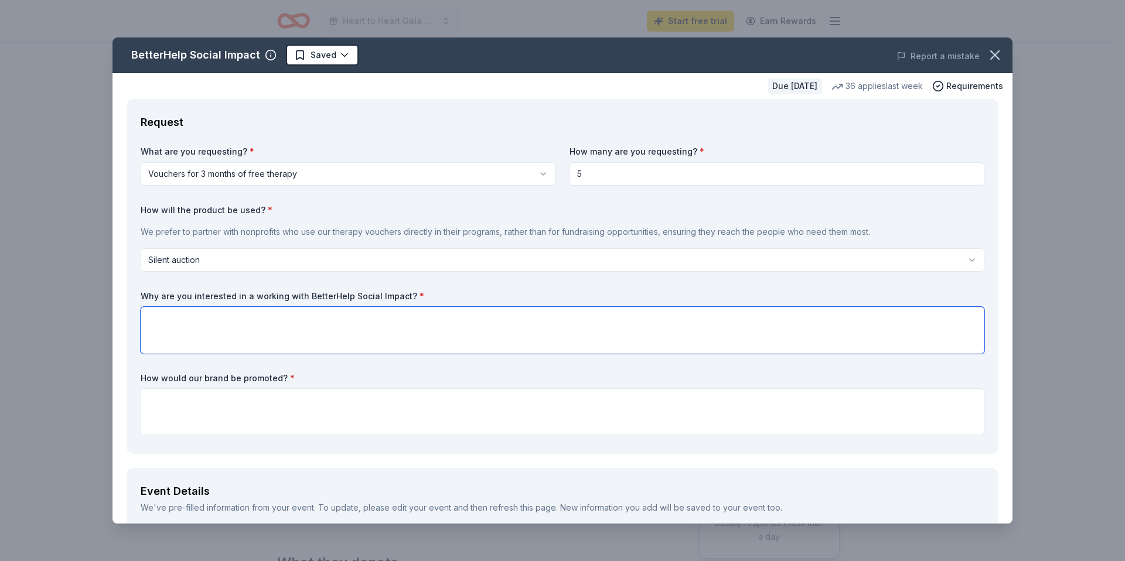
click at [440, 322] on textarea at bounding box center [562, 330] width 843 height 47
paste textarea "We are excited about the opportunity to work with BetterHelp Social Impact beca…"
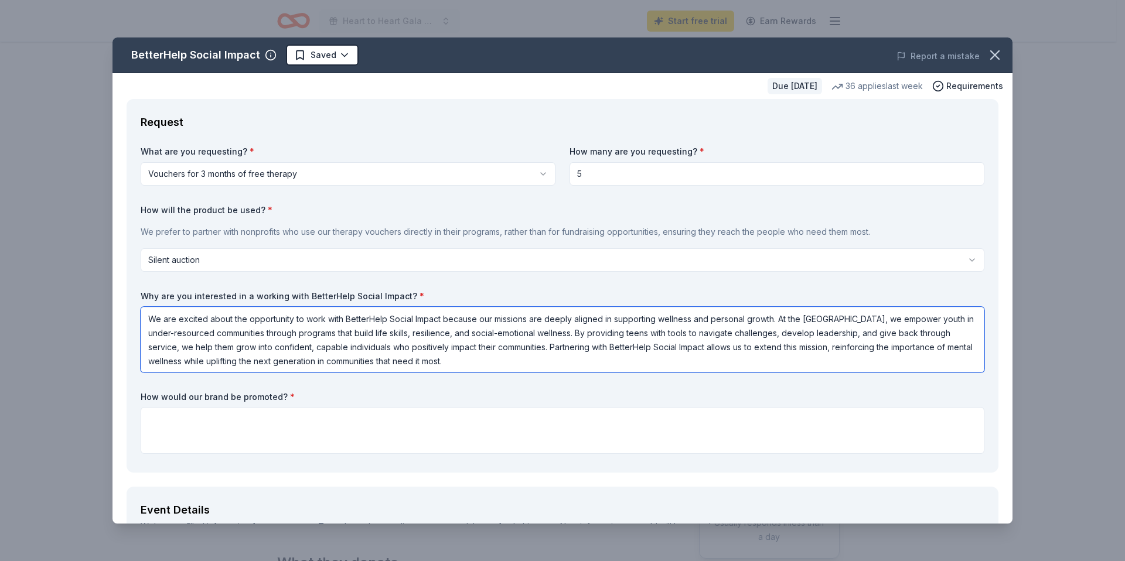
drag, startPoint x: 267, startPoint y: 334, endPoint x: 144, endPoint y: 330, distance: 123.1
click at [144, 330] on textarea "We are excited about the opportunity to work with BetterHelp Social Impact beca…" at bounding box center [562, 340] width 843 height 66
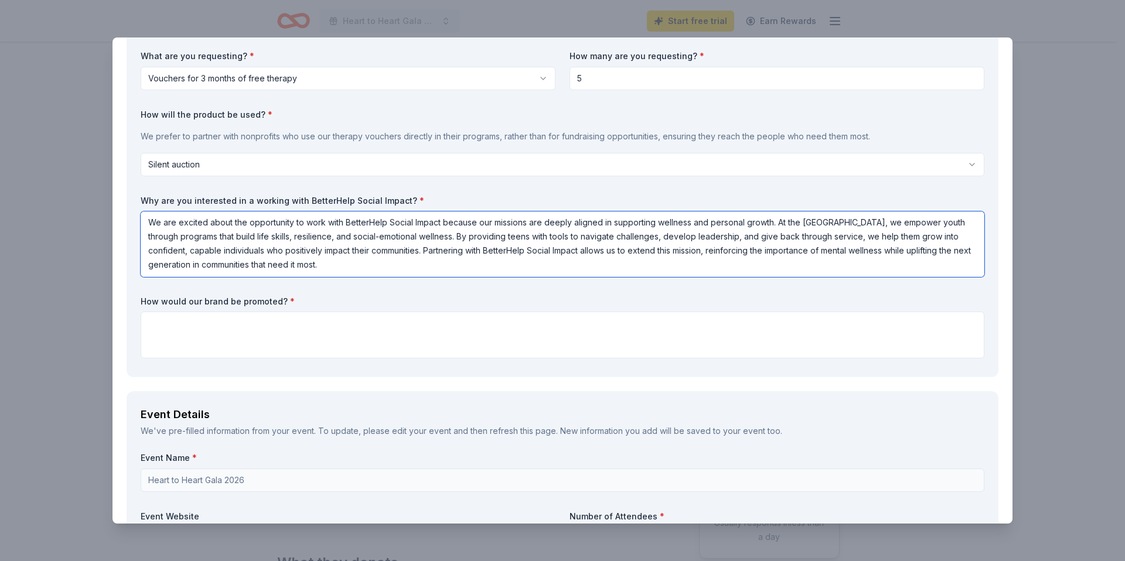
scroll to position [96, 0]
type textarea "We are excited about the opportunity to work with BetterHelp Social Impact beca…"
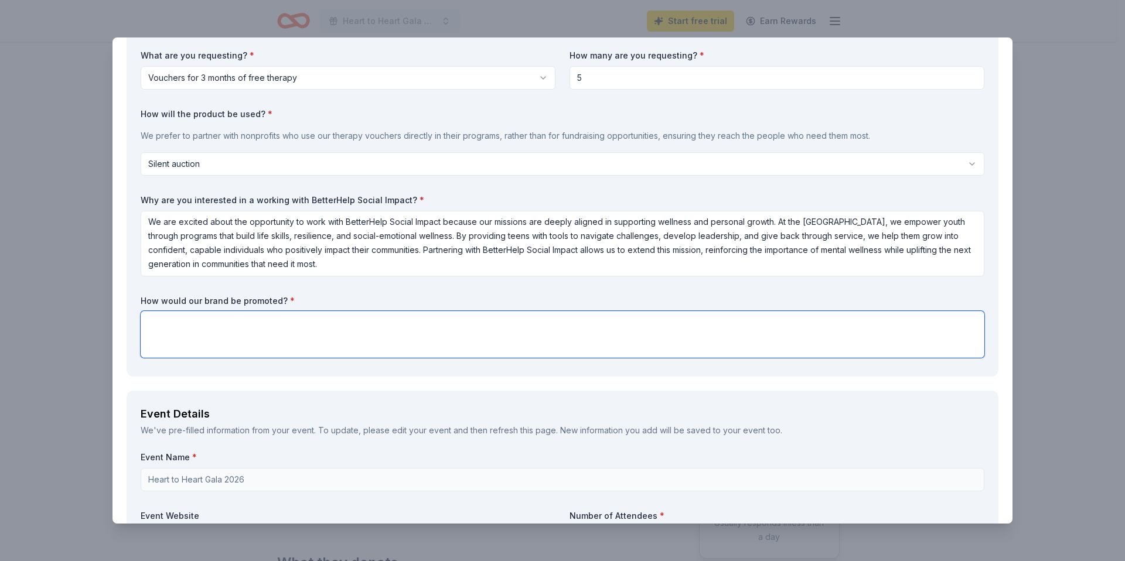
click at [744, 329] on textarea at bounding box center [562, 334] width 843 height 47
paste textarea "BetterHelp would be prominently promoted through multiple channels, including: …"
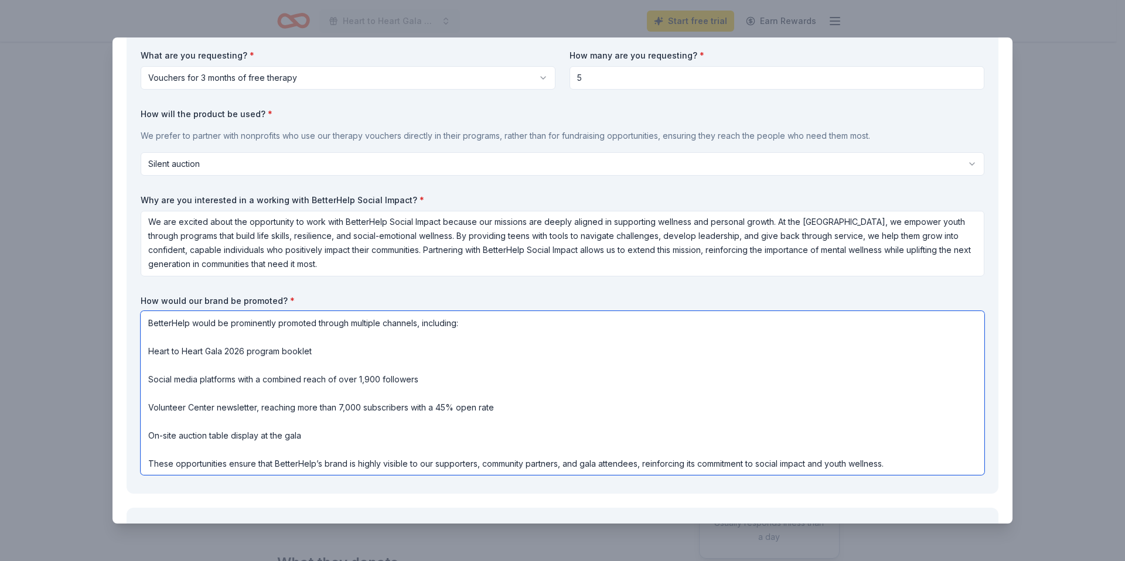
click at [426, 330] on textarea "BetterHelp would be prominently promoted through multiple channels, including: …" at bounding box center [562, 393] width 843 height 164
click at [151, 352] on textarea "BetterHelp would be prominently promoted through multiple channels, including: …" at bounding box center [562, 393] width 843 height 164
click at [147, 381] on textarea "BetterHelp would be prominently promoted through multiple channels, including: …" at bounding box center [562, 393] width 843 height 164
click at [147, 404] on textarea "BetterHelp would be prominently promoted through multiple channels, including: …" at bounding box center [562, 393] width 843 height 164
click at [147, 433] on textarea "BetterHelp would be prominently promoted through multiple channels, including: …" at bounding box center [562, 393] width 843 height 164
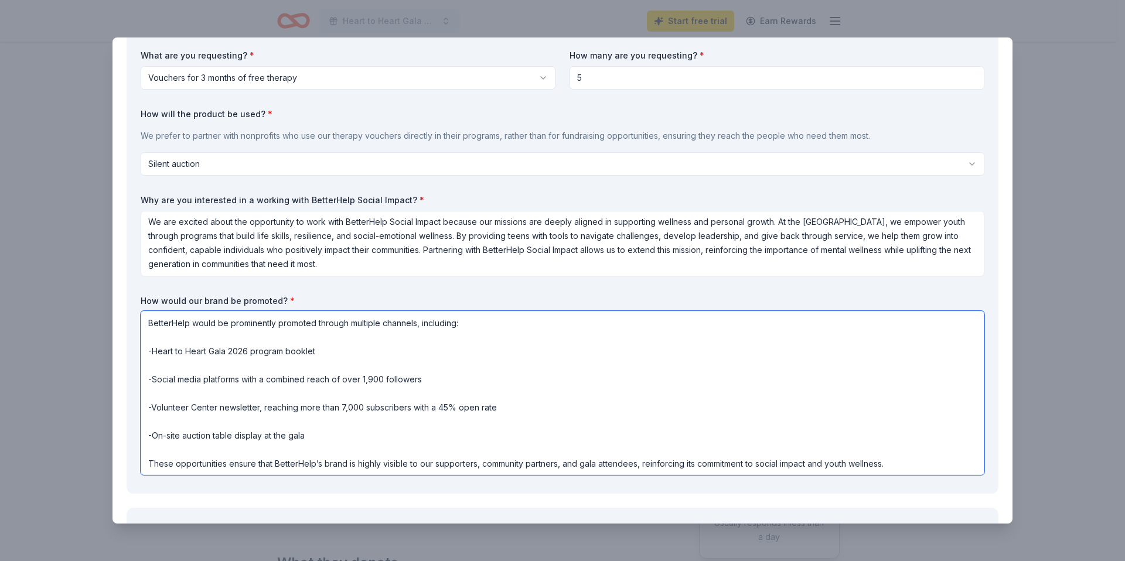
click at [162, 366] on textarea "BetterHelp would be prominently promoted through multiple channels, including: …" at bounding box center [562, 393] width 843 height 164
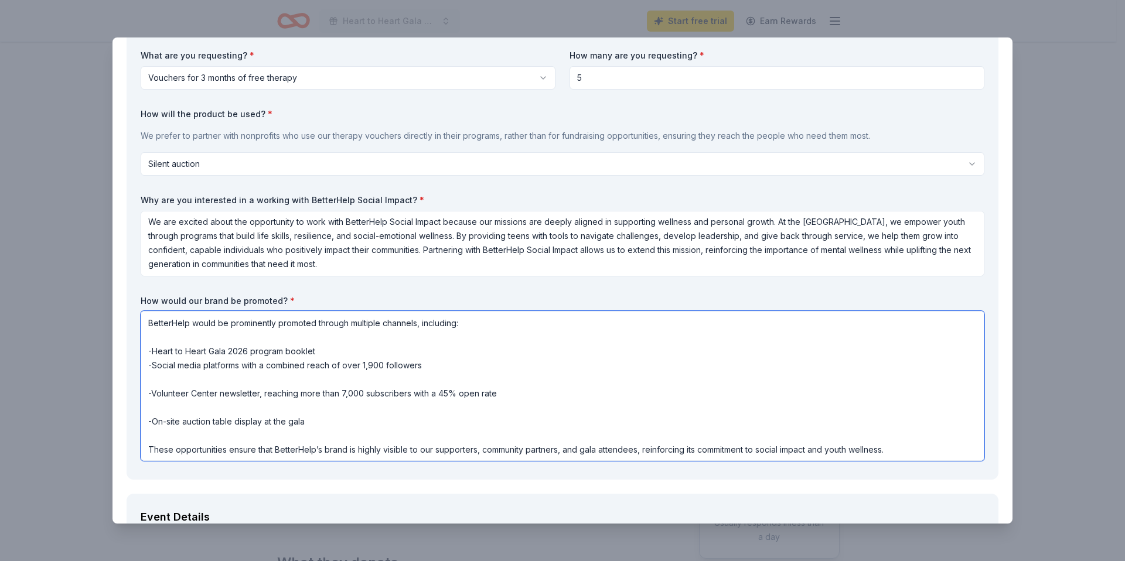
click at [165, 381] on textarea "BetterHelp would be prominently promoted through multiple channels, including: …" at bounding box center [562, 386] width 843 height 150
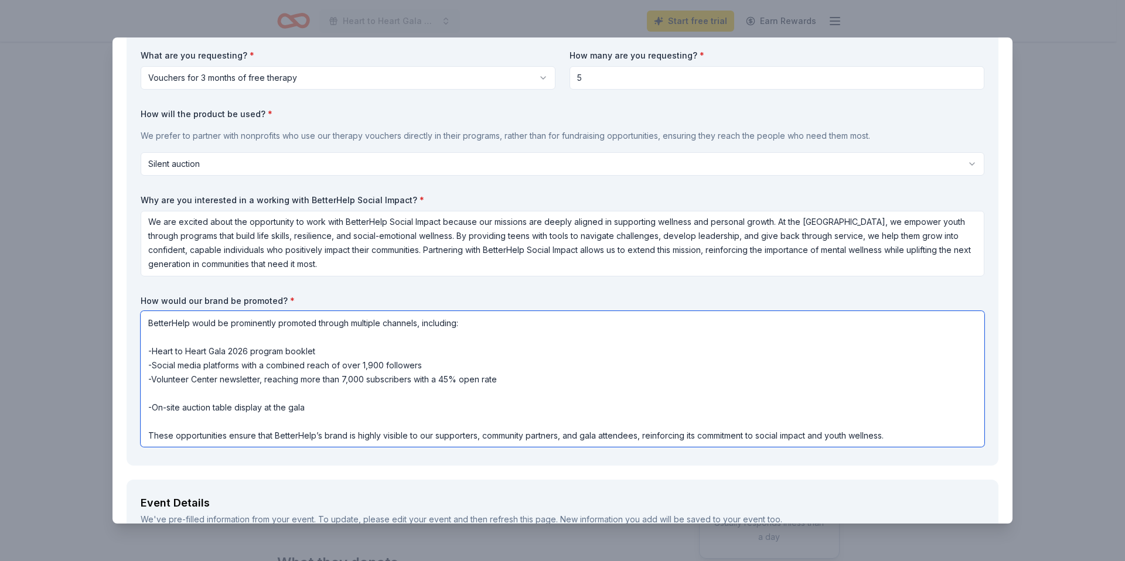
click at [170, 397] on textarea "BetterHelp would be prominently promoted through multiple channels, including: …" at bounding box center [562, 379] width 843 height 136
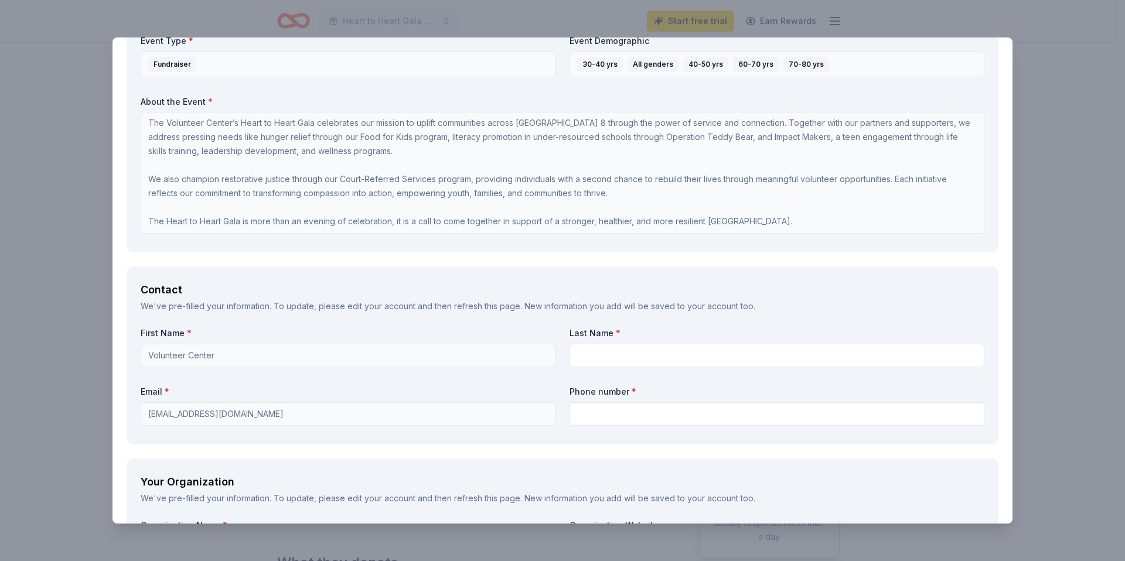
scroll to position [875, 0]
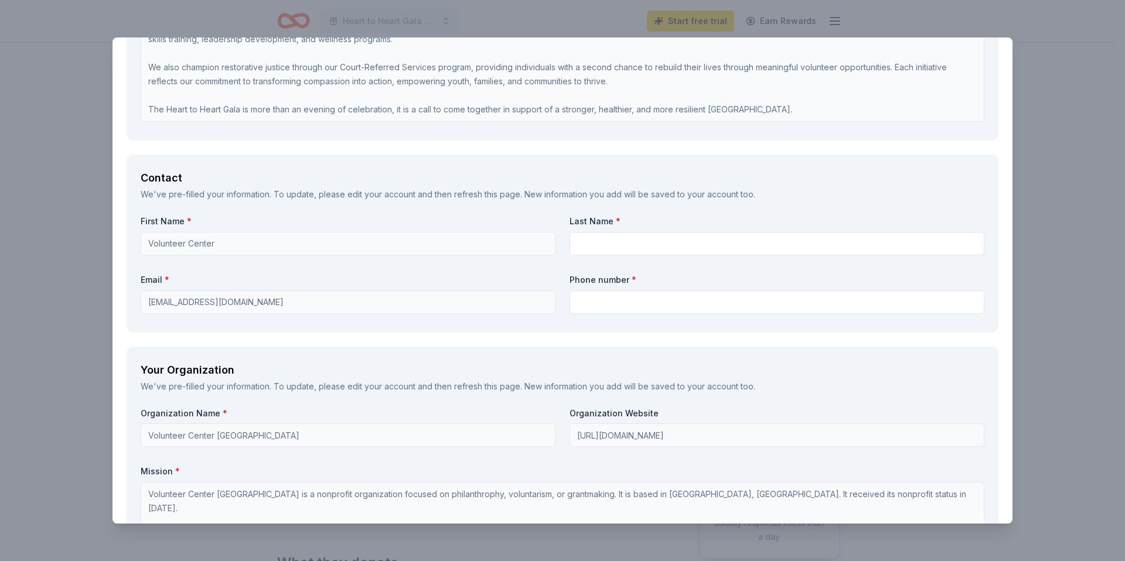
type textarea "BetterHelp would be prominently promoted through multiple channels, including: …"
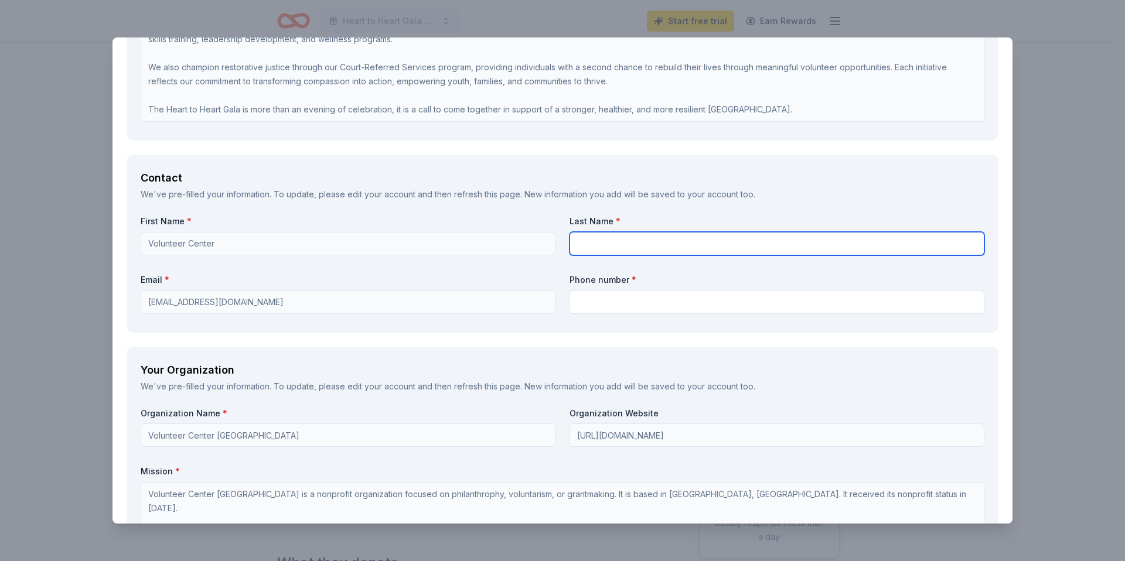
click at [708, 238] on input "text" at bounding box center [776, 243] width 415 height 23
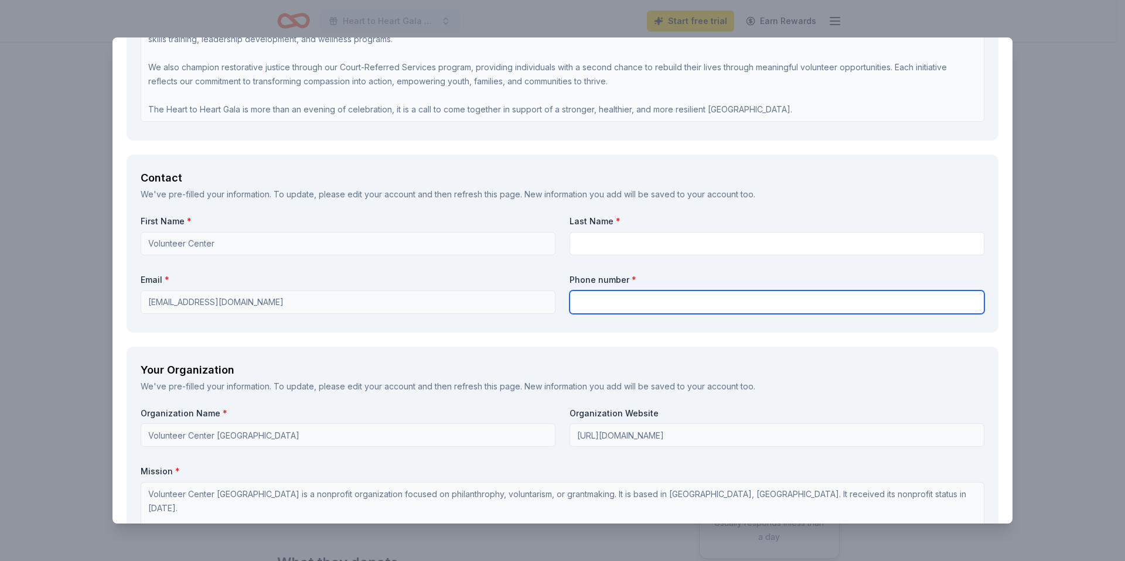
click at [658, 302] on input "text" at bounding box center [776, 302] width 415 height 23
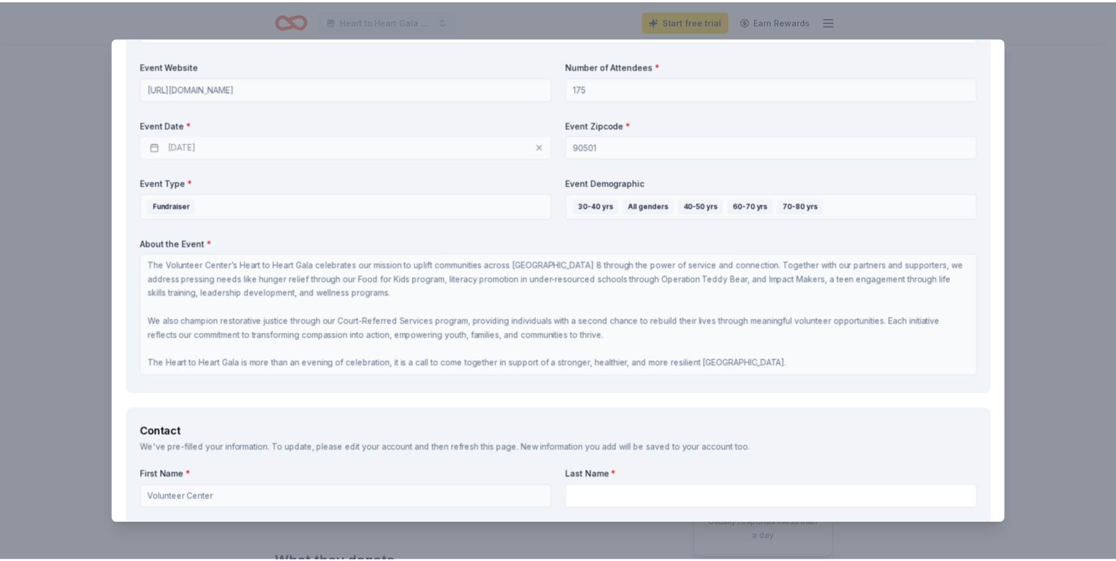
scroll to position [9, 0]
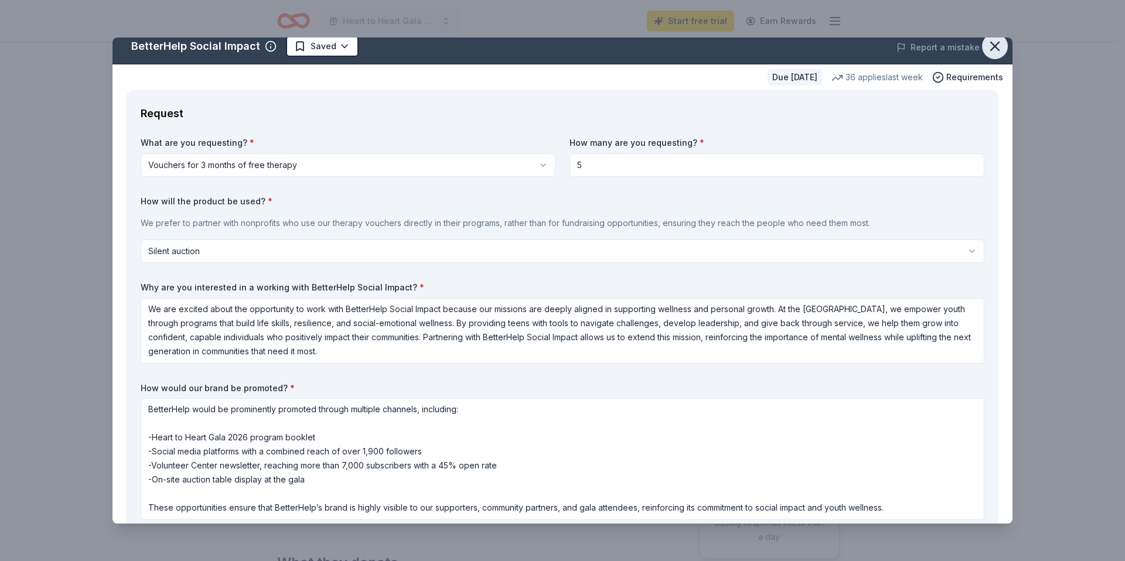
click at [990, 49] on icon "button" at bounding box center [994, 46] width 8 height 8
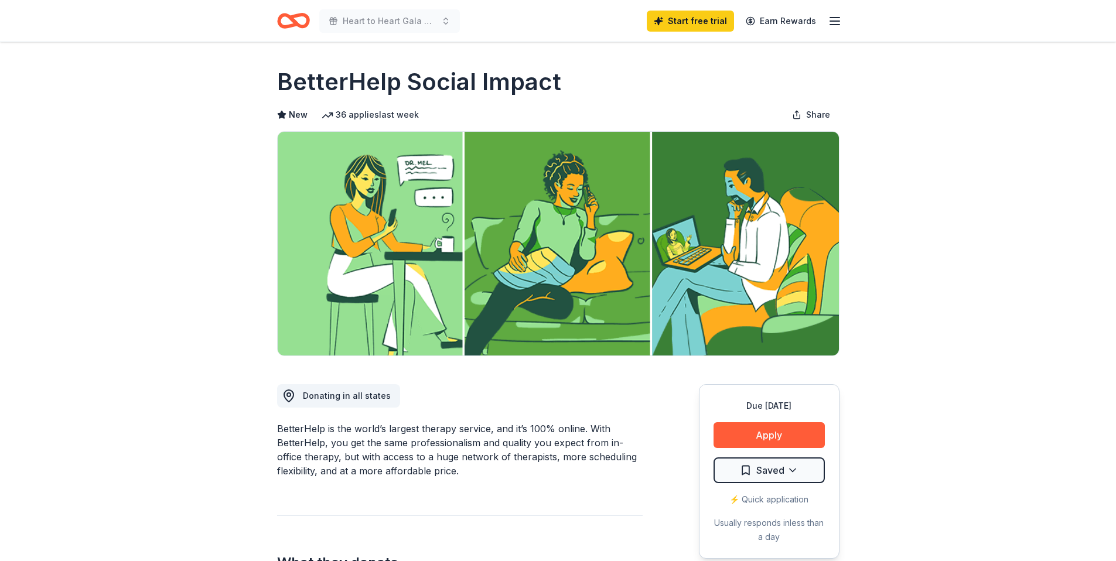
click at [836, 21] on line "button" at bounding box center [834, 21] width 9 height 0
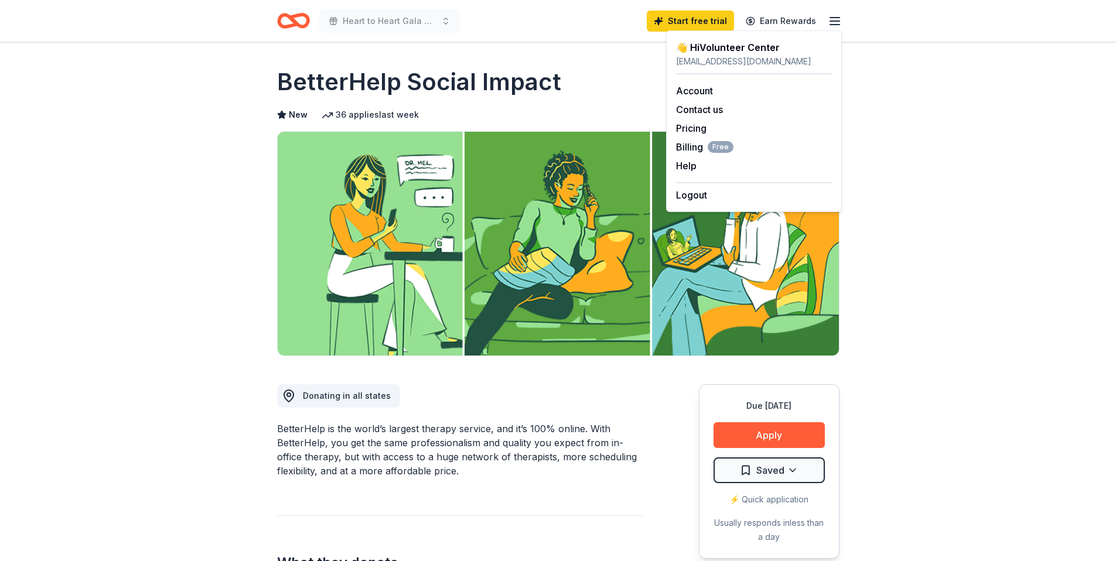
click at [711, 83] on div "Account Contact us Pricing Billing Free Help Earn rewards" at bounding box center [754, 128] width 156 height 108
click at [703, 88] on link "Account" at bounding box center [694, 91] width 37 height 12
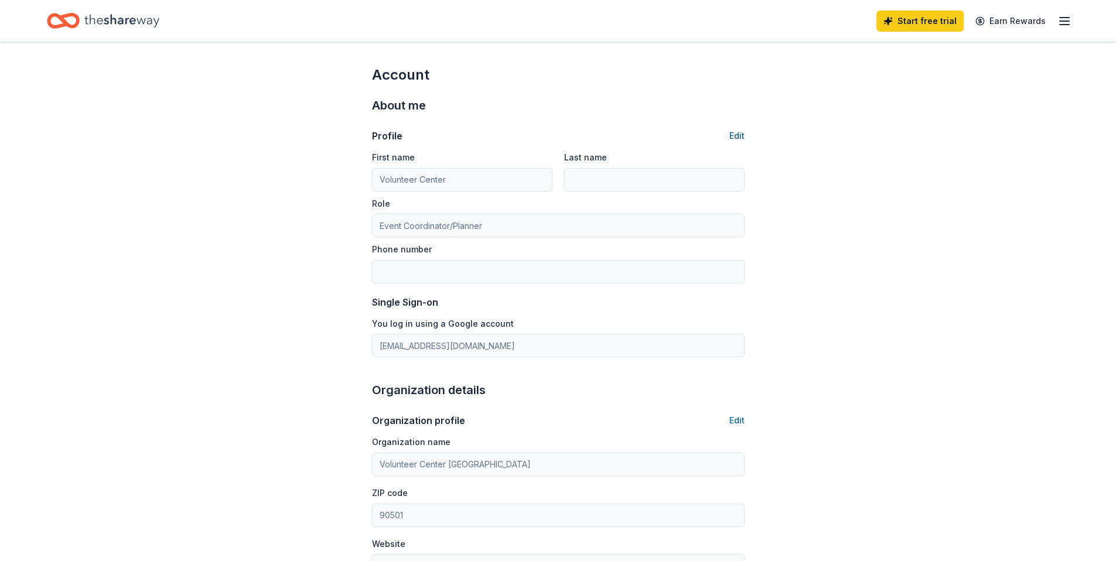
click at [740, 136] on button "Edit" at bounding box center [736, 136] width 15 height 14
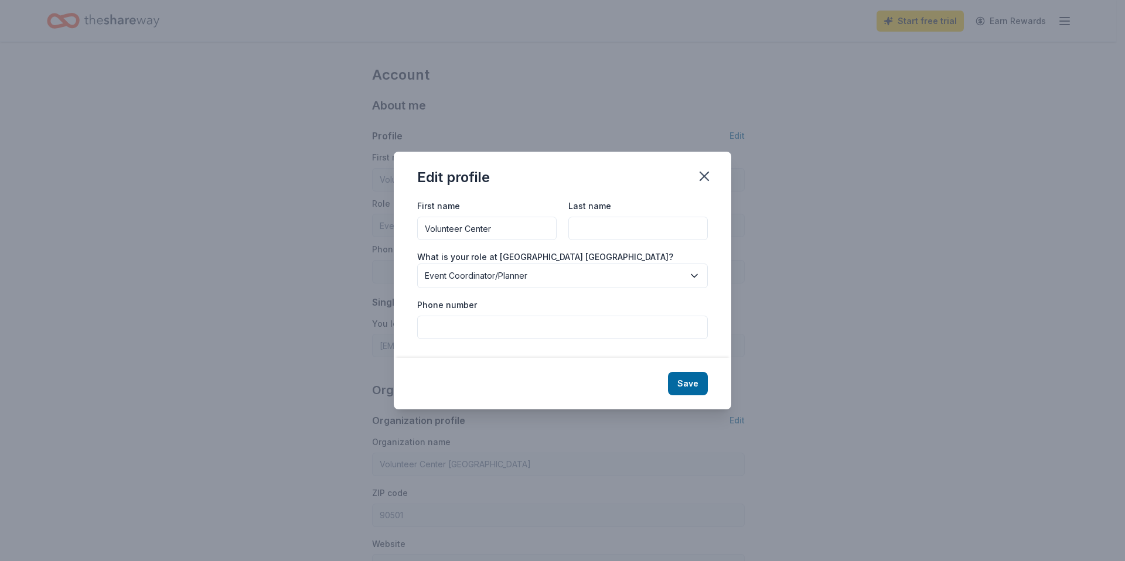
click at [522, 227] on input "Volunteer Center" at bounding box center [486, 228] width 139 height 23
type input "Sarah"
type input "Park"
click at [527, 329] on input "Phone number" at bounding box center [562, 327] width 291 height 23
paste input "(310) 212-5009"
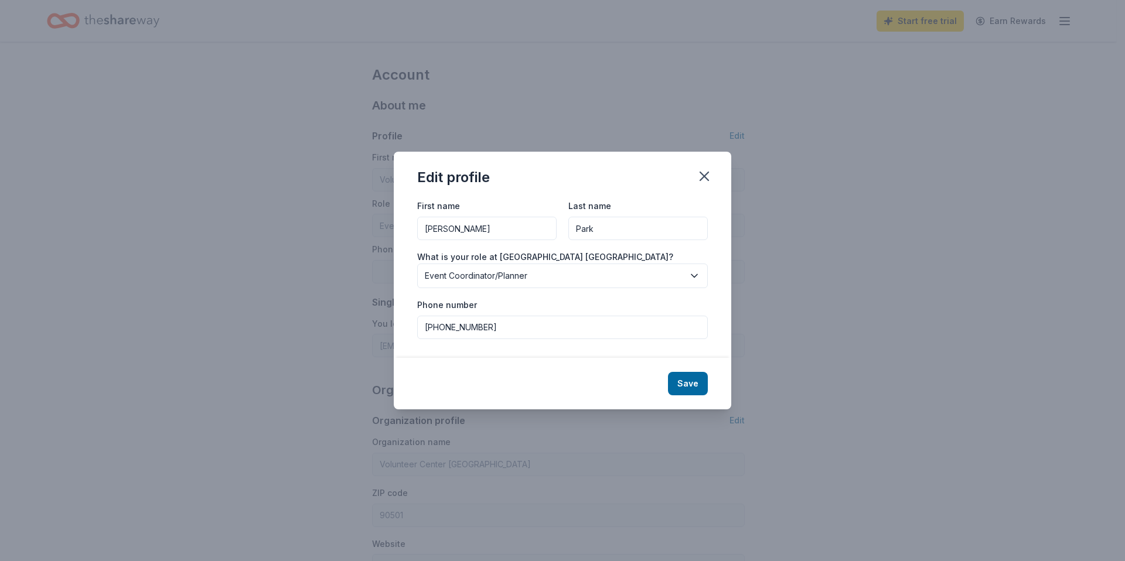
type input "(310) 212-5009"
click at [645, 261] on label "What is your role at Volunteer Center South Bay Harbor Long Beach?" at bounding box center [545, 257] width 256 height 12
click at [643, 269] on span "Event Coordinator/Planner" at bounding box center [554, 276] width 259 height 14
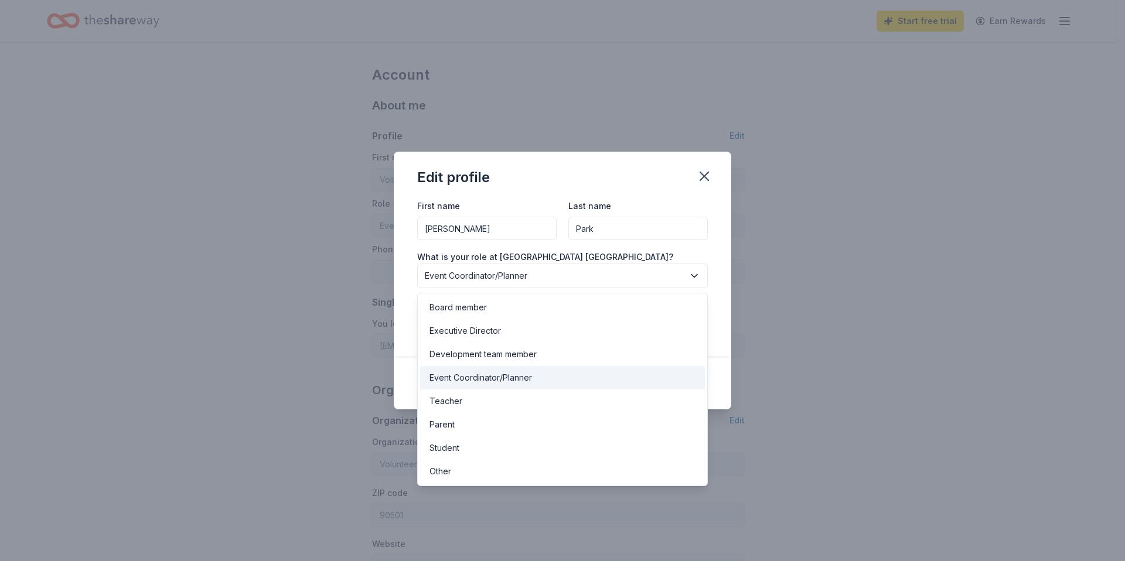
click at [717, 212] on div "First name Sarah Last name Park What is your role at Volunteer Center South Bay…" at bounding box center [562, 278] width 337 height 159
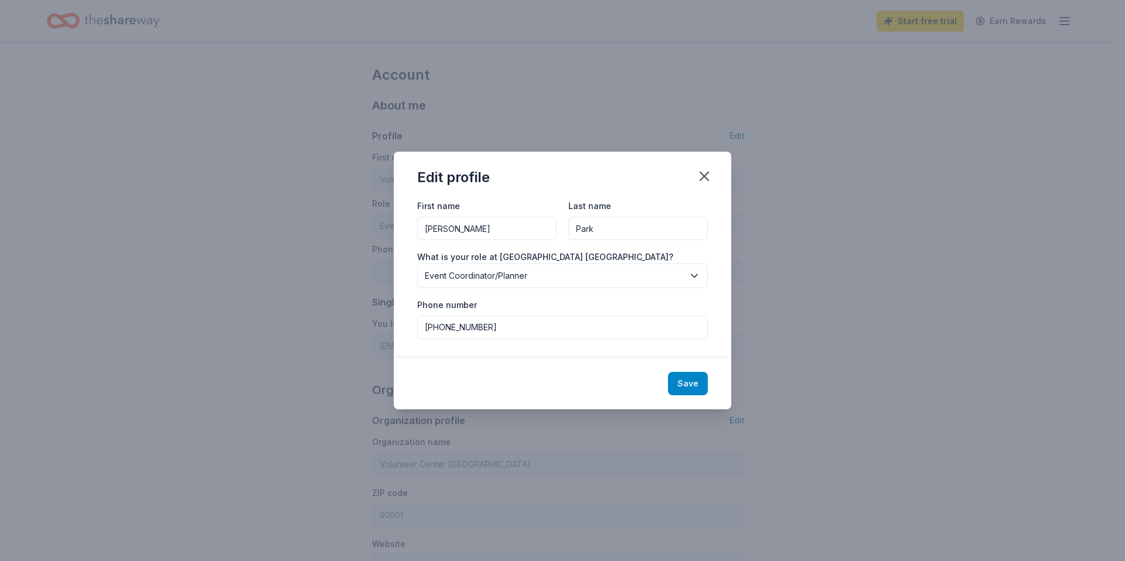
drag, startPoint x: 696, startPoint y: 384, endPoint x: 914, endPoint y: 268, distance: 246.8
click at [696, 384] on button "Save" at bounding box center [688, 383] width 40 height 23
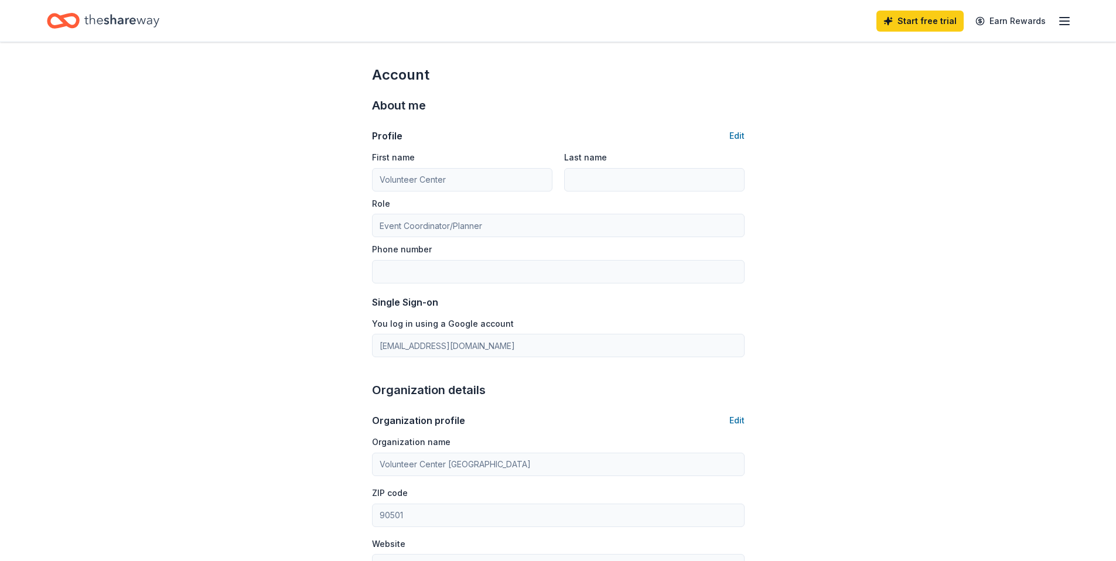
type input "Sarah"
type input "Park"
type input "(310) 212-5009"
click at [133, 21] on icon "Home" at bounding box center [121, 20] width 75 height 13
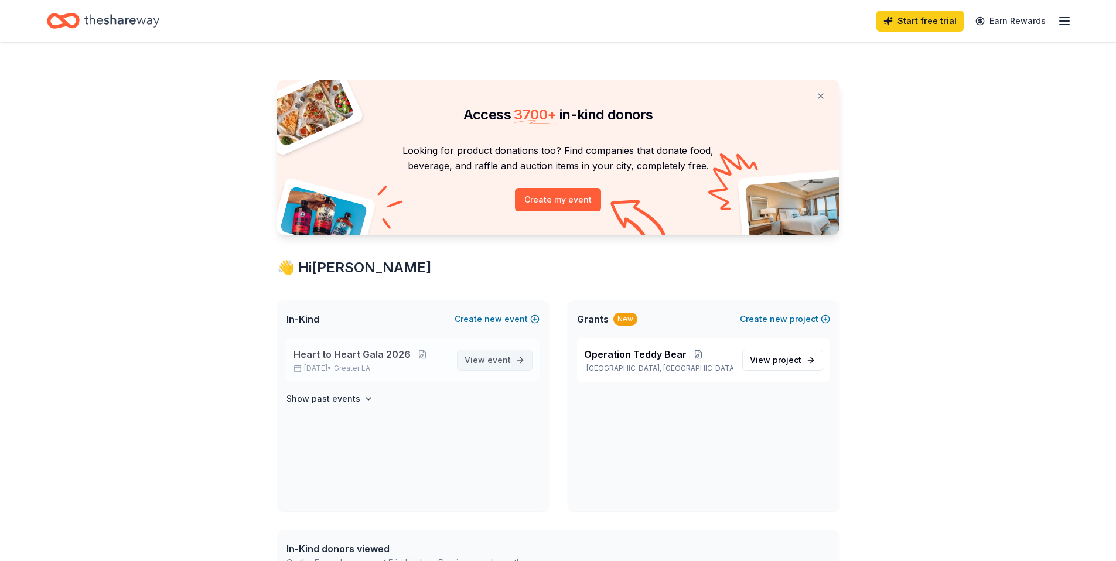
click at [507, 355] on span "event" at bounding box center [498, 360] width 23 height 10
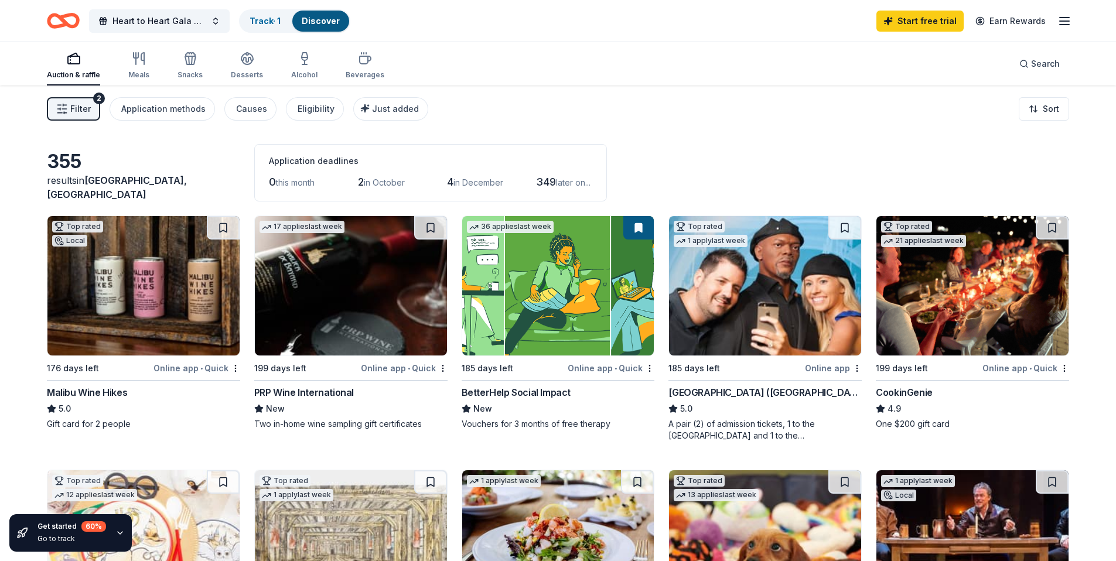
click at [548, 290] on img at bounding box center [558, 285] width 192 height 139
click at [1047, 60] on span "Search" at bounding box center [1045, 64] width 29 height 14
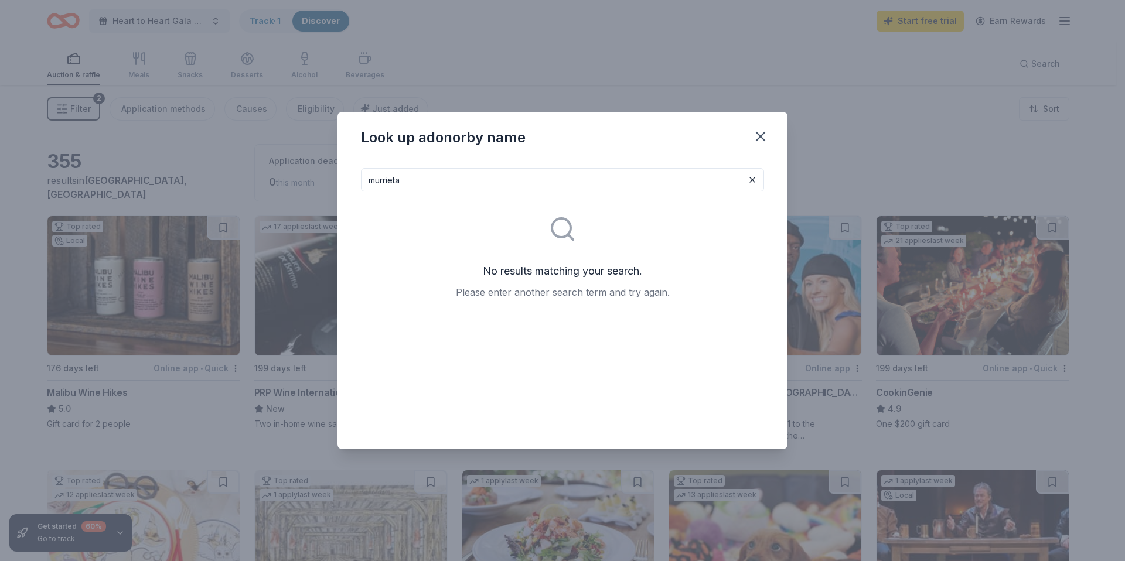
type input "murrieta"
click at [757, 135] on icon "button" at bounding box center [760, 136] width 16 height 16
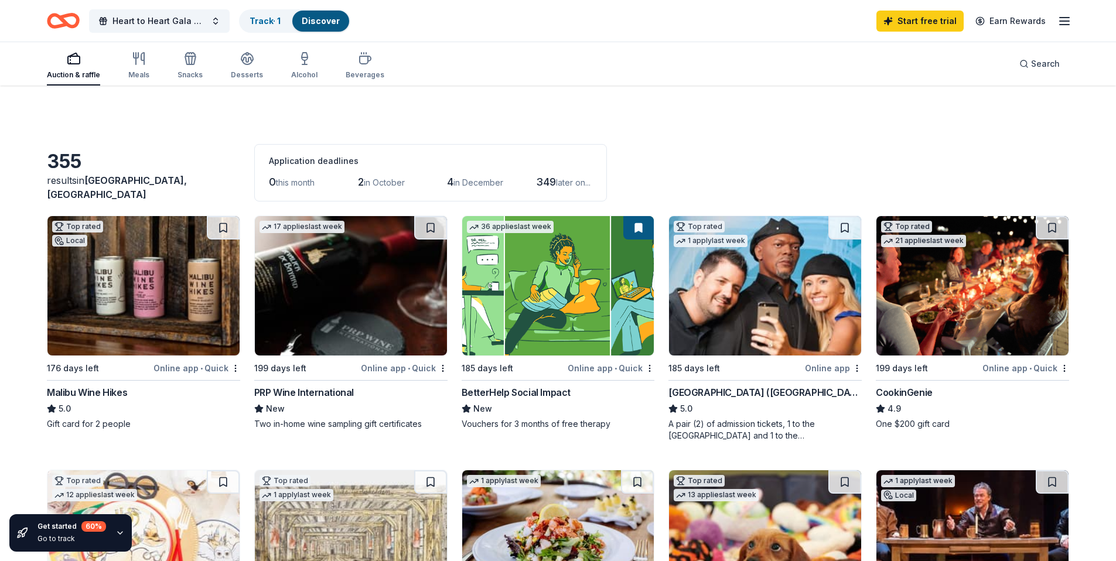
scroll to position [402, 0]
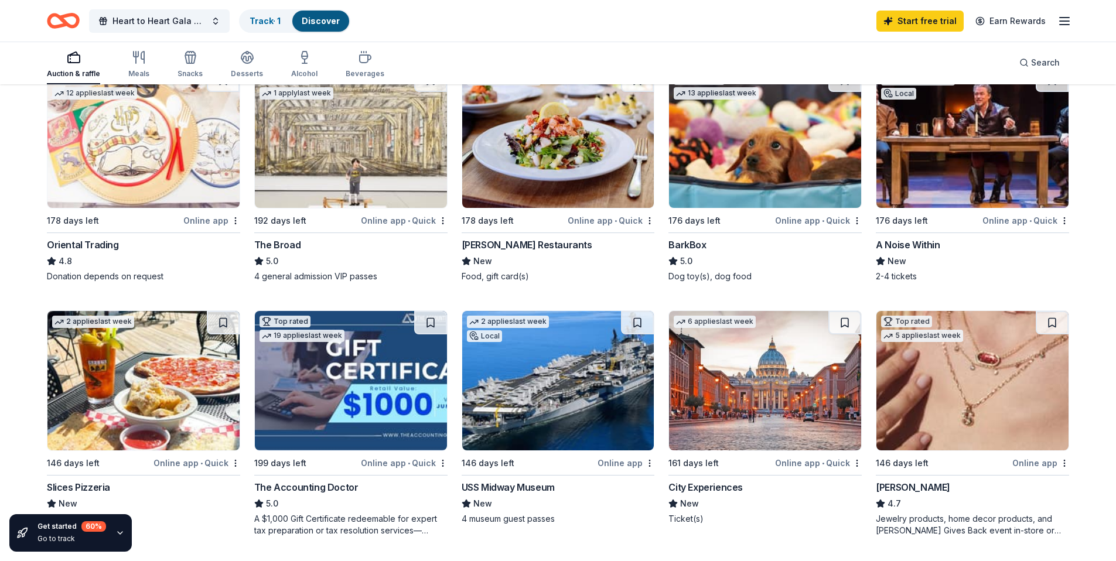
click at [513, 142] on img at bounding box center [558, 138] width 192 height 139
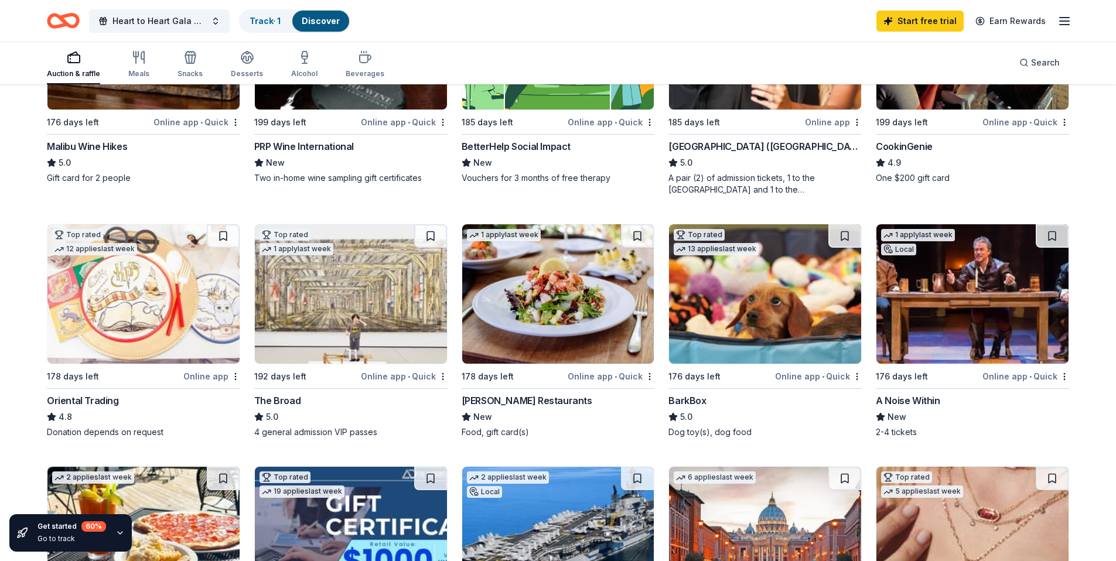
scroll to position [0, 0]
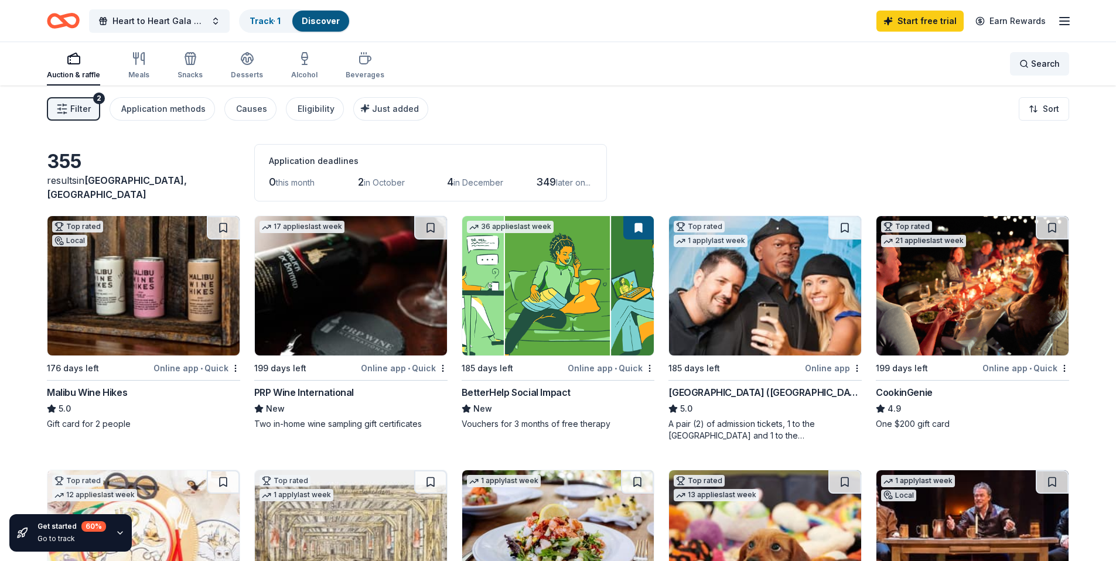
click at [1046, 62] on span "Search" at bounding box center [1045, 64] width 29 height 14
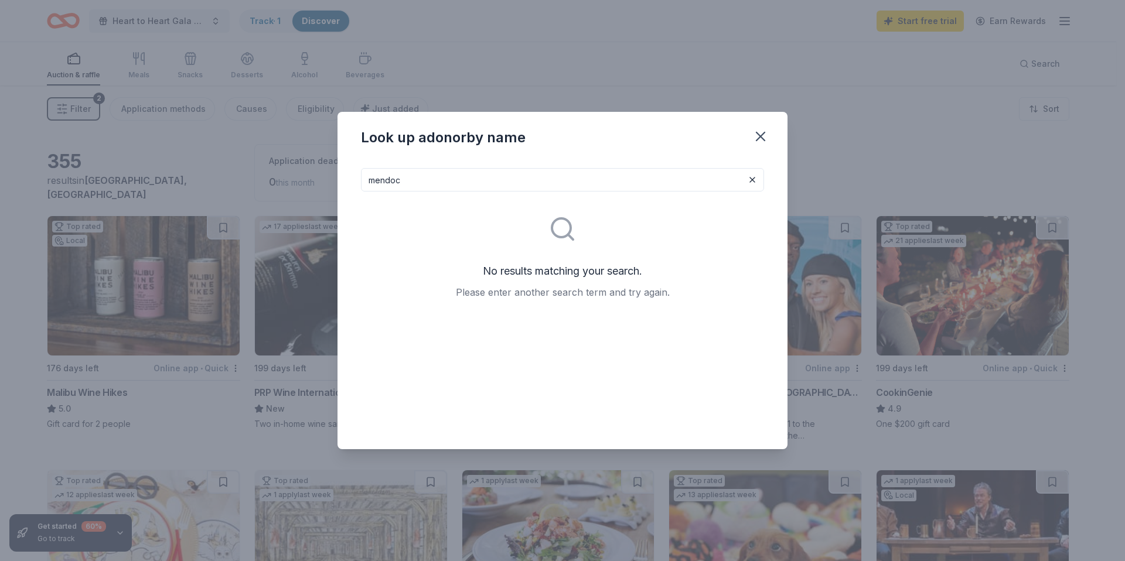
type input "mendoc"
click at [764, 140] on icon "button" at bounding box center [760, 136] width 8 height 8
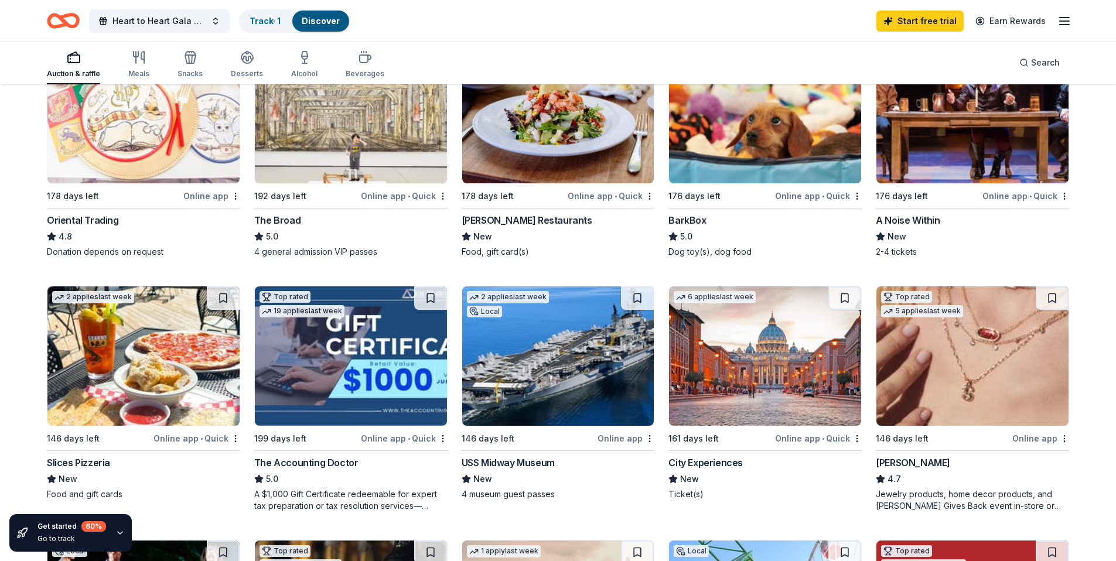
scroll to position [427, 0]
click at [757, 332] on img at bounding box center [765, 355] width 192 height 139
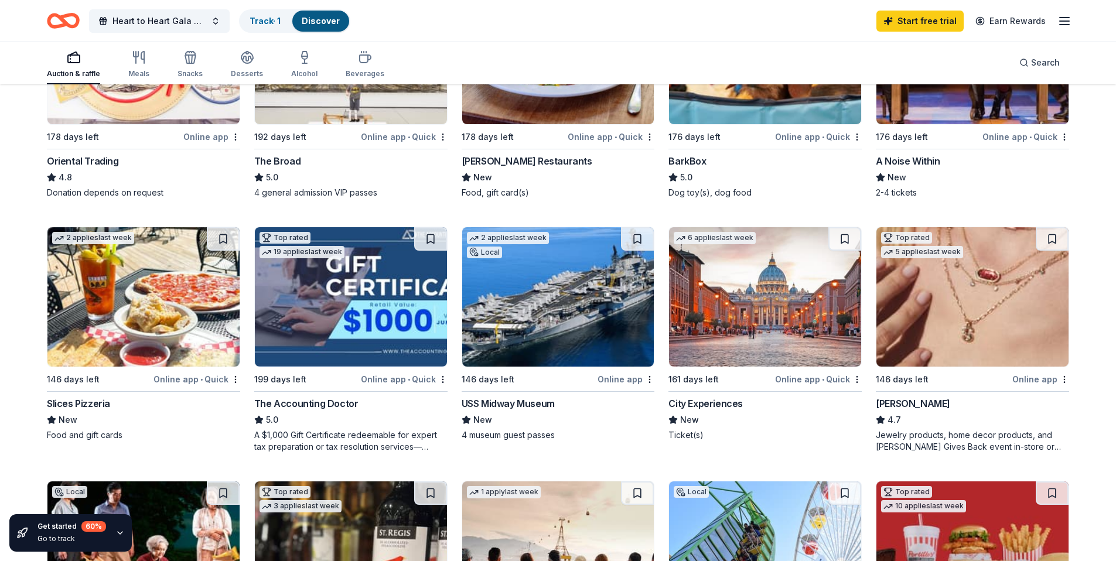
scroll to position [675, 0]
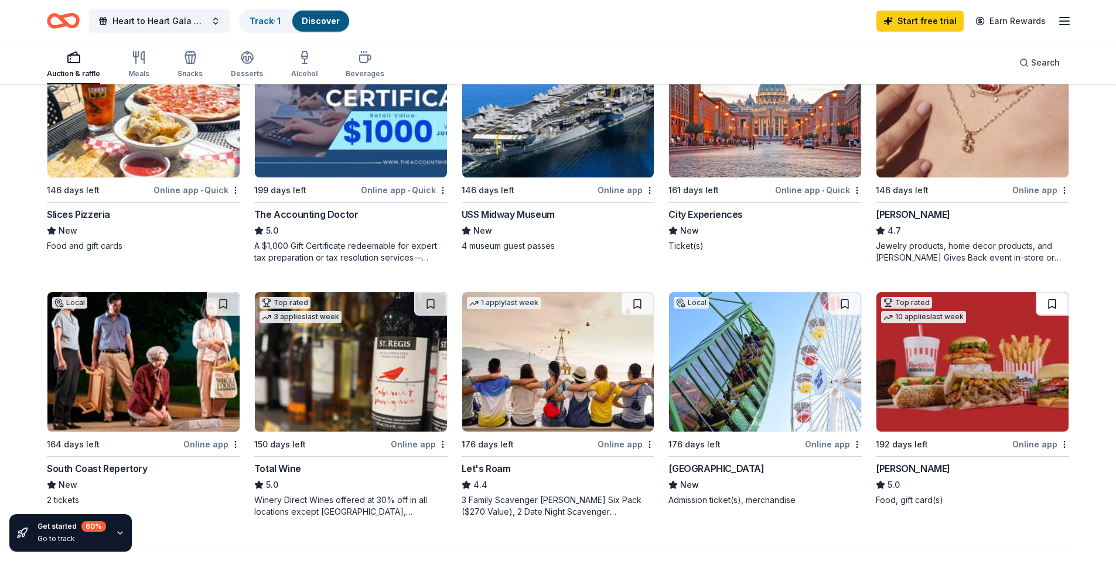
click at [1046, 301] on button at bounding box center [1052, 303] width 33 height 23
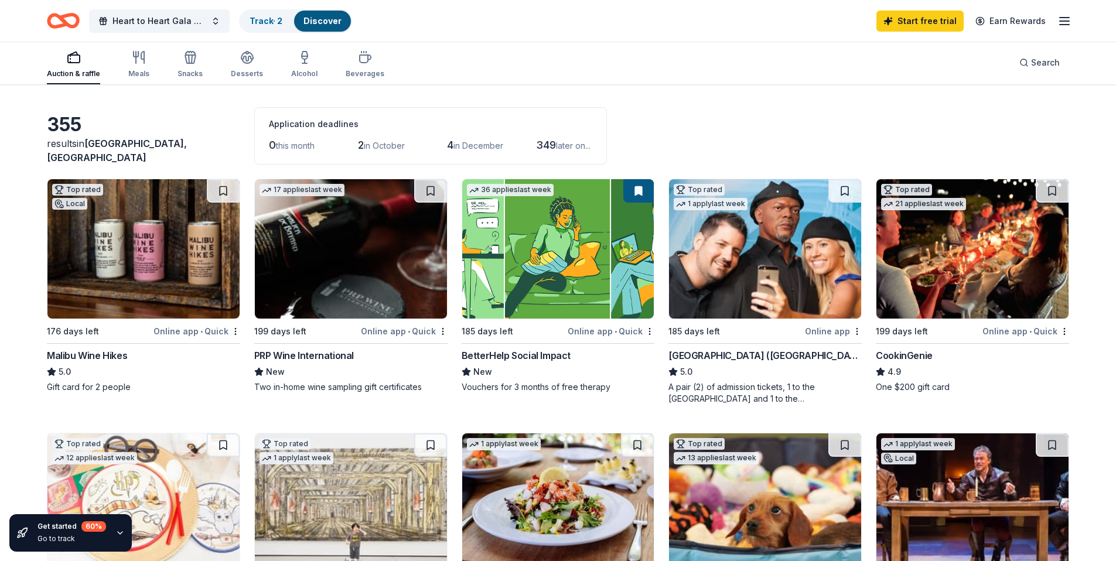
scroll to position [43, 0]
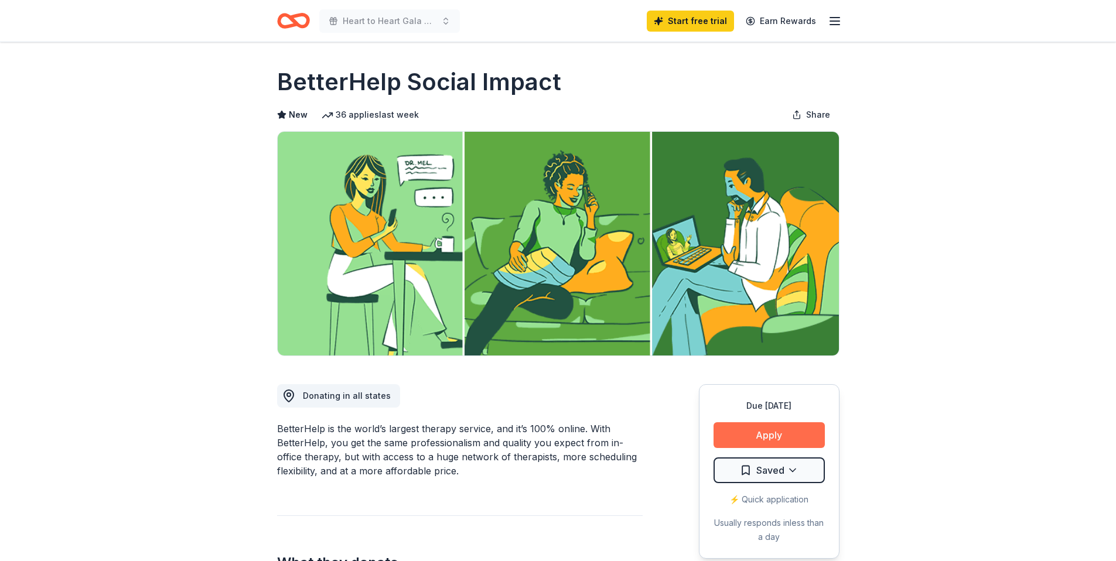
click at [778, 439] on button "Apply" at bounding box center [768, 435] width 111 height 26
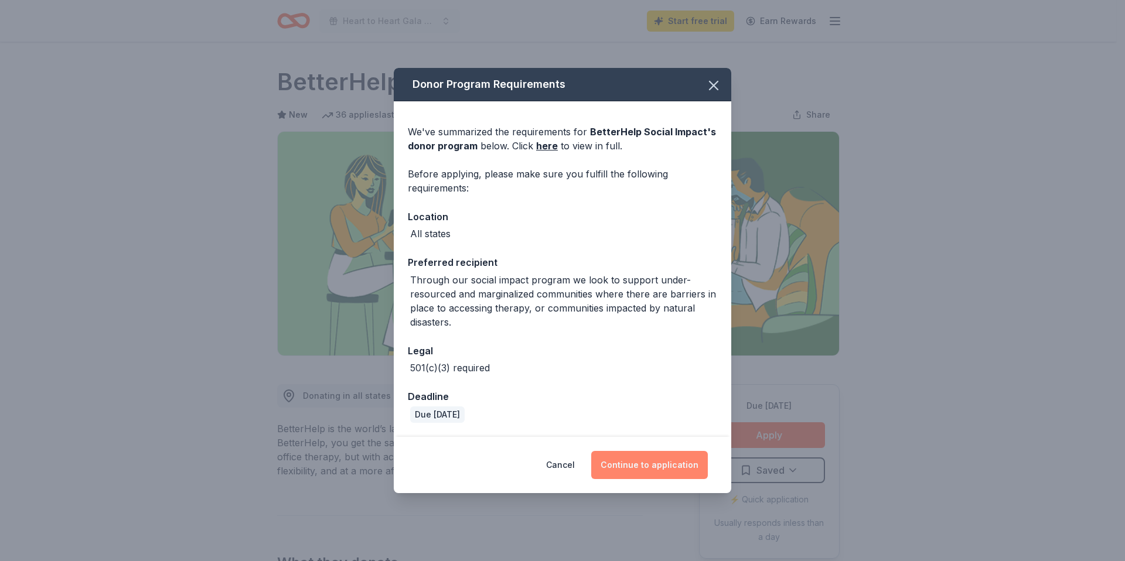
click at [658, 467] on button "Continue to application" at bounding box center [649, 465] width 117 height 28
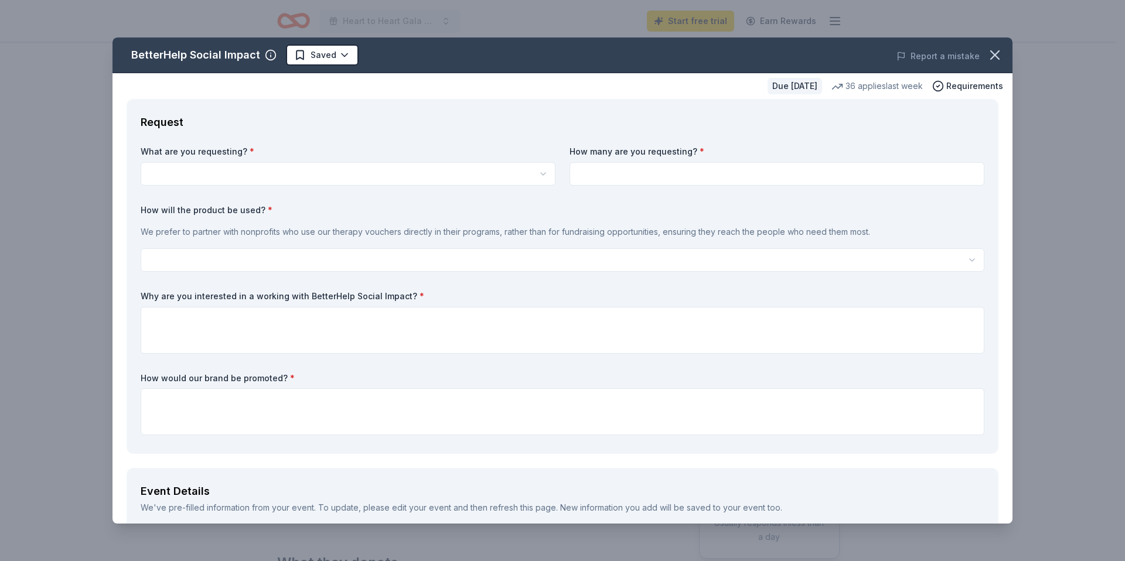
click at [449, 176] on html "Heart to Heart Gala 2026 Start free trial Earn Rewards Due in 185 days Share Be…" at bounding box center [562, 280] width 1125 height 561
select select "Vouchers for 3 months of free therapy"
drag, startPoint x: 386, startPoint y: 206, endPoint x: 543, endPoint y: 198, distance: 157.2
click at [616, 182] on input at bounding box center [776, 173] width 415 height 23
type input "5"
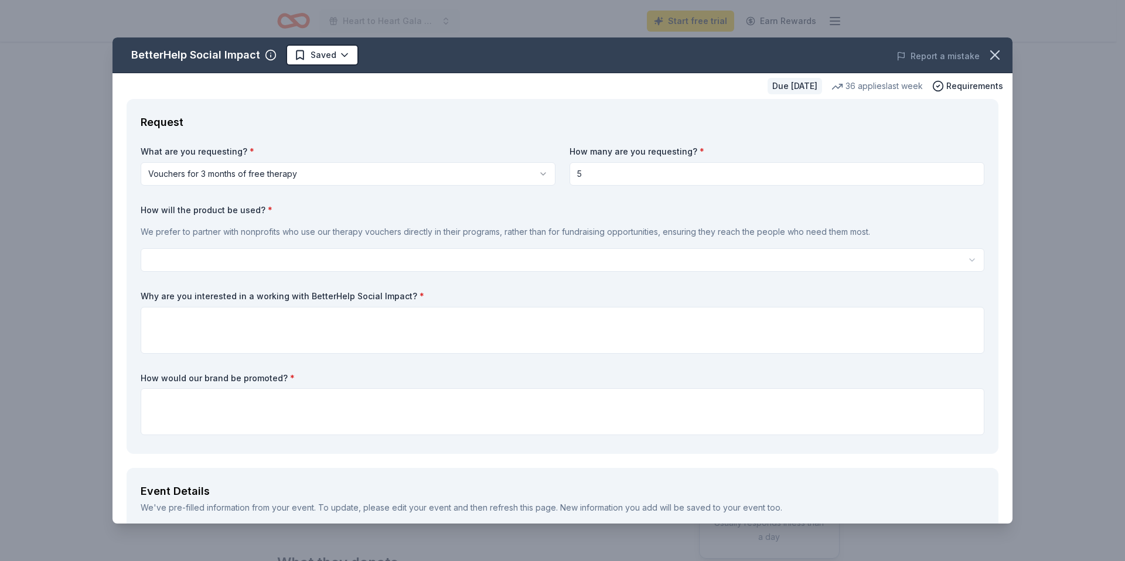
click at [321, 259] on html "Heart to Heart Gala 2026 Start free trial Earn Rewards Due in 185 days Share Be…" at bounding box center [562, 280] width 1125 height 561
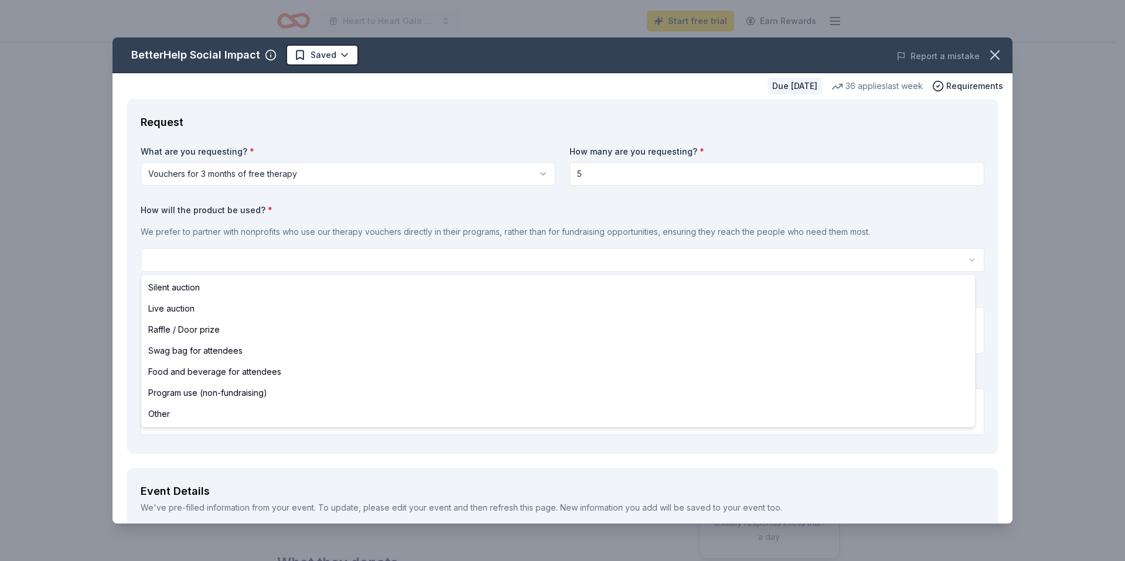
select select "silentAuction"
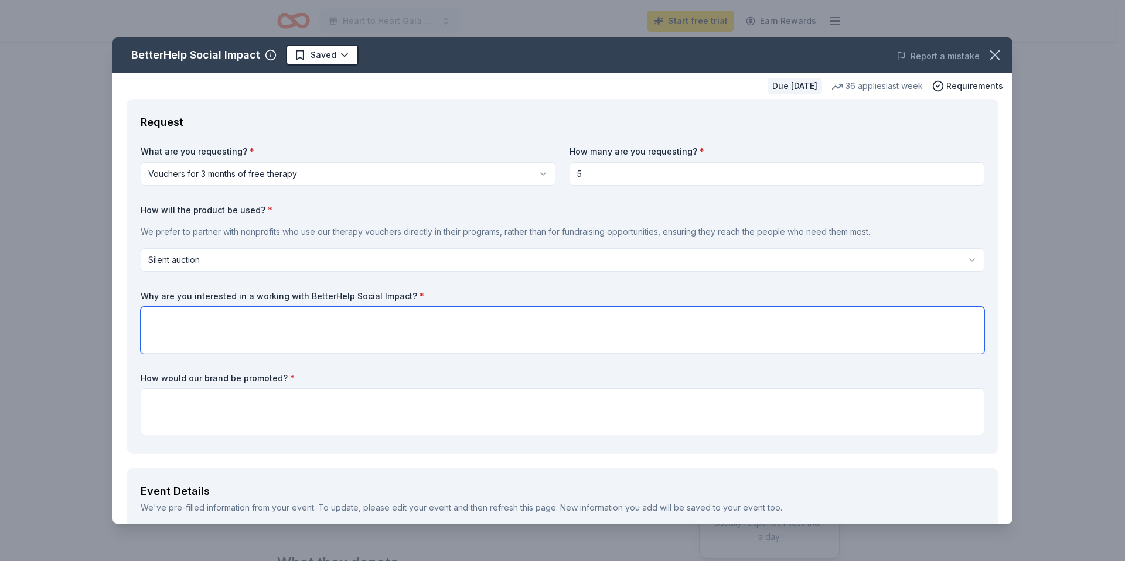
click at [286, 339] on textarea at bounding box center [562, 330] width 843 height 47
paste textarea "We are excited about the opportunity to work with BetterHelp Social Impact beca…"
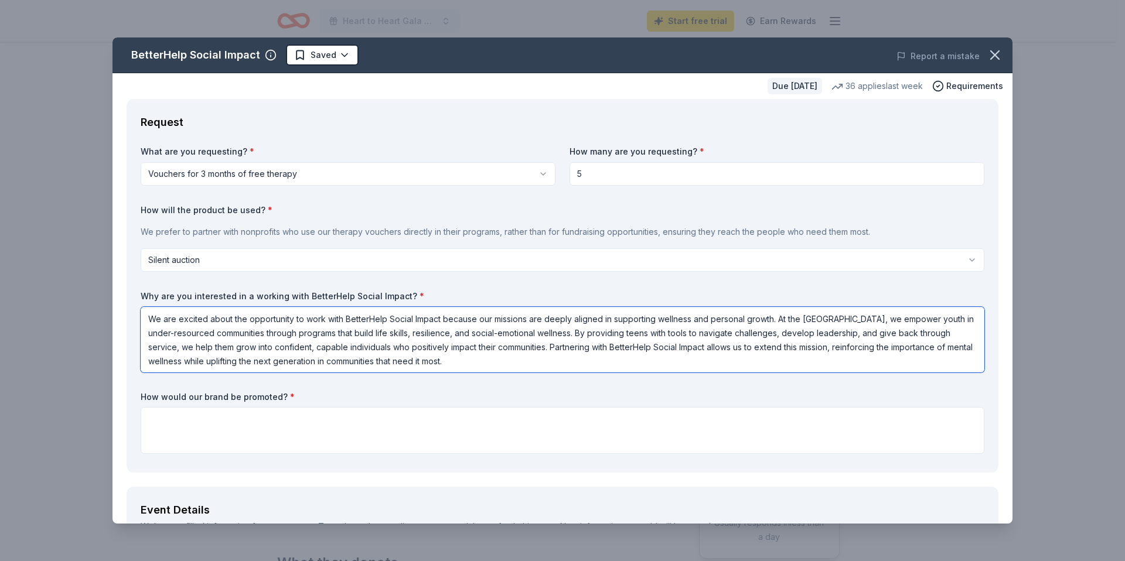
scroll to position [1, 0]
type textarea "We are excited about the opportunity to work with BetterHelp Social Impact beca…"
click at [428, 425] on textarea at bounding box center [562, 430] width 843 height 47
paste textarea "BetterHelp would be prominently promoted through multiple channels, including: …"
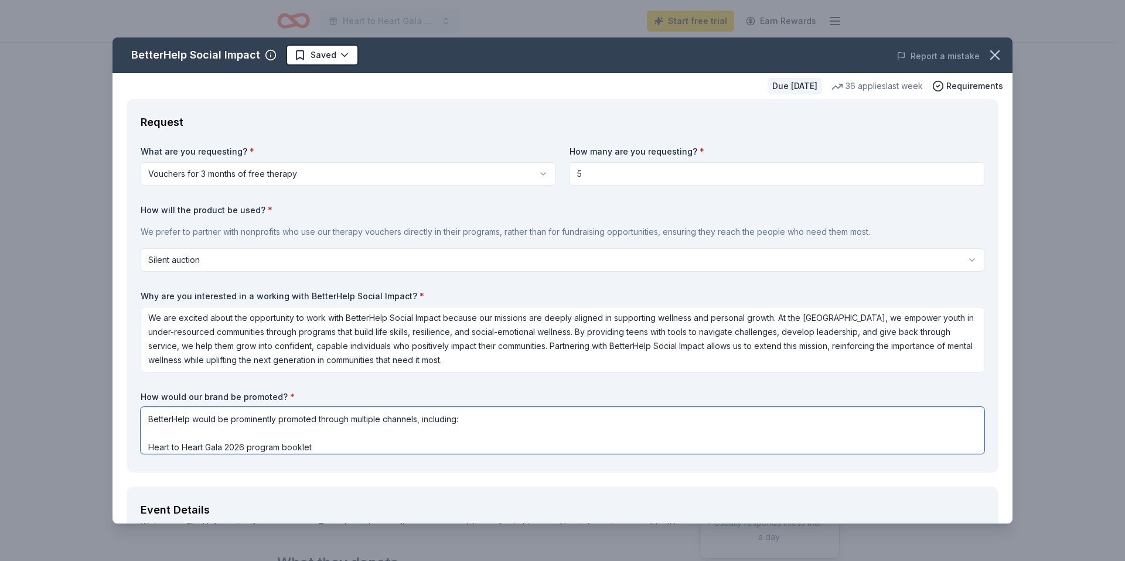
scroll to position [42, 0]
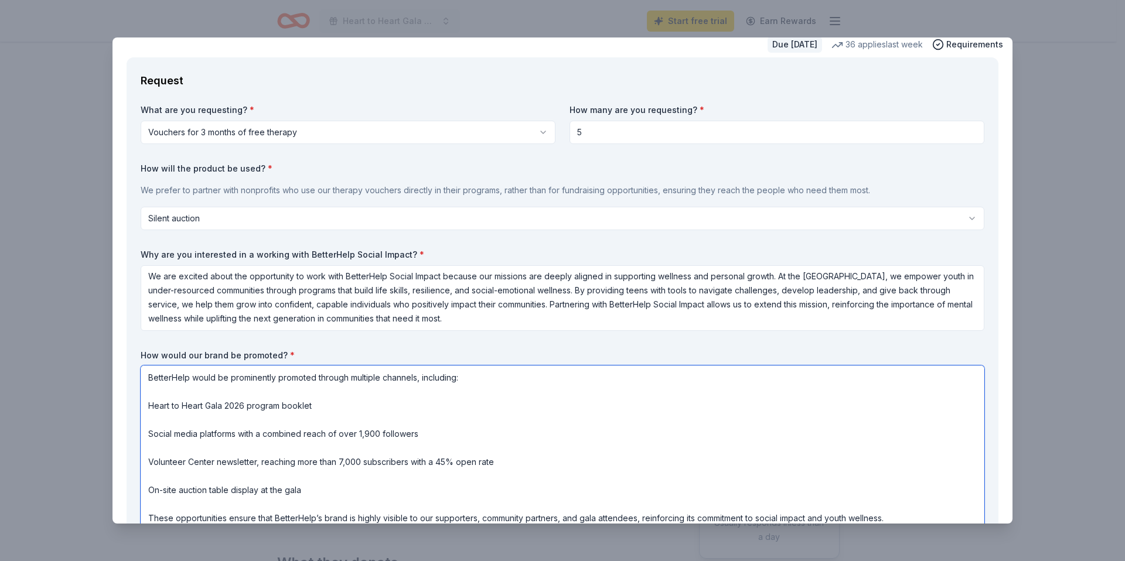
click at [146, 407] on textarea "BetterHelp would be prominently promoted through multiple channels, including: …" at bounding box center [562, 448] width 843 height 164
click at [145, 431] on textarea "BetterHelp would be prominently promoted through multiple channels, including: …" at bounding box center [562, 448] width 843 height 164
click at [148, 463] on textarea "BetterHelp would be prominently promoted through multiple channels, including: …" at bounding box center [562, 448] width 843 height 164
click at [146, 489] on textarea "BetterHelp would be prominently promoted through multiple channels, including: …" at bounding box center [562, 448] width 843 height 164
click at [168, 421] on textarea "BetterHelp would be prominently promoted through multiple channels, including: …" at bounding box center [562, 448] width 843 height 164
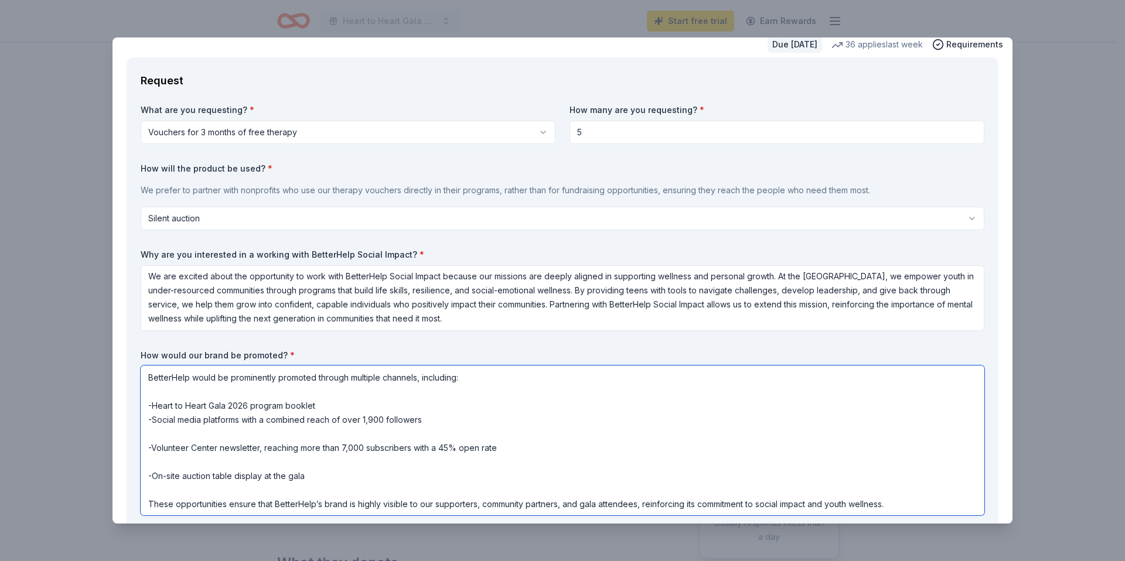
click at [172, 433] on textarea "BetterHelp would be prominently promoted through multiple channels, including: …" at bounding box center [562, 441] width 843 height 150
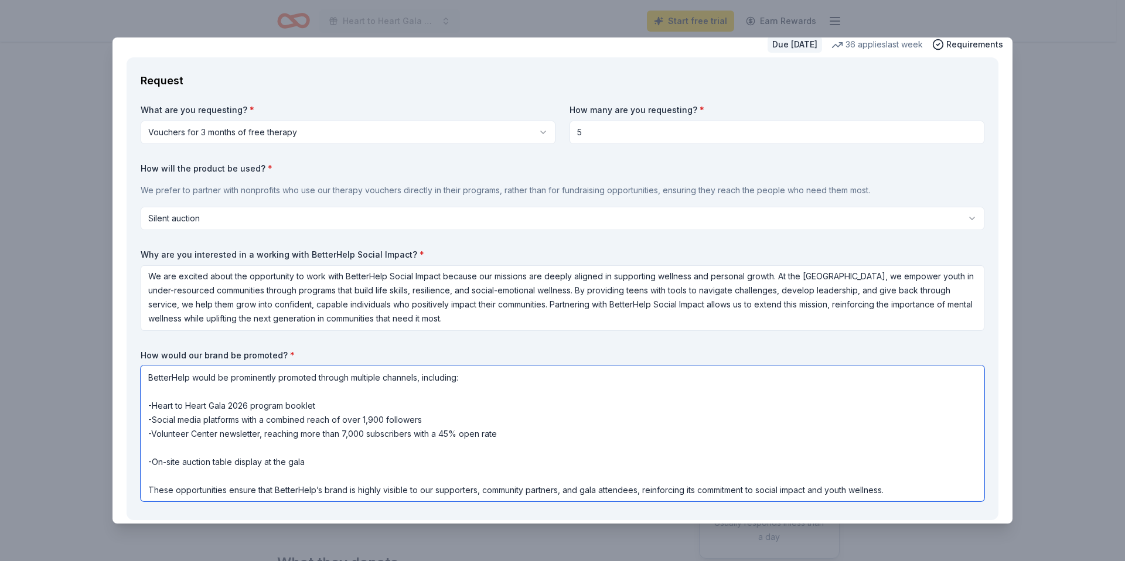
click at [176, 445] on textarea "BetterHelp would be prominently promoted through multiple channels, including: …" at bounding box center [562, 434] width 843 height 136
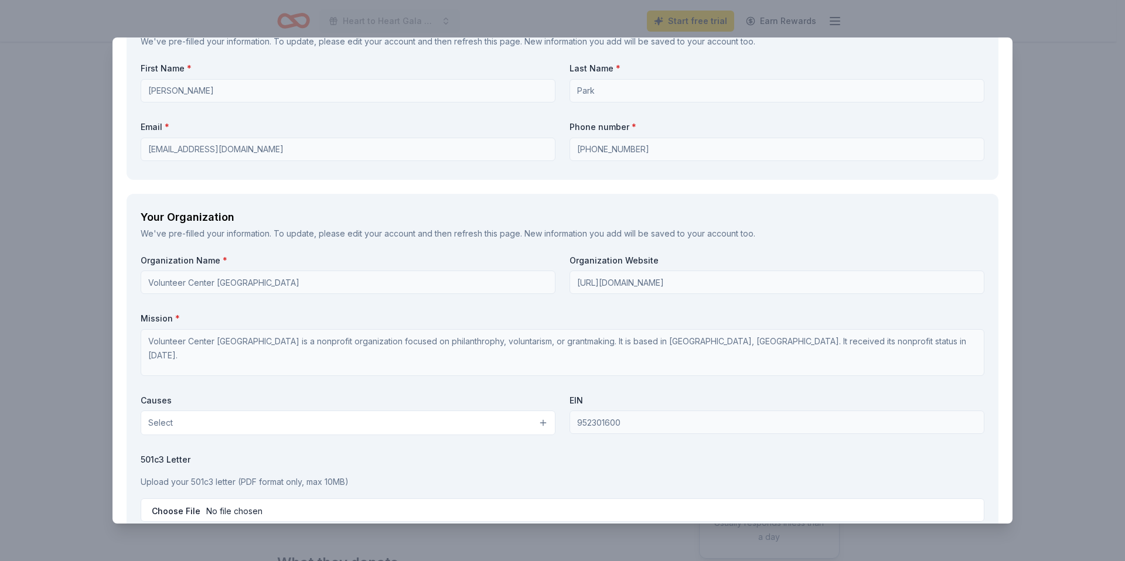
scroll to position [1040, 0]
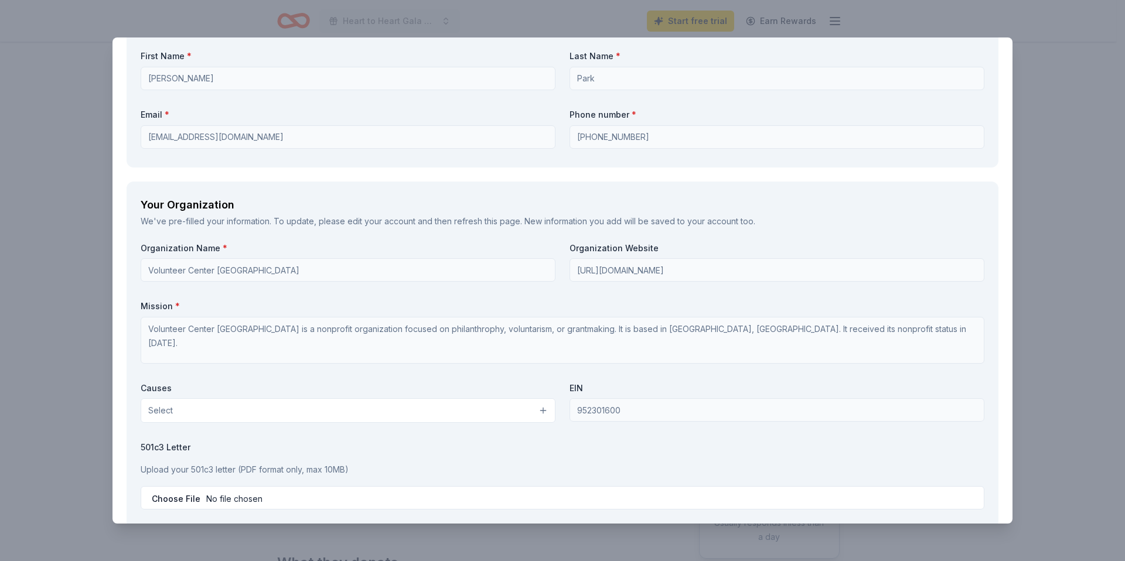
type textarea "BetterHelp would be prominently promoted through multiple channels, including: …"
click at [186, 412] on button "Select" at bounding box center [348, 410] width 415 height 25
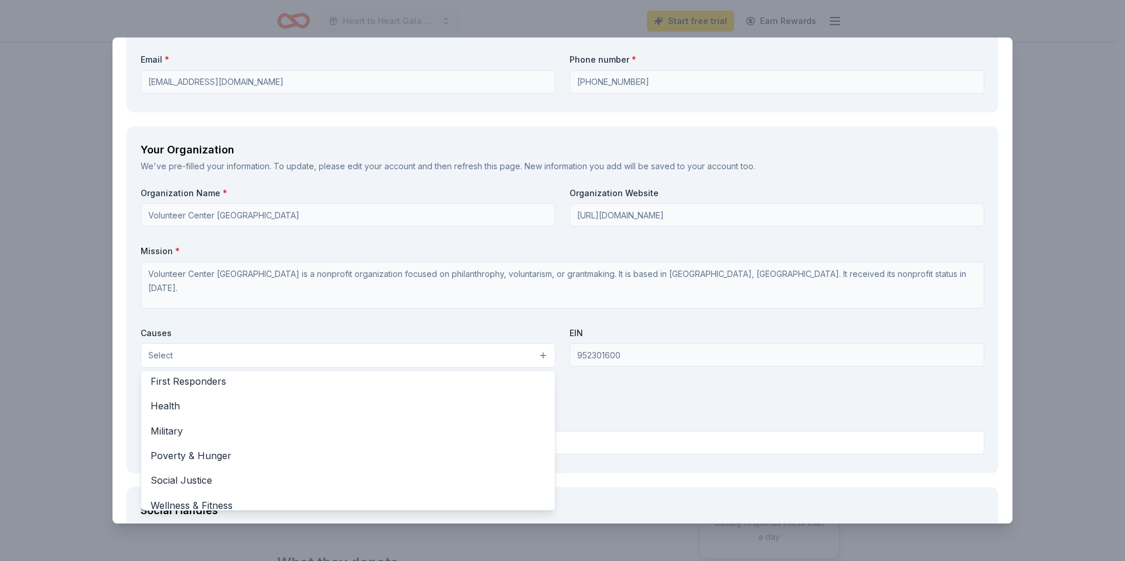
scroll to position [157, 0]
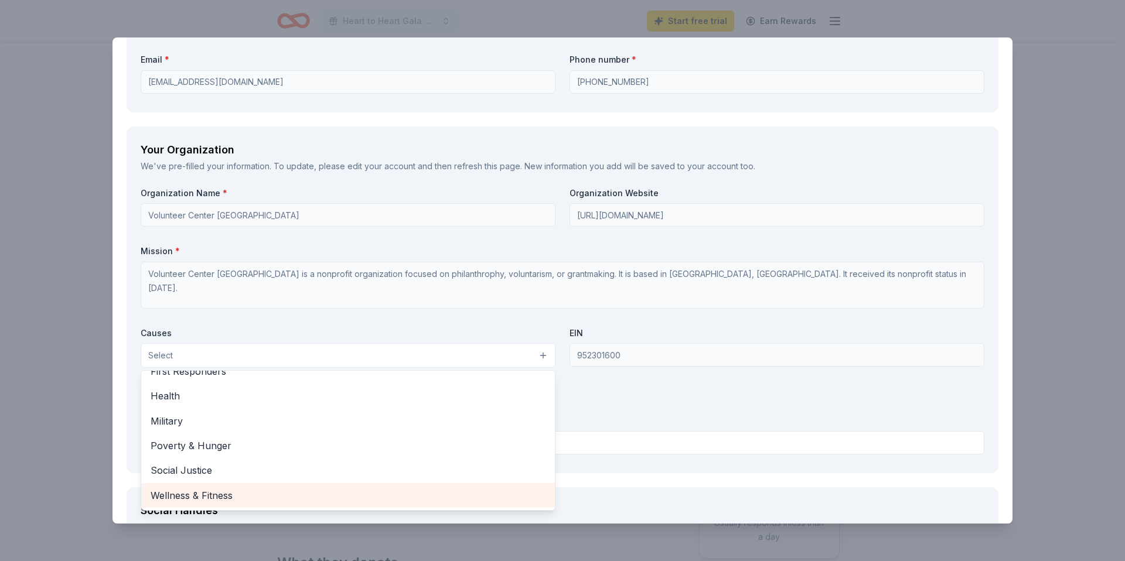
click at [435, 496] on span "Wellness & Fitness" at bounding box center [348, 495] width 395 height 15
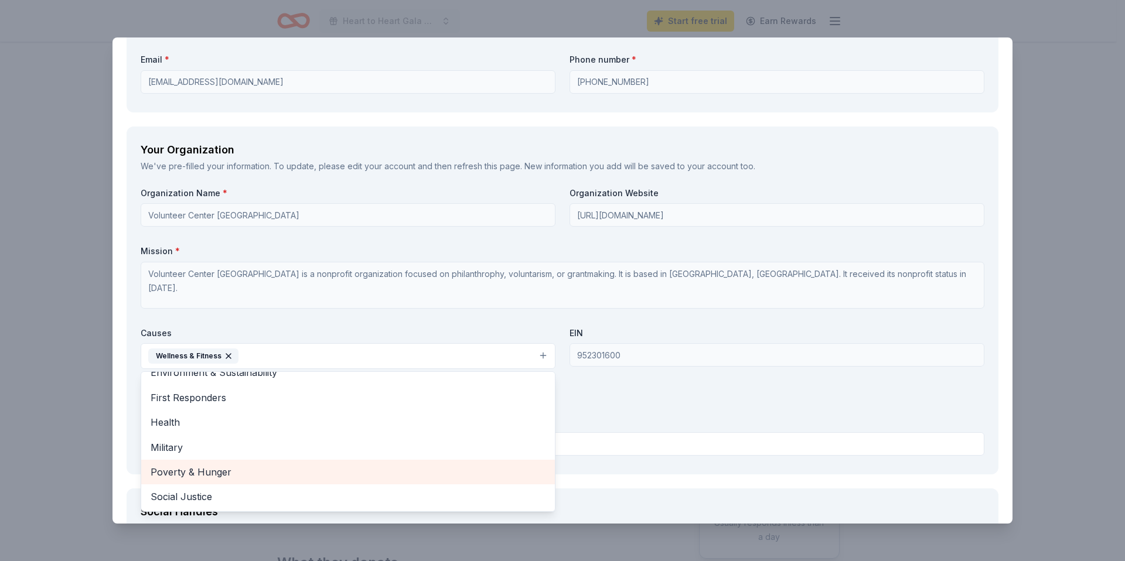
click at [220, 470] on span "Poverty & Hunger" at bounding box center [348, 471] width 395 height 15
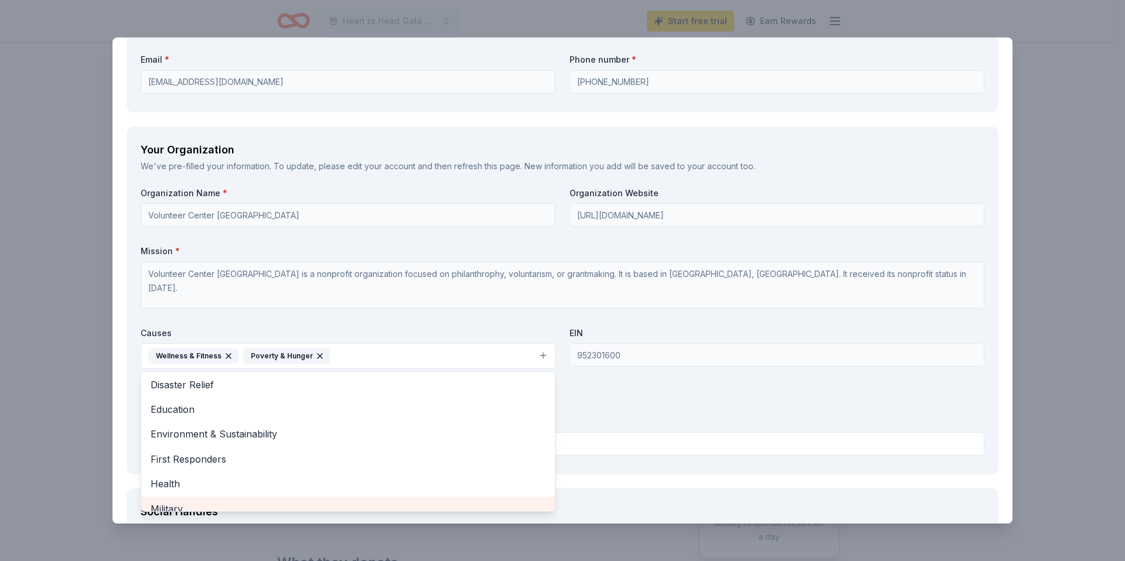
scroll to position [50, 0]
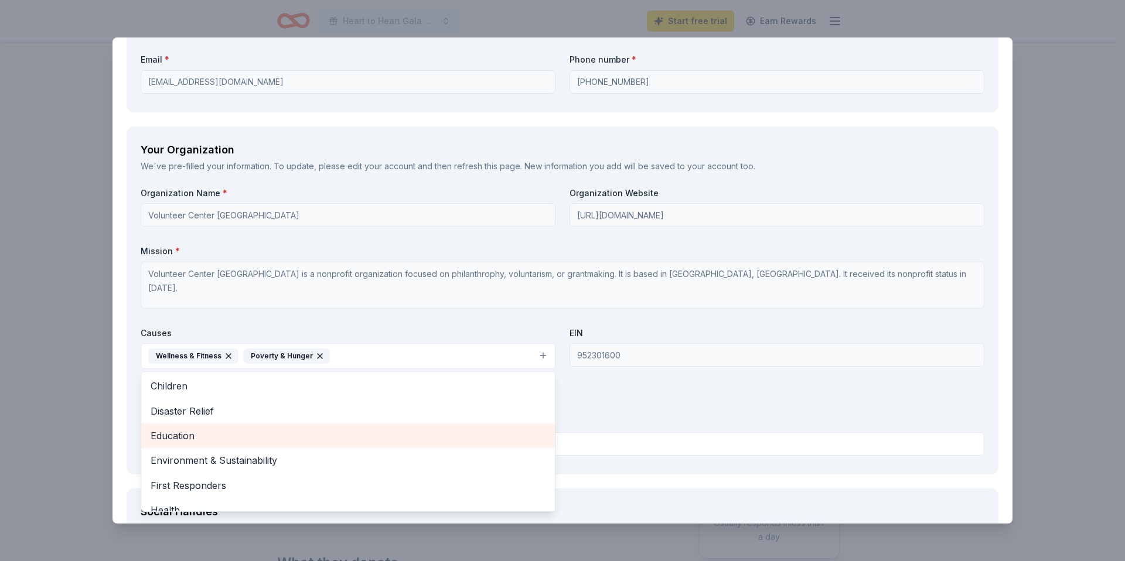
click at [221, 436] on span "Education" at bounding box center [348, 435] width 395 height 15
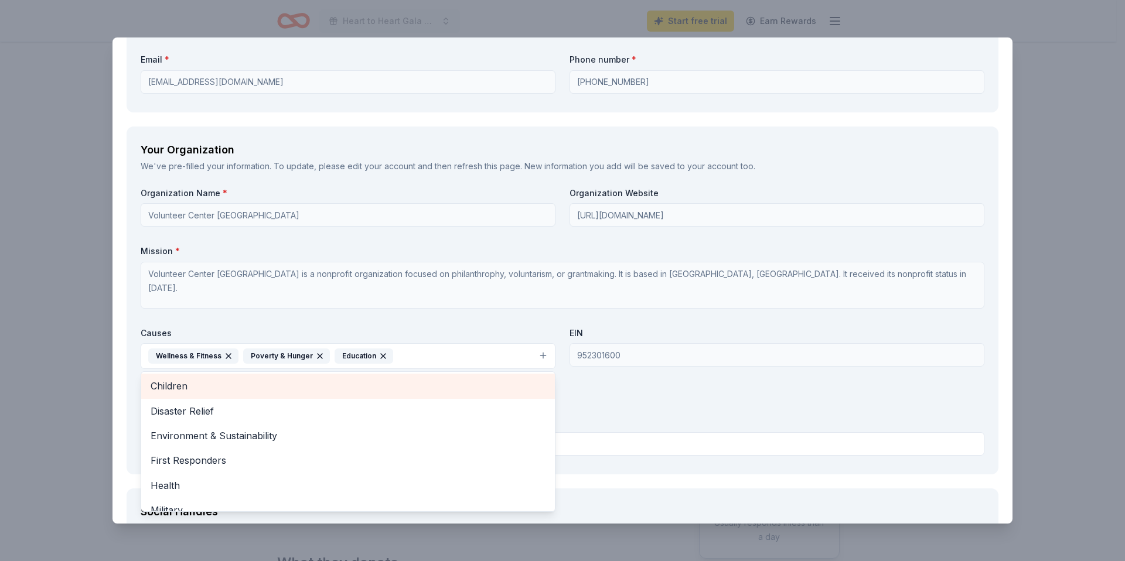
click at [211, 387] on span "Children" at bounding box center [348, 385] width 395 height 15
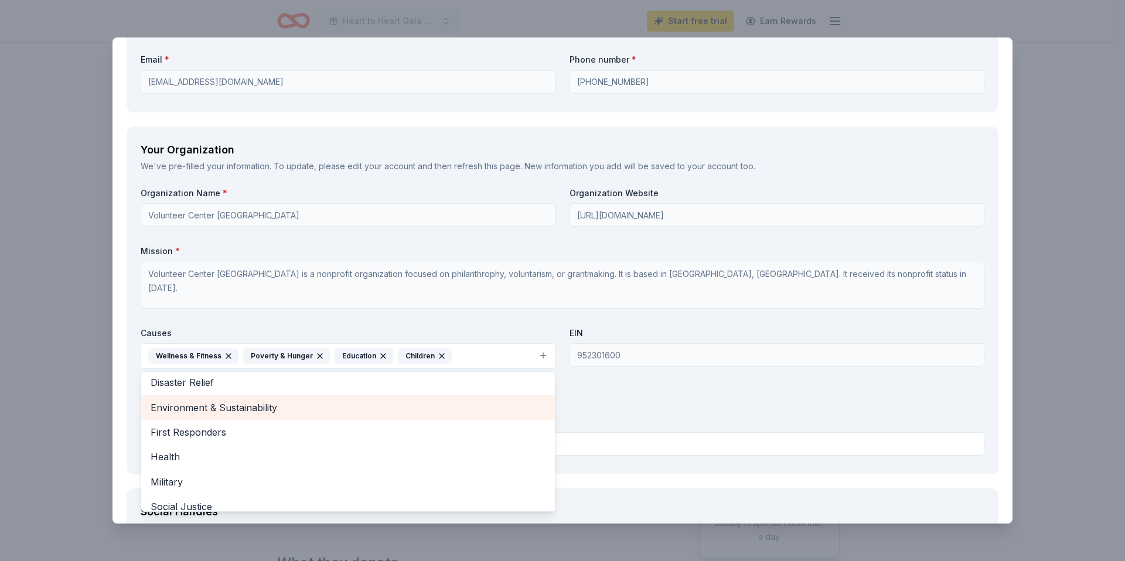
scroll to position [64, 0]
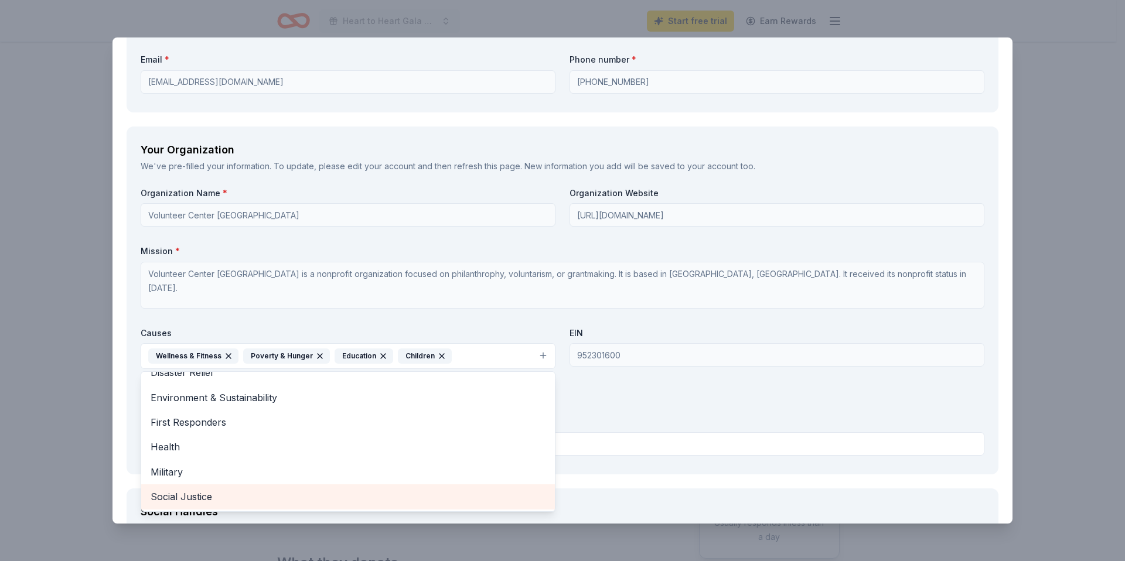
click at [248, 498] on span "Social Justice" at bounding box center [348, 496] width 395 height 15
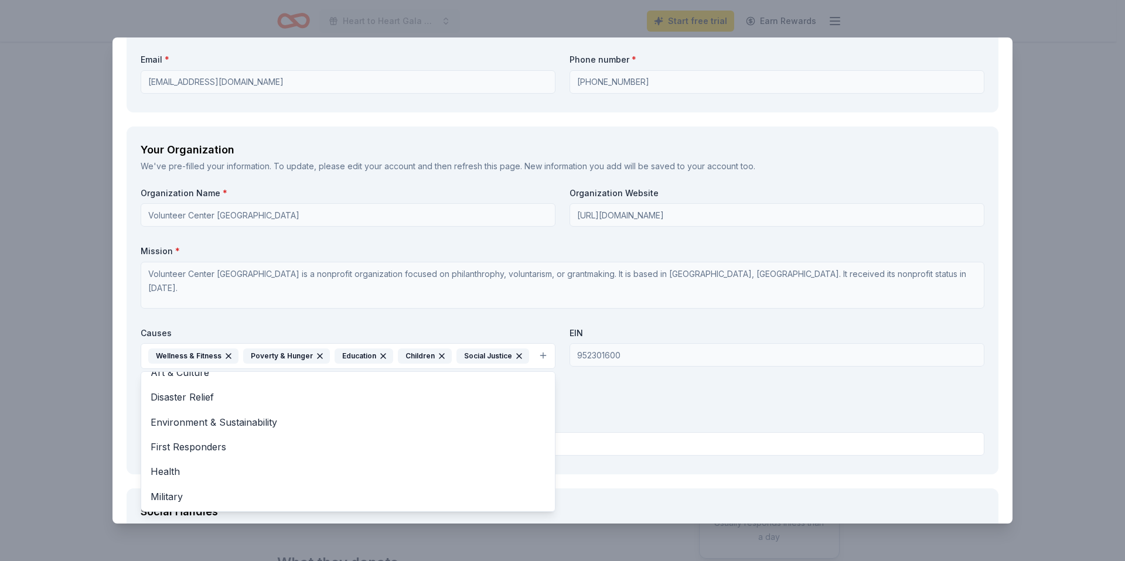
click at [637, 414] on div "Organization Name * Volunteer Center South Bay Harbor Long Beach Organization W…" at bounding box center [562, 323] width 843 height 273
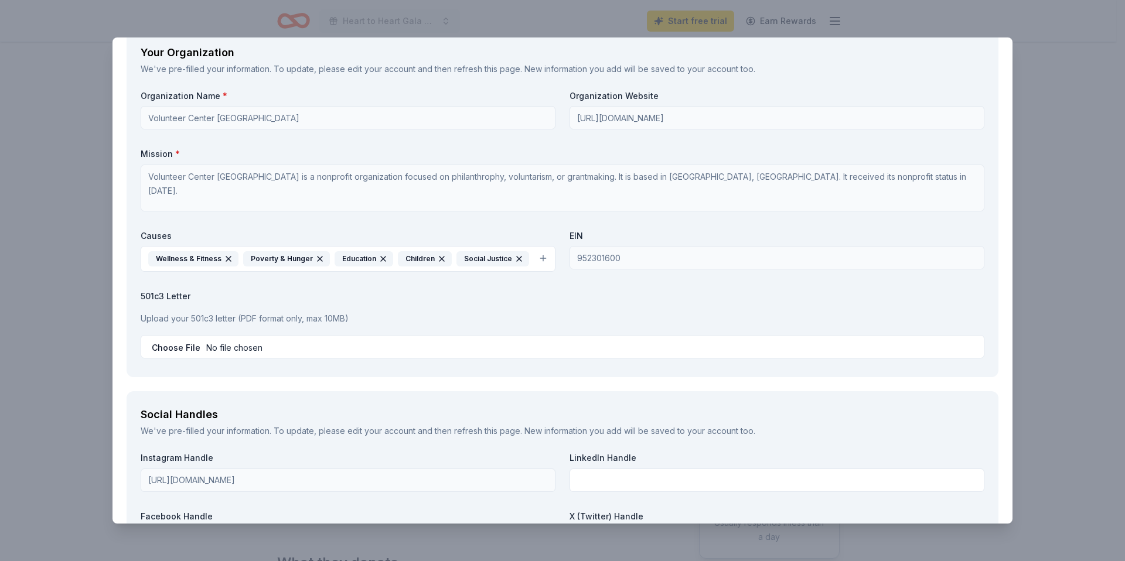
scroll to position [1193, 0]
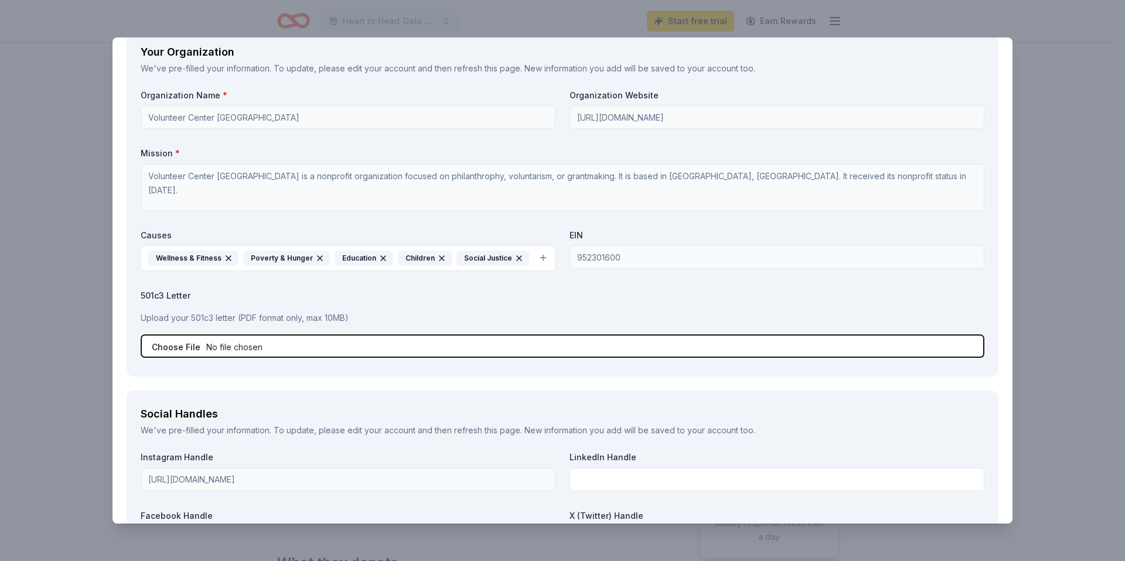
click at [167, 346] on input "file" at bounding box center [562, 345] width 843 height 23
type input "C:\fakepath\VC - Determination Letter.pdf"
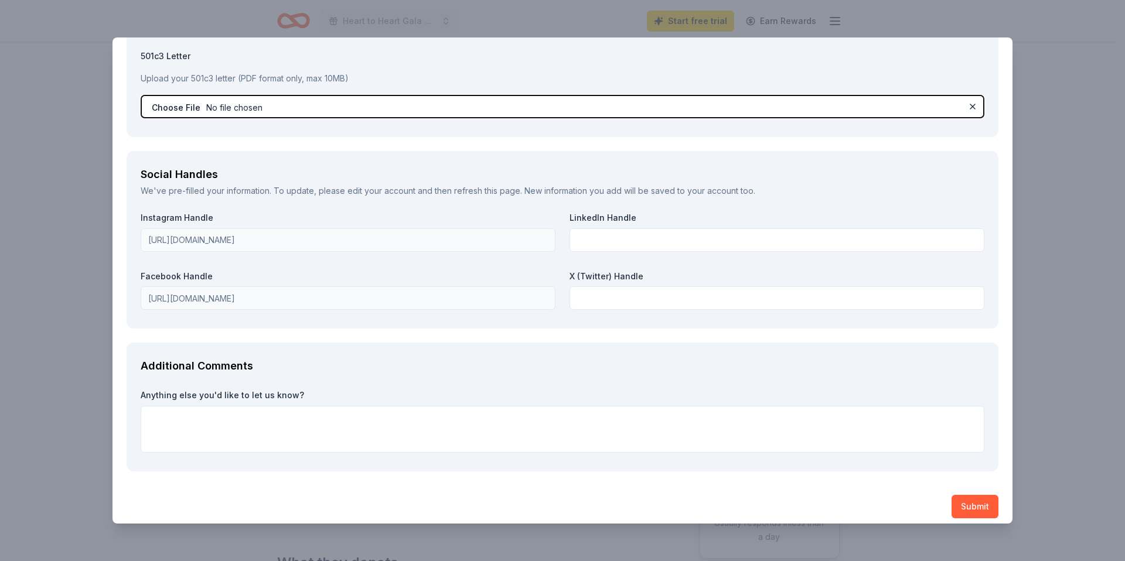
scroll to position [1441, 0]
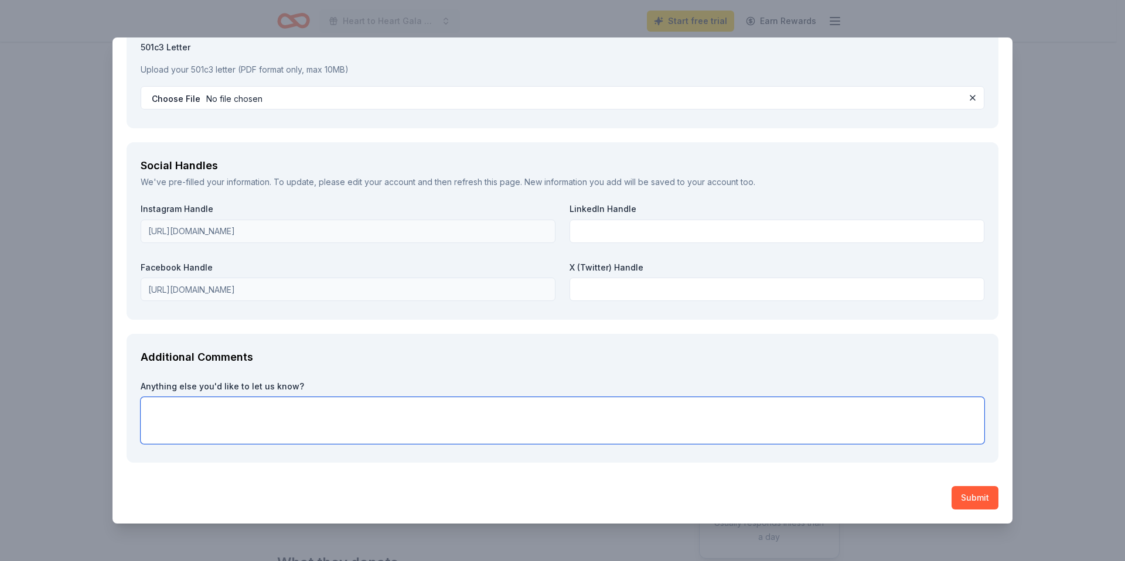
click at [878, 423] on textarea at bounding box center [562, 420] width 843 height 47
drag, startPoint x: 286, startPoint y: 410, endPoint x: 135, endPoint y: 375, distance: 155.2
click at [135, 375] on div "Additional Comments Anything else you'd like to let us know? Last year, our" at bounding box center [563, 398] width 872 height 129
paste textarea "we were thrilled to surpass our $100,000 fundraising goal, allowing our program…"
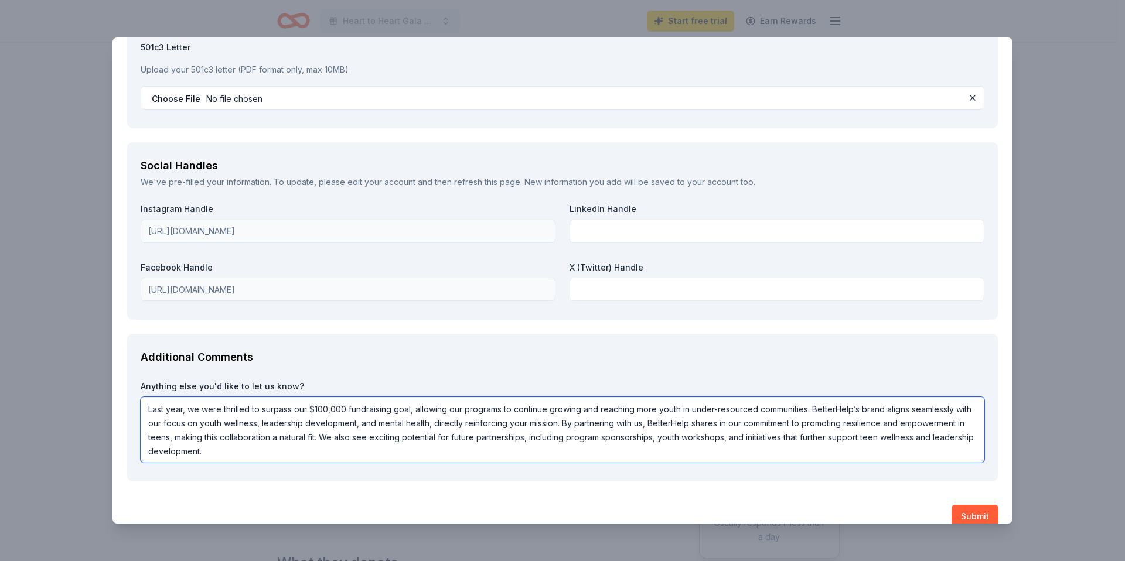
click at [683, 409] on textarea "Last year, we were thrilled to surpass our $100,000 fundraising goal, allowing …" at bounding box center [562, 430] width 843 height 66
click at [846, 411] on textarea "Last year, we were thrilled to surpass our $100,000 fundraising goal, allowing …" at bounding box center [562, 430] width 843 height 66
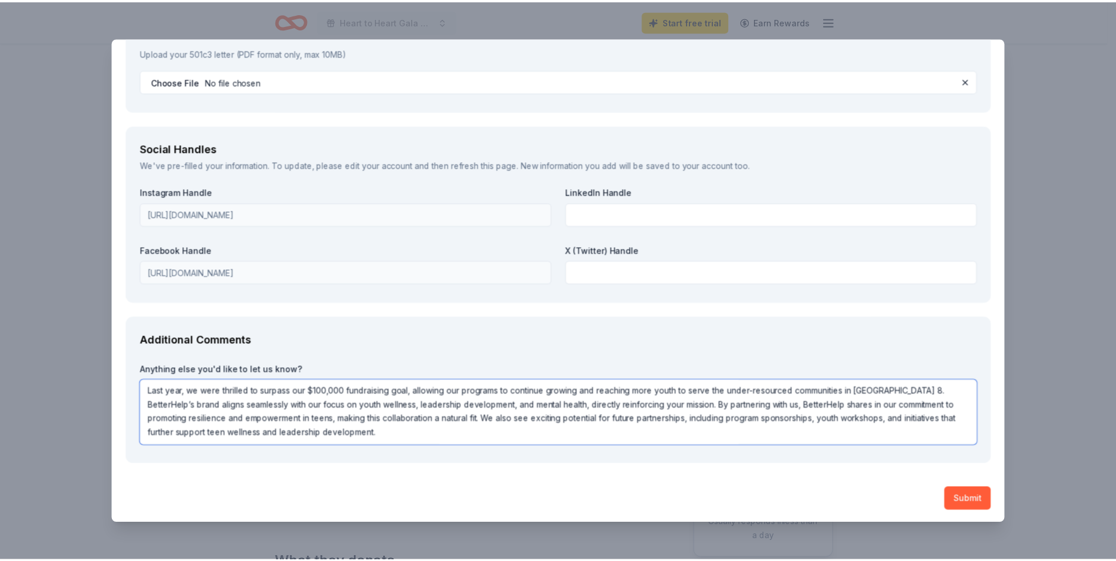
scroll to position [1460, 0]
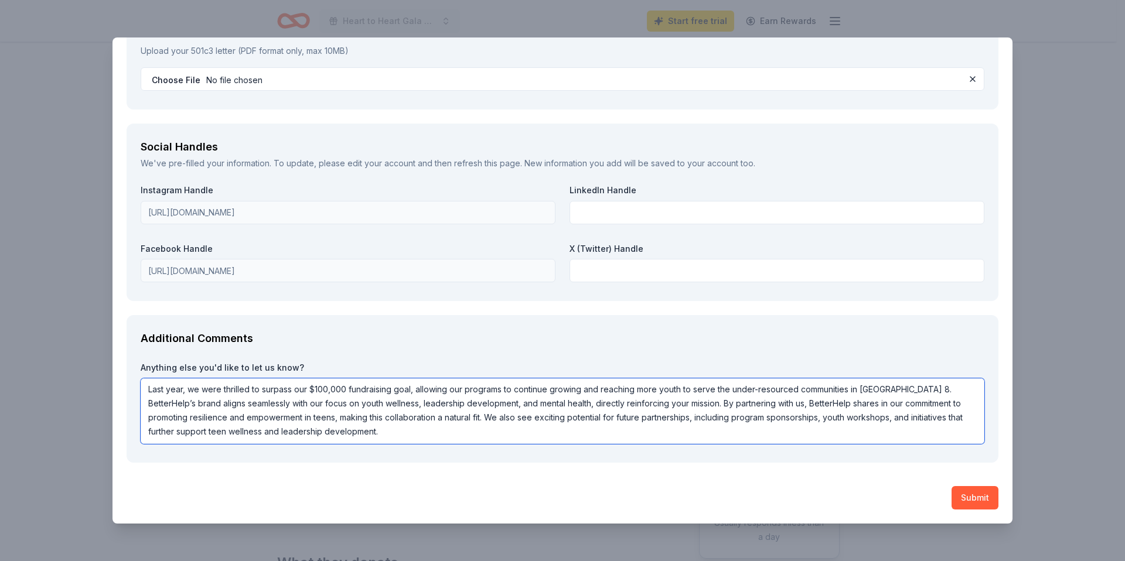
type textarea "Last year, we were thrilled to surpass our $100,000 fundraising goal, allowing …"
click at [958, 496] on button "Submit" at bounding box center [974, 497] width 47 height 23
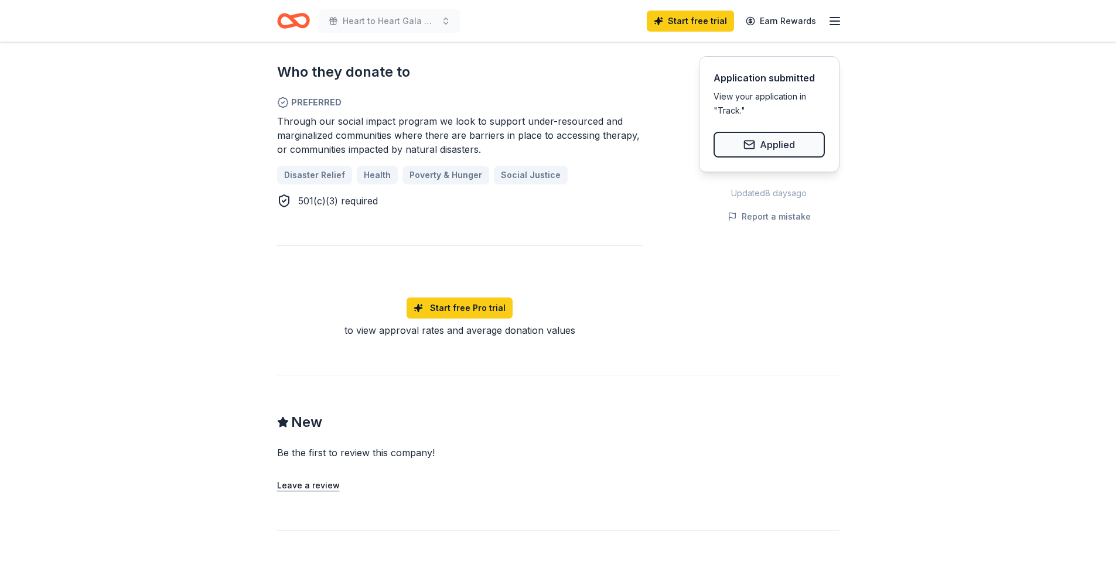
scroll to position [0, 0]
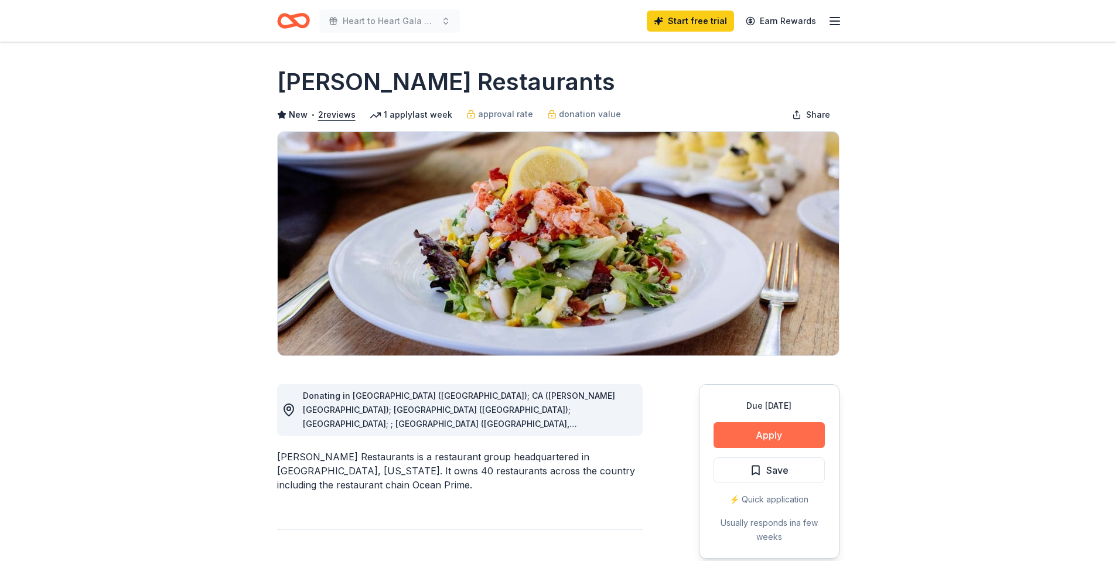
click at [794, 435] on button "Apply" at bounding box center [768, 435] width 111 height 26
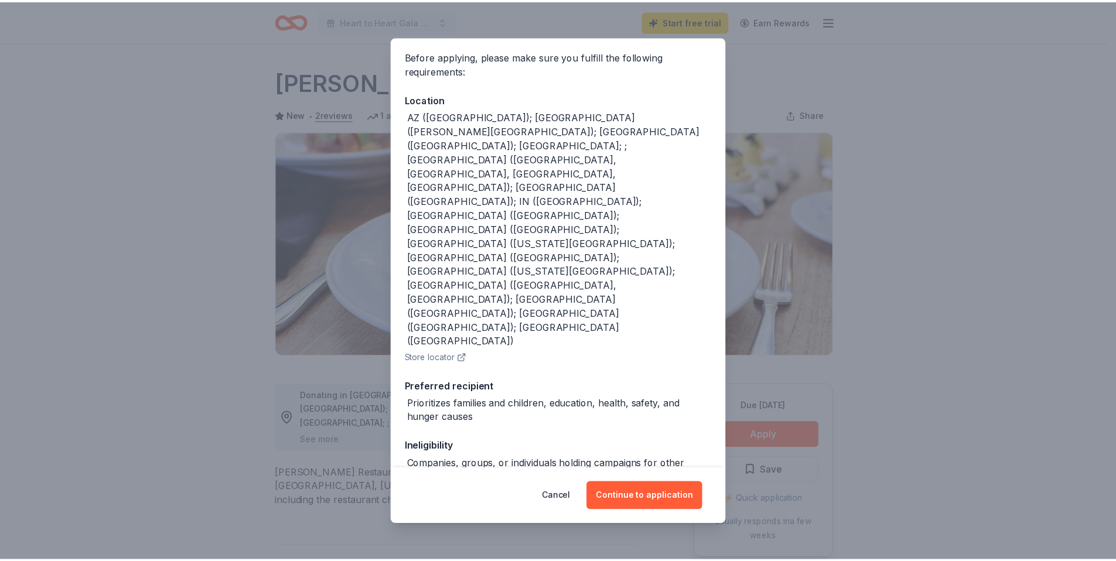
scroll to position [88, 0]
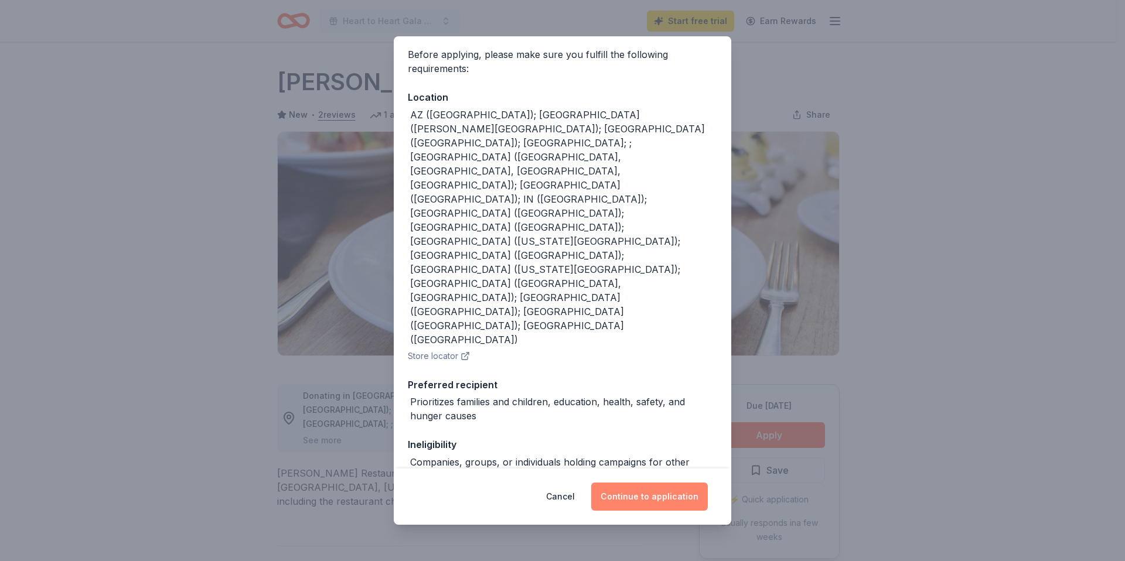
click at [677, 500] on button "Continue to application" at bounding box center [649, 497] width 117 height 28
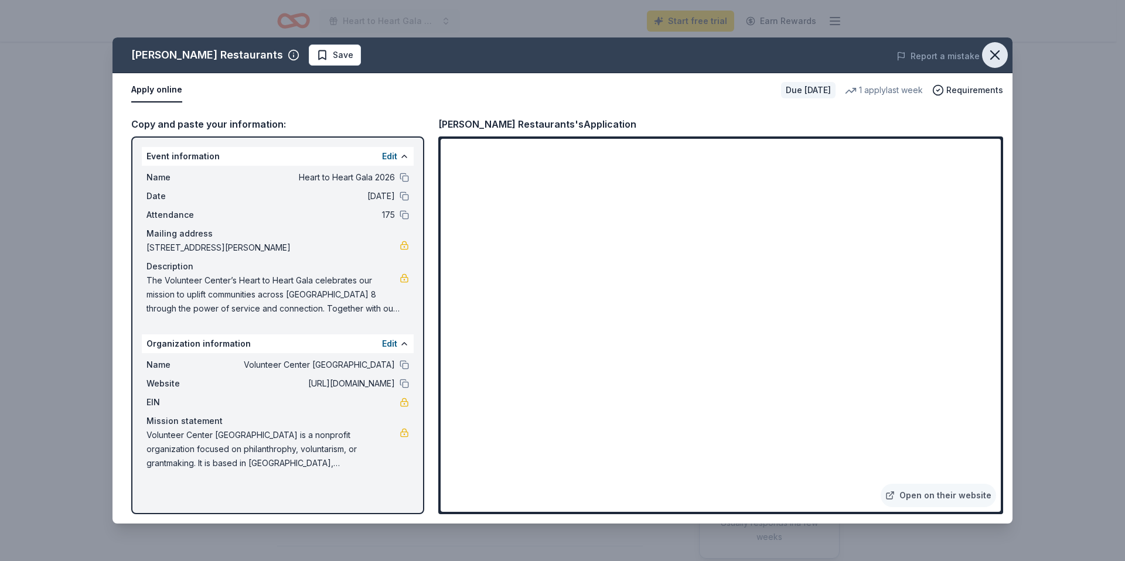
click at [1000, 54] on icon "button" at bounding box center [994, 55] width 16 height 16
